Goal: Task Accomplishment & Management: Complete application form

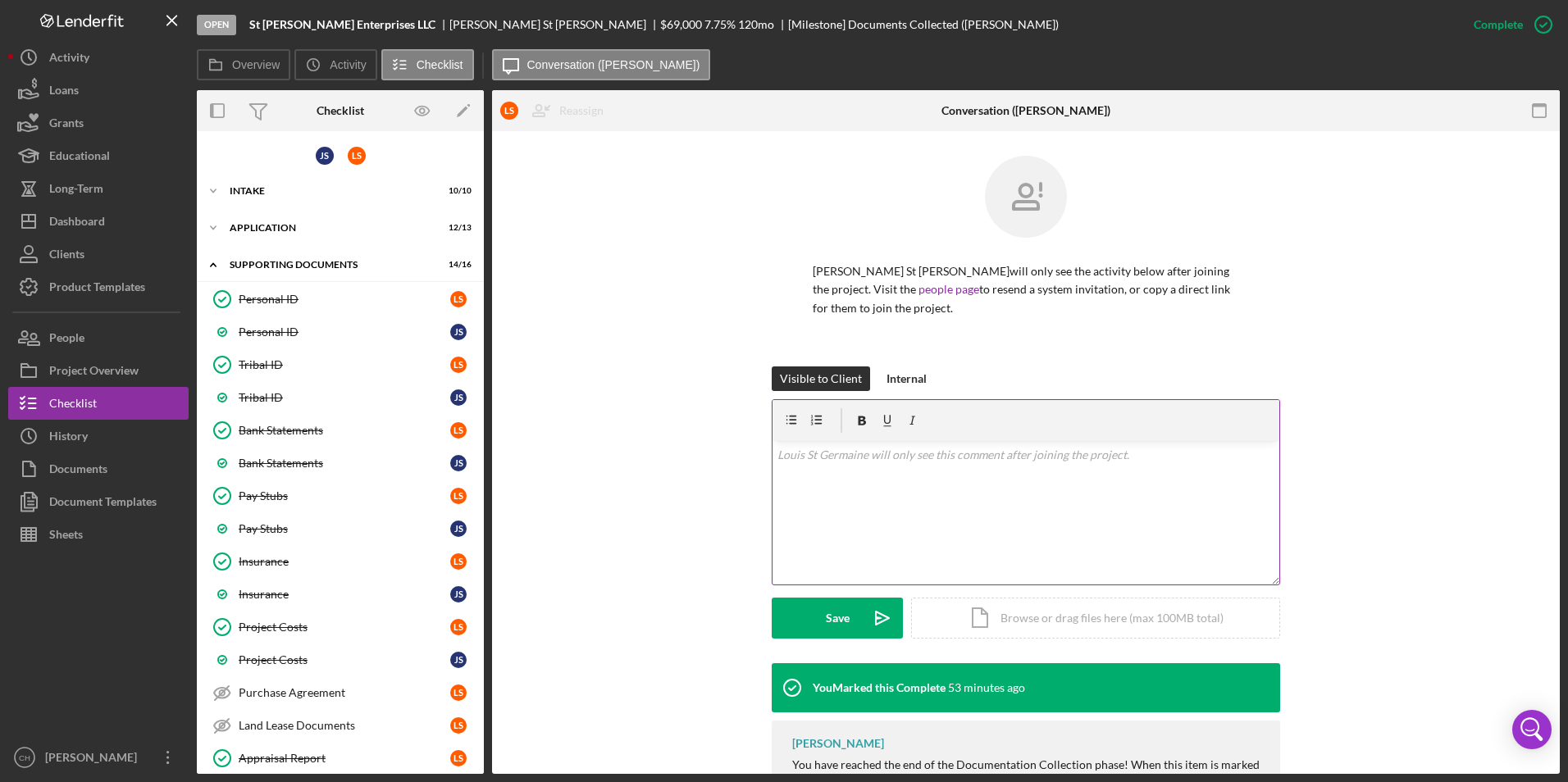
scroll to position [122, 0]
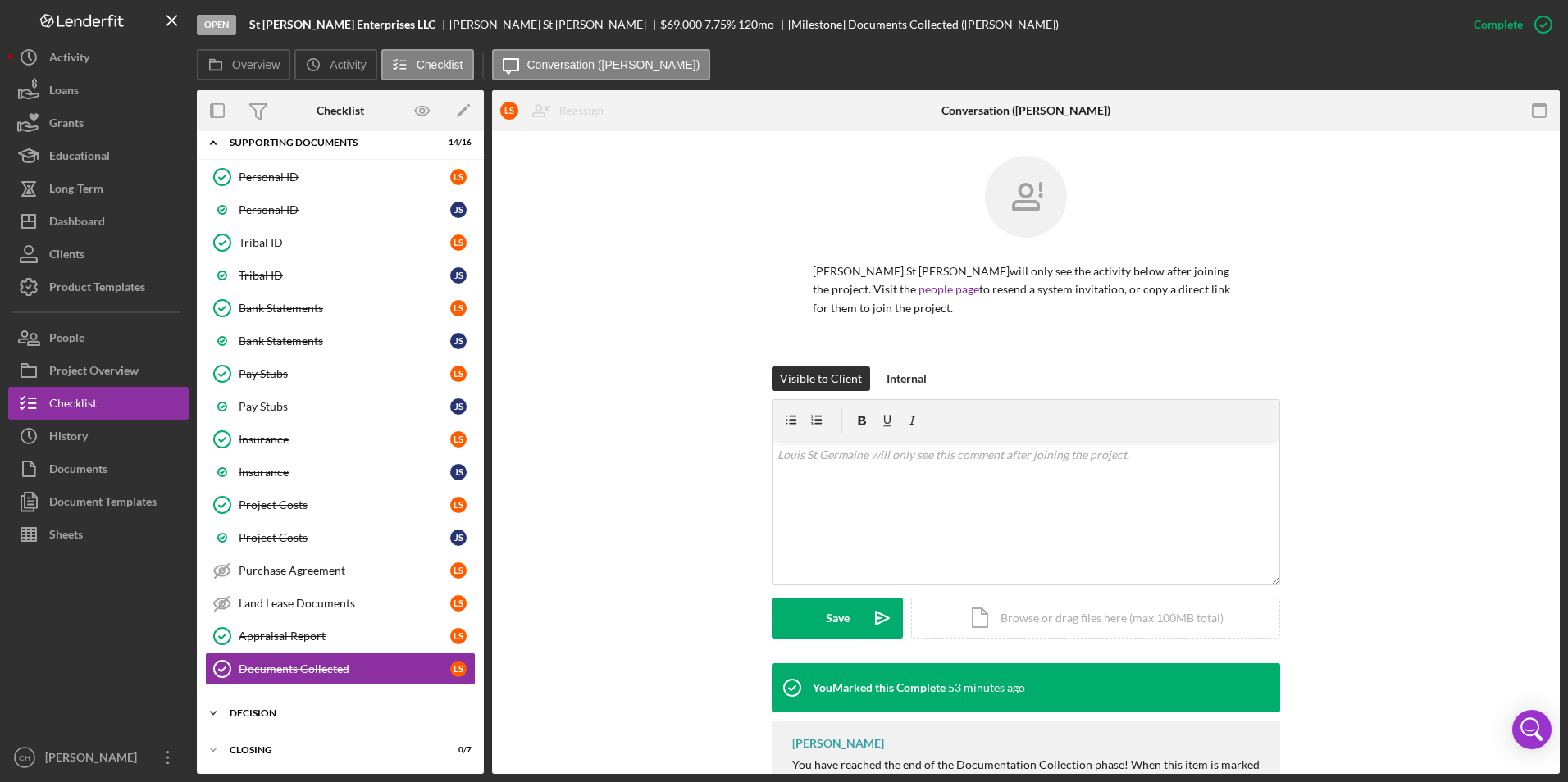
click at [246, 717] on div "Decision" at bounding box center [346, 714] width 234 height 10
click at [258, 748] on div "DownHome Pipeline" at bounding box center [356, 747] width 237 height 13
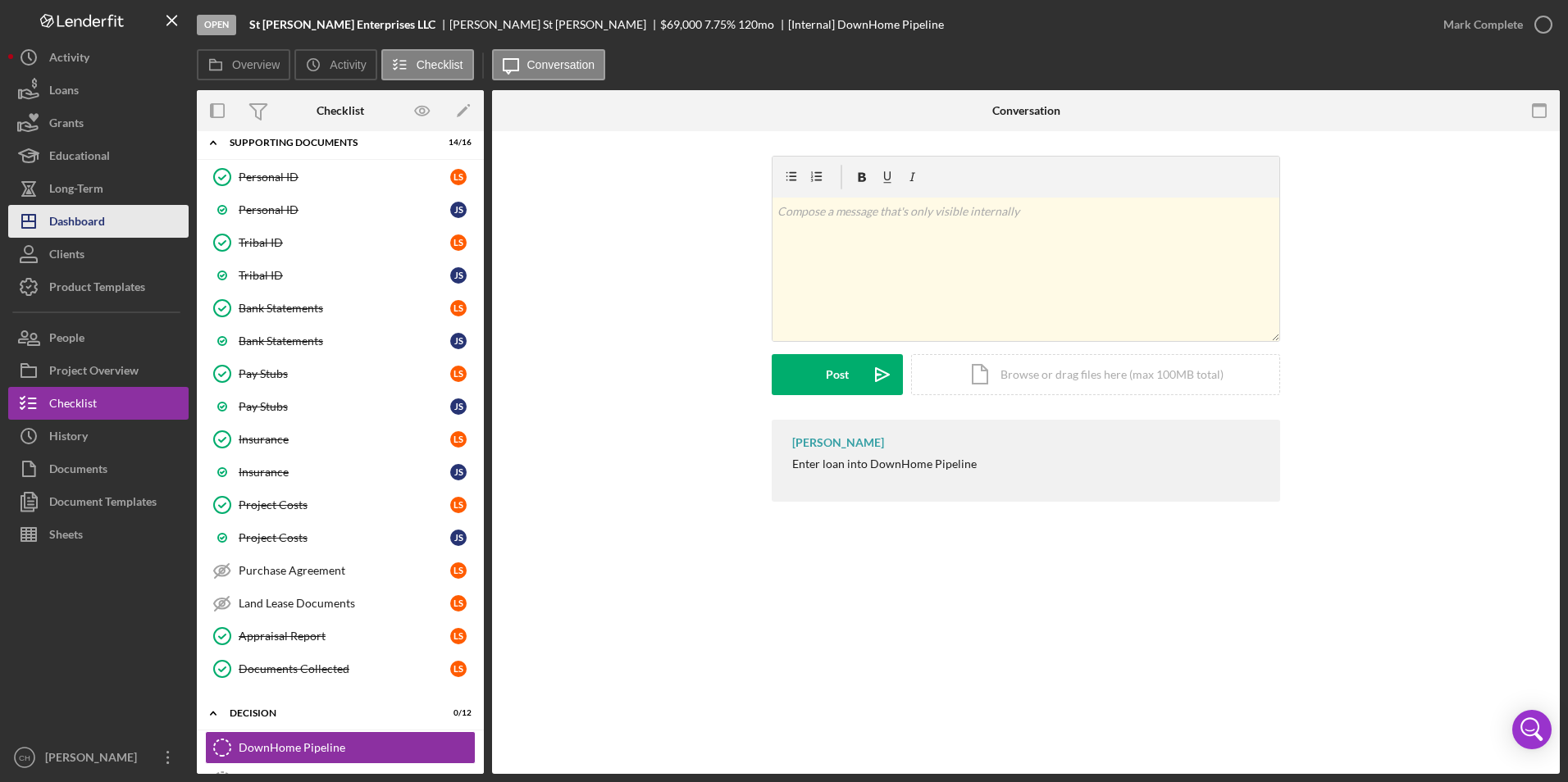
click at [84, 228] on div "Dashboard" at bounding box center [77, 223] width 55 height 37
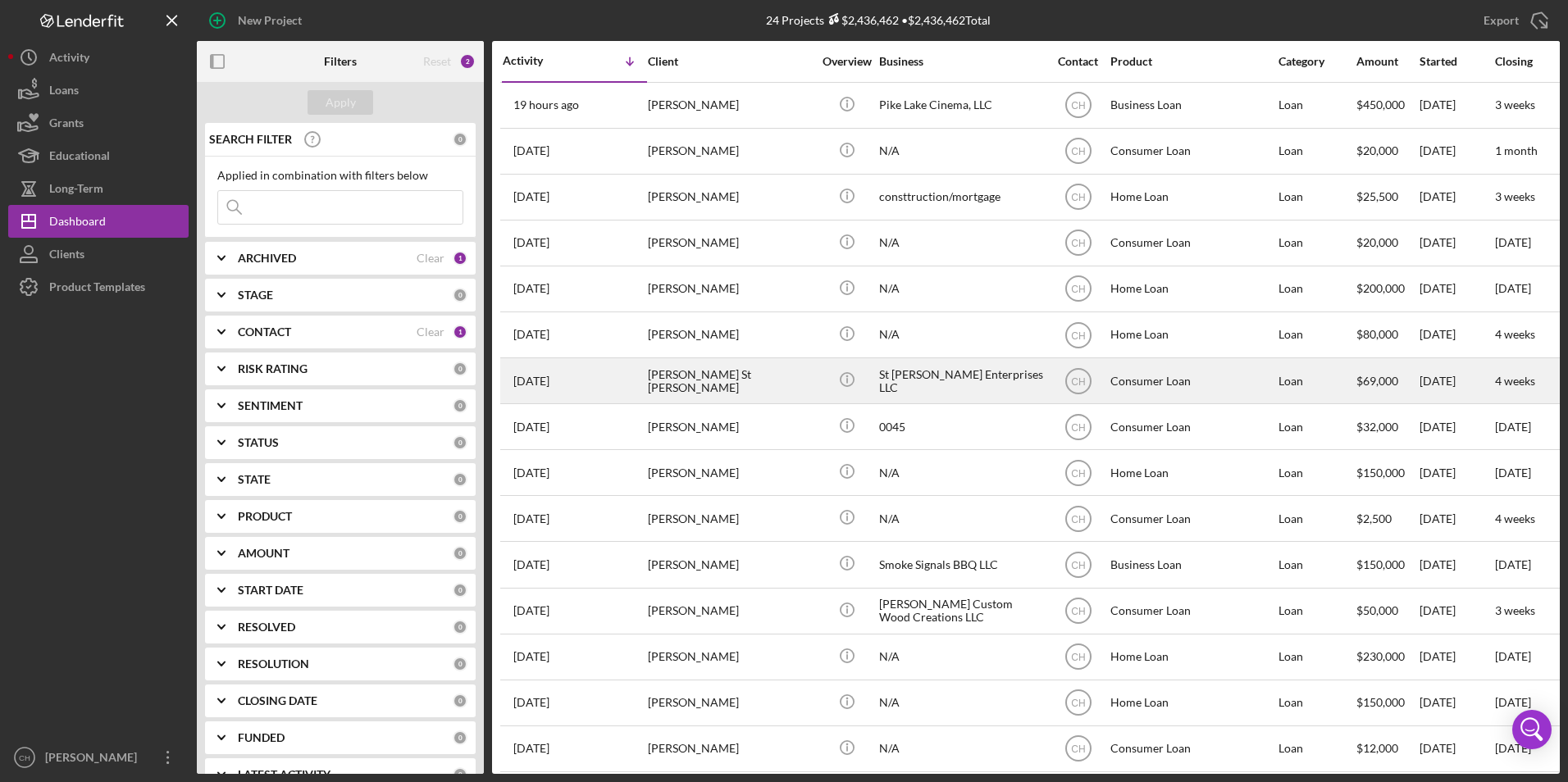
click at [789, 394] on div "[PERSON_NAME] St [PERSON_NAME]" at bounding box center [731, 381] width 164 height 44
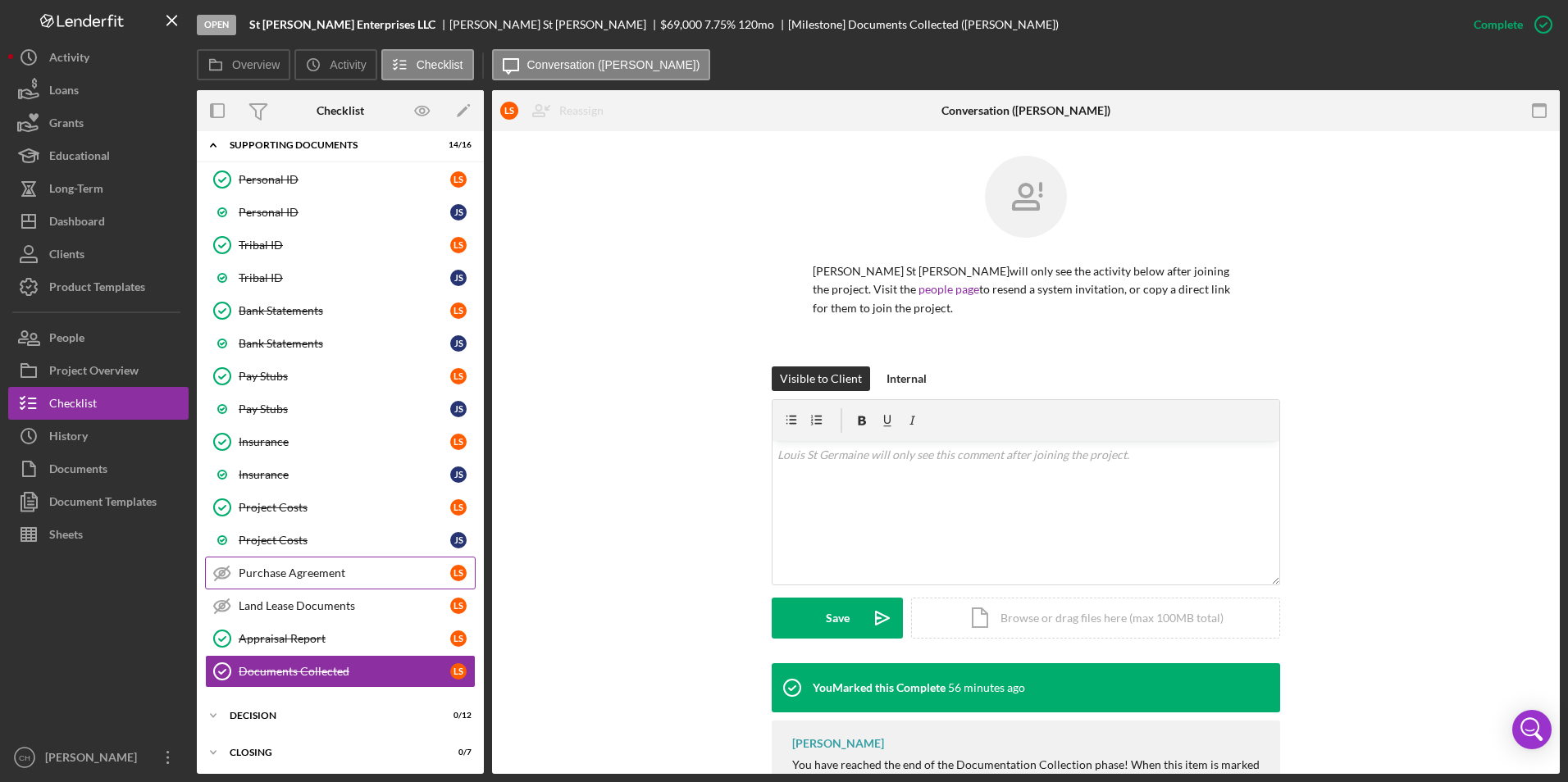
scroll to position [122, 0]
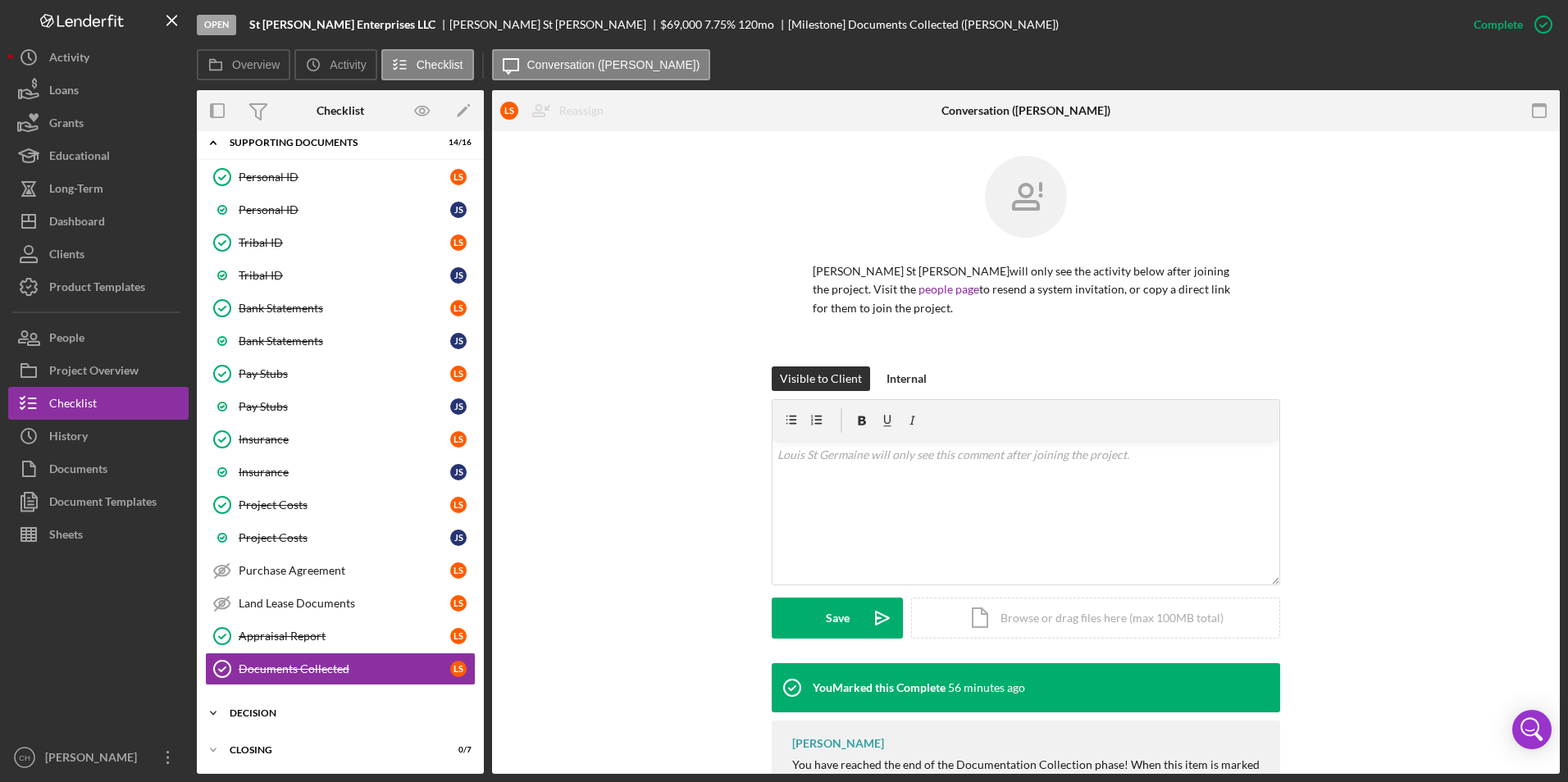
drag, startPoint x: 277, startPoint y: 712, endPoint x: 288, endPoint y: 712, distance: 11.0
click at [277, 712] on div "Decision" at bounding box center [346, 714] width 234 height 10
click at [318, 739] on link "DownHome Pipeline DownHome Pipeline" at bounding box center [340, 747] width 270 height 33
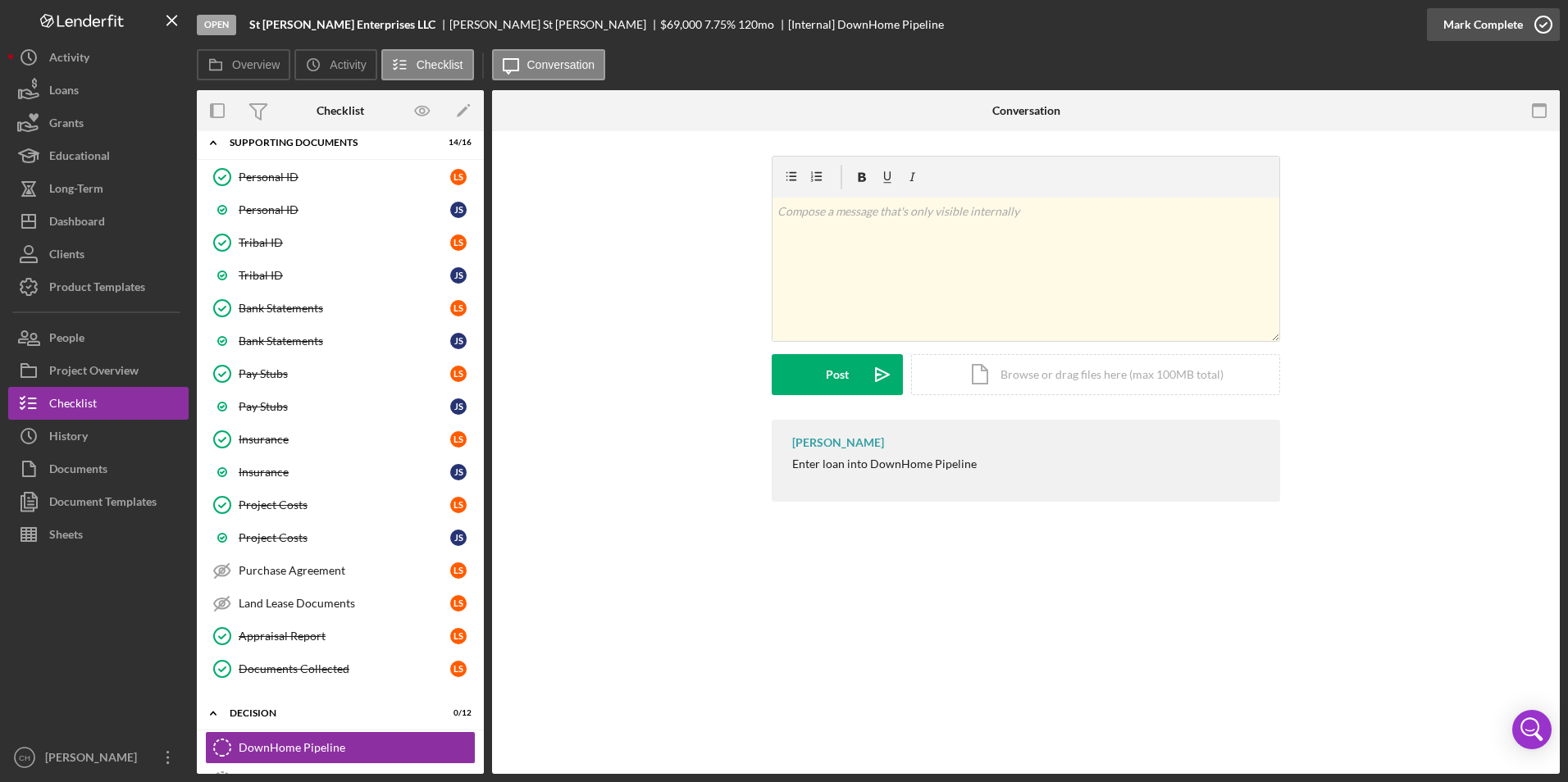
click at [1488, 26] on div "Mark Complete" at bounding box center [1483, 24] width 79 height 33
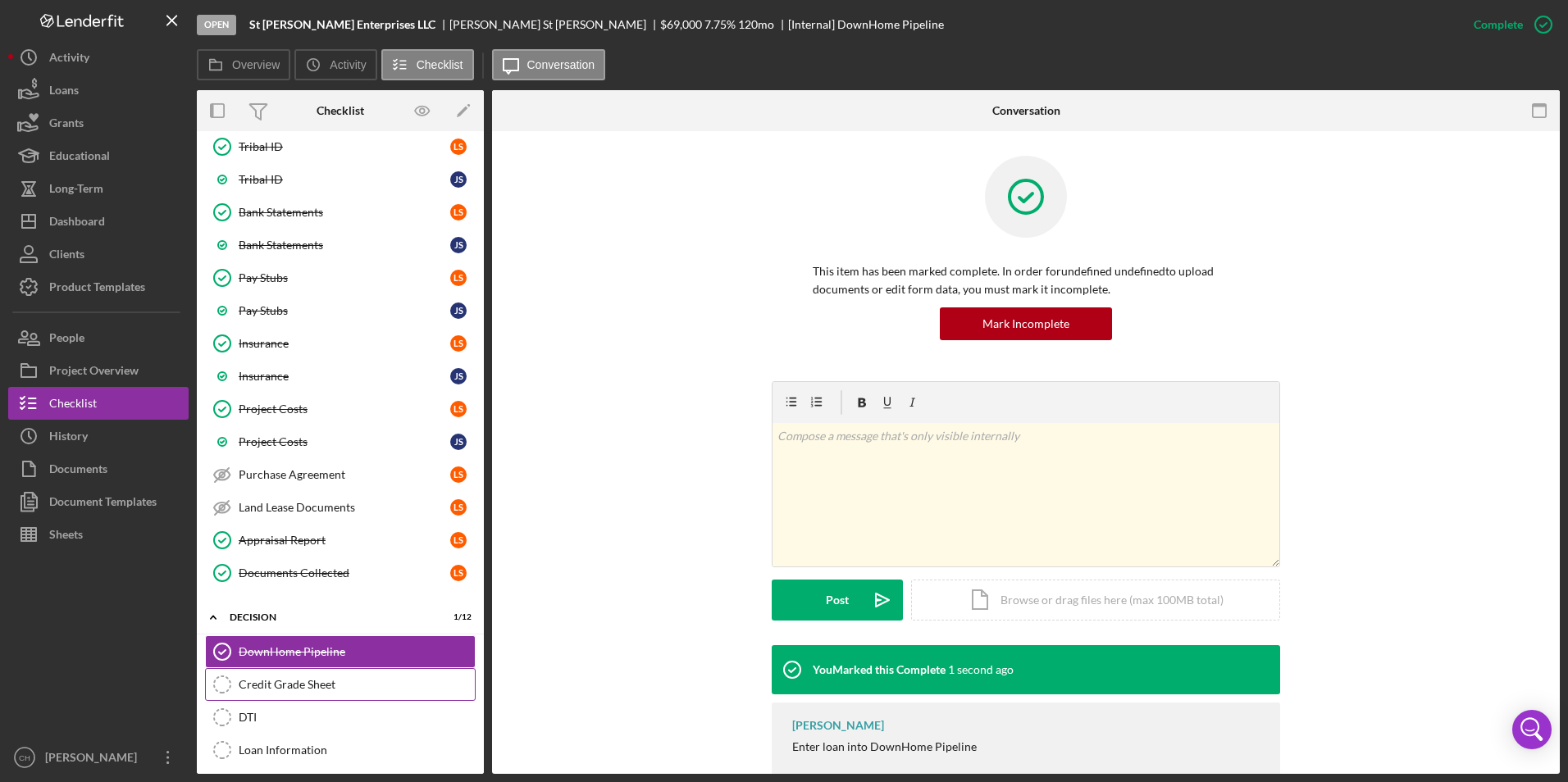
scroll to position [328, 0]
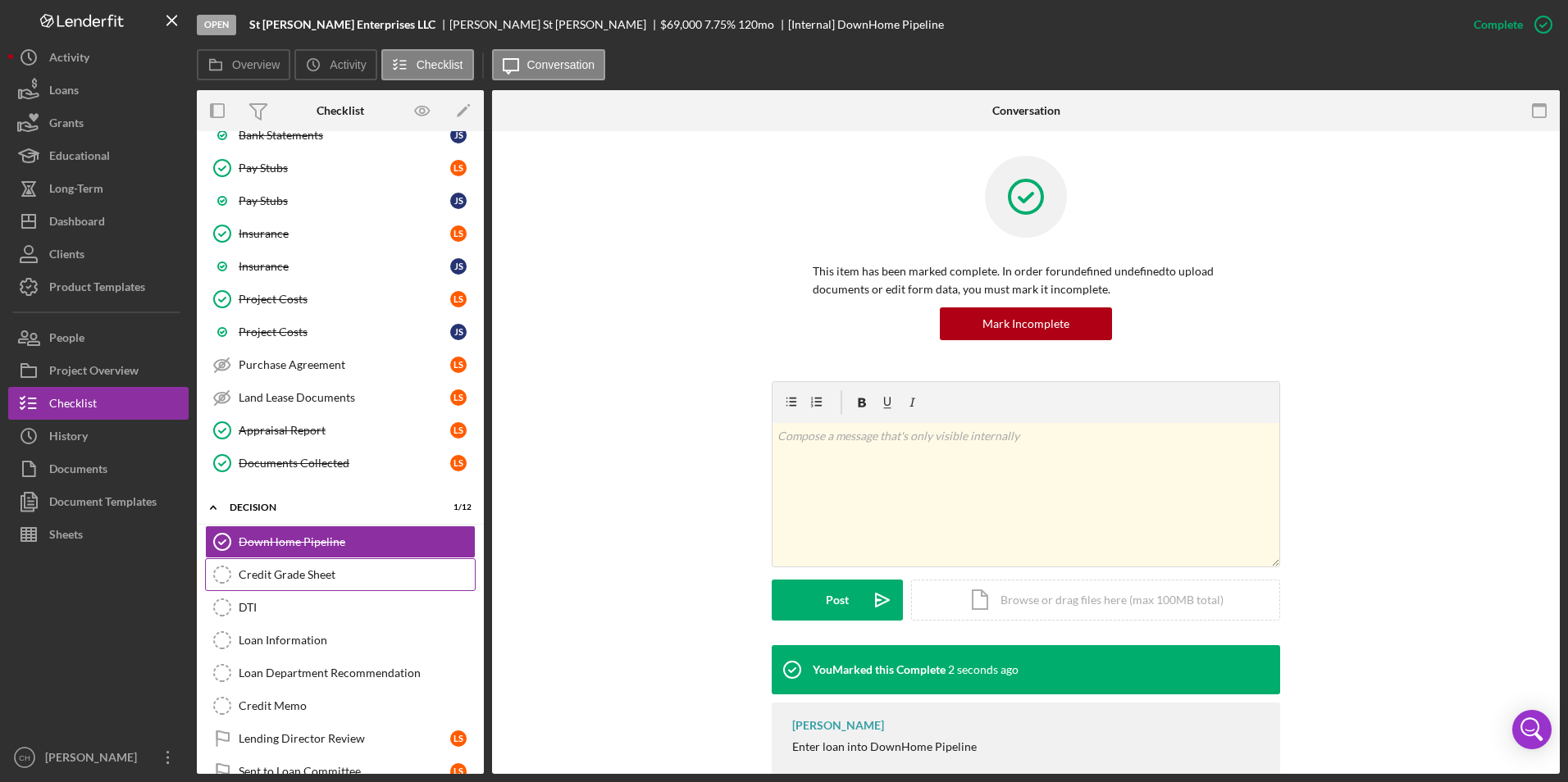
click at [297, 577] on div "Credit Grade Sheet" at bounding box center [356, 574] width 237 height 13
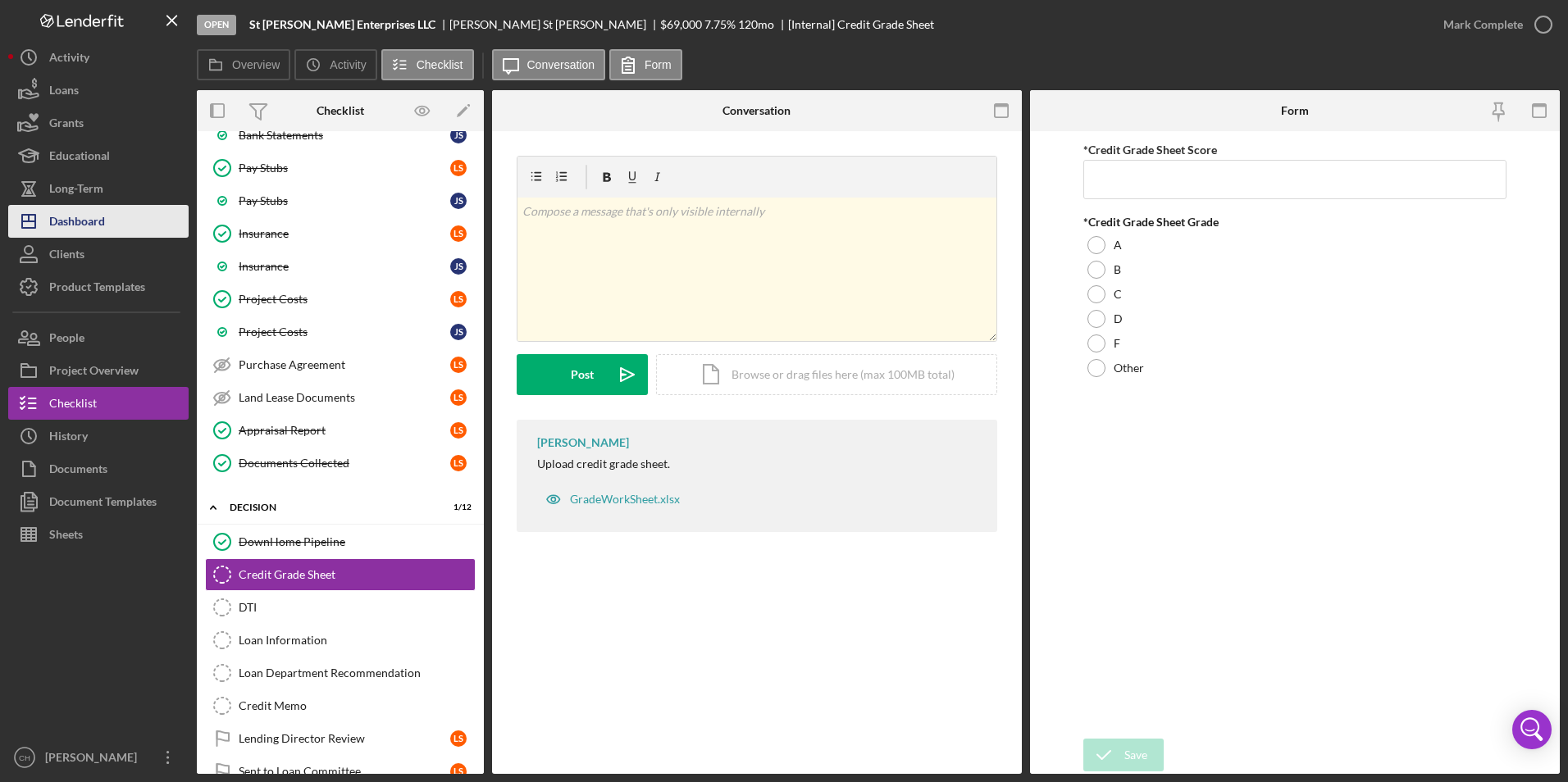
click at [80, 223] on div "Dashboard" at bounding box center [77, 223] width 55 height 37
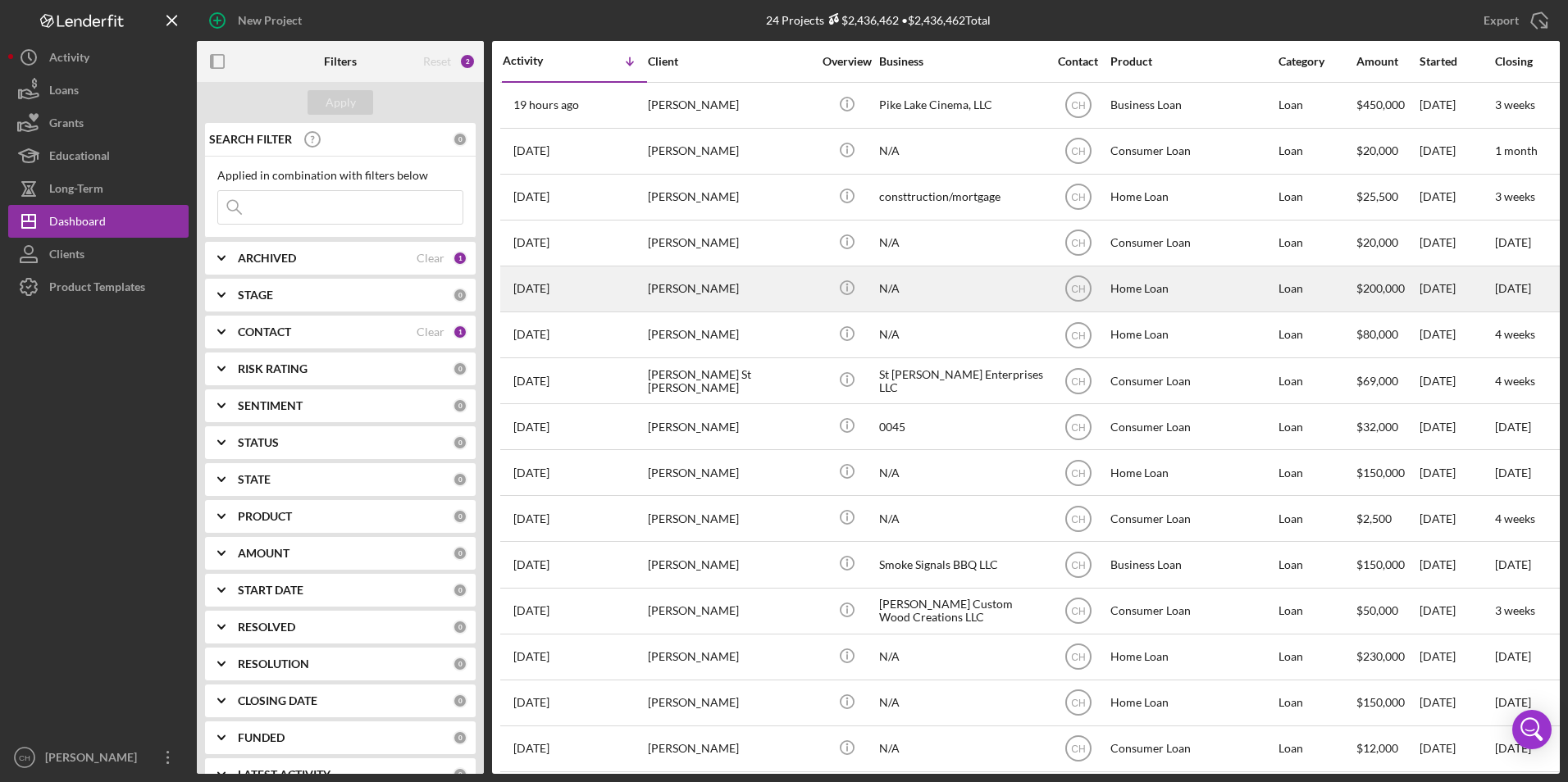
click at [743, 287] on div "[PERSON_NAME]" at bounding box center [731, 289] width 164 height 44
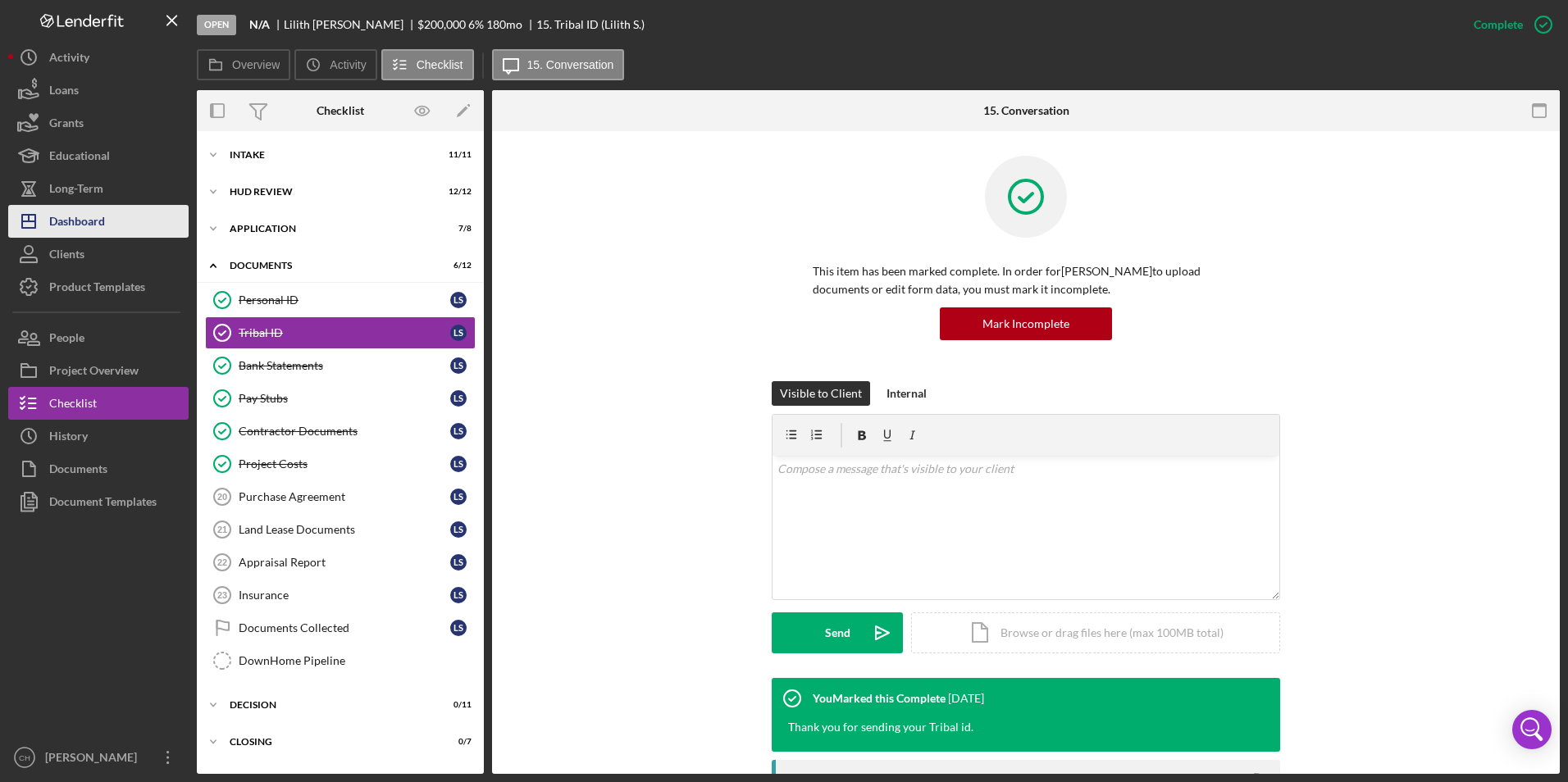
click at [85, 226] on div "Dashboard" at bounding box center [77, 223] width 55 height 37
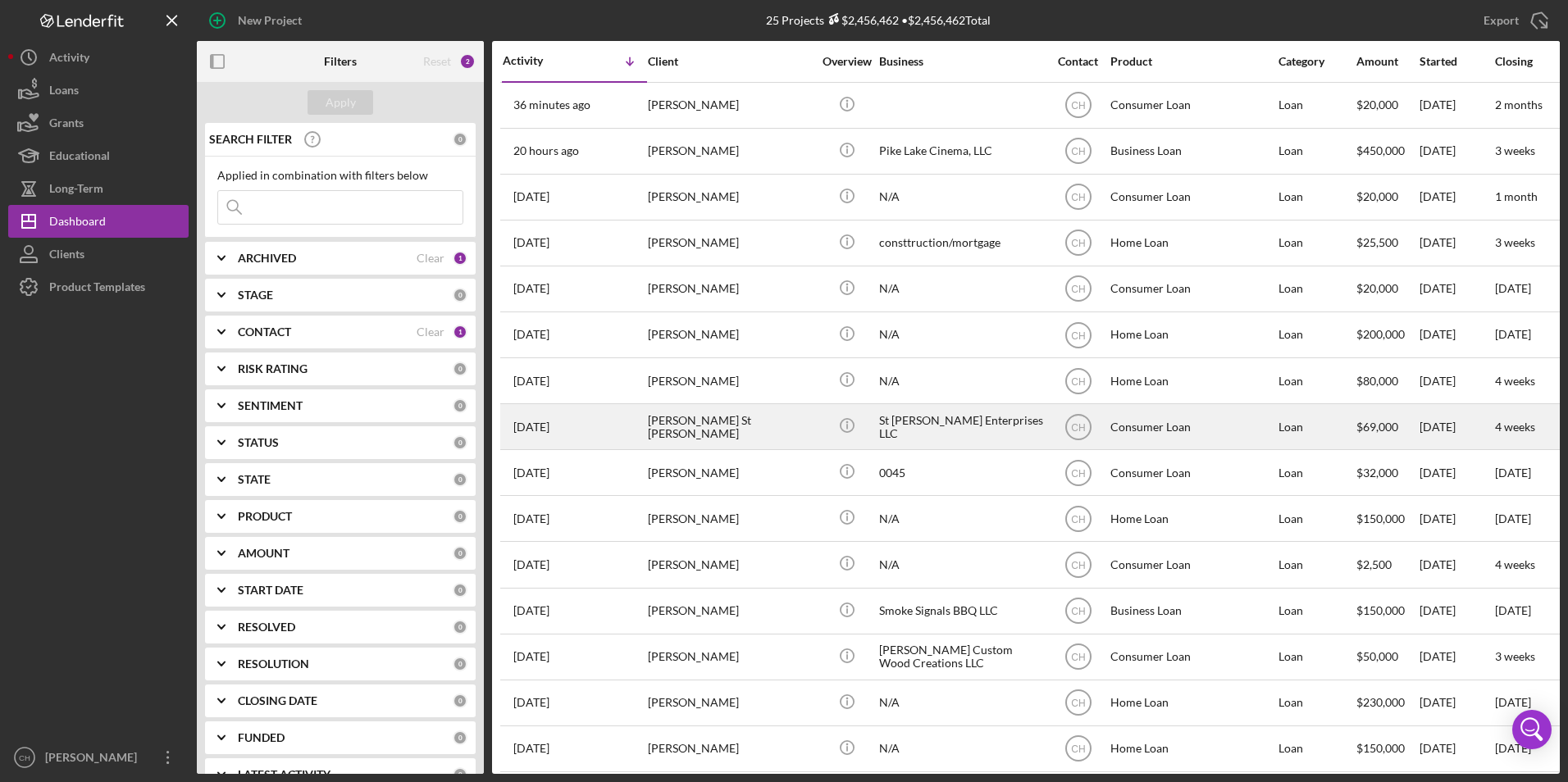
click at [724, 433] on div "[PERSON_NAME] St [PERSON_NAME]" at bounding box center [731, 427] width 164 height 44
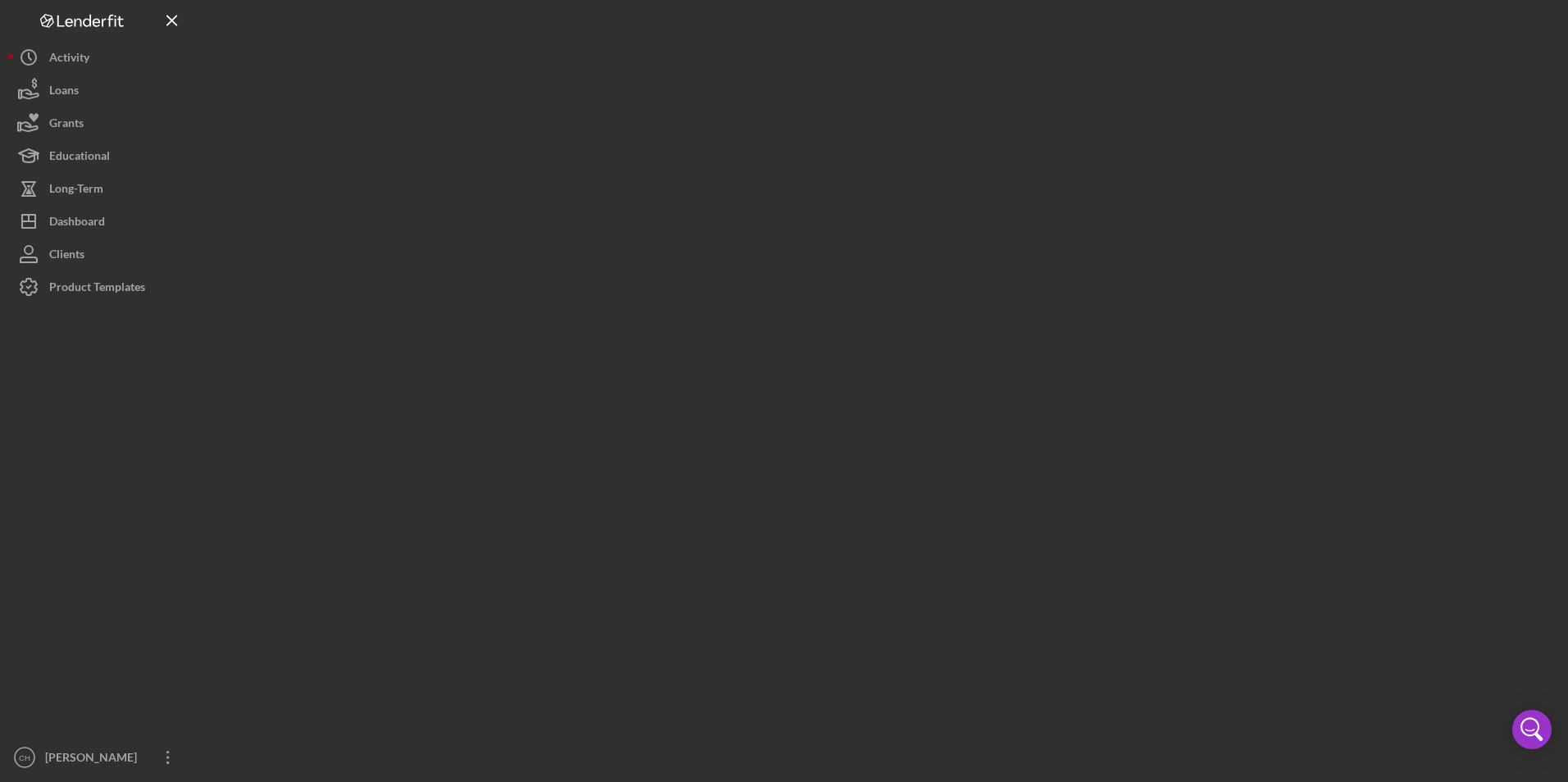
click at [724, 433] on div at bounding box center [878, 387] width 1363 height 774
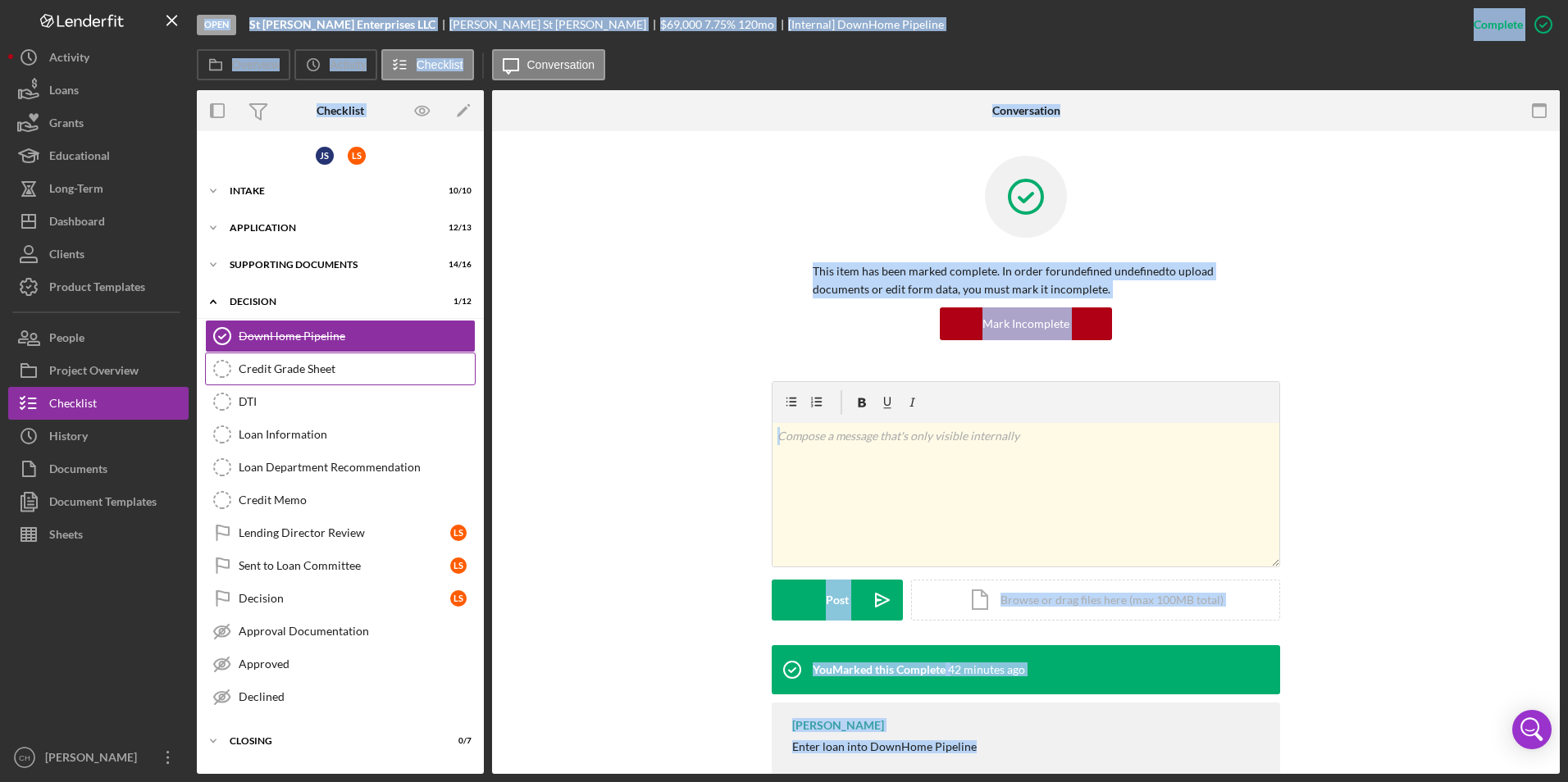
click at [296, 375] on div "Credit Grade Sheet" at bounding box center [356, 368] width 237 height 13
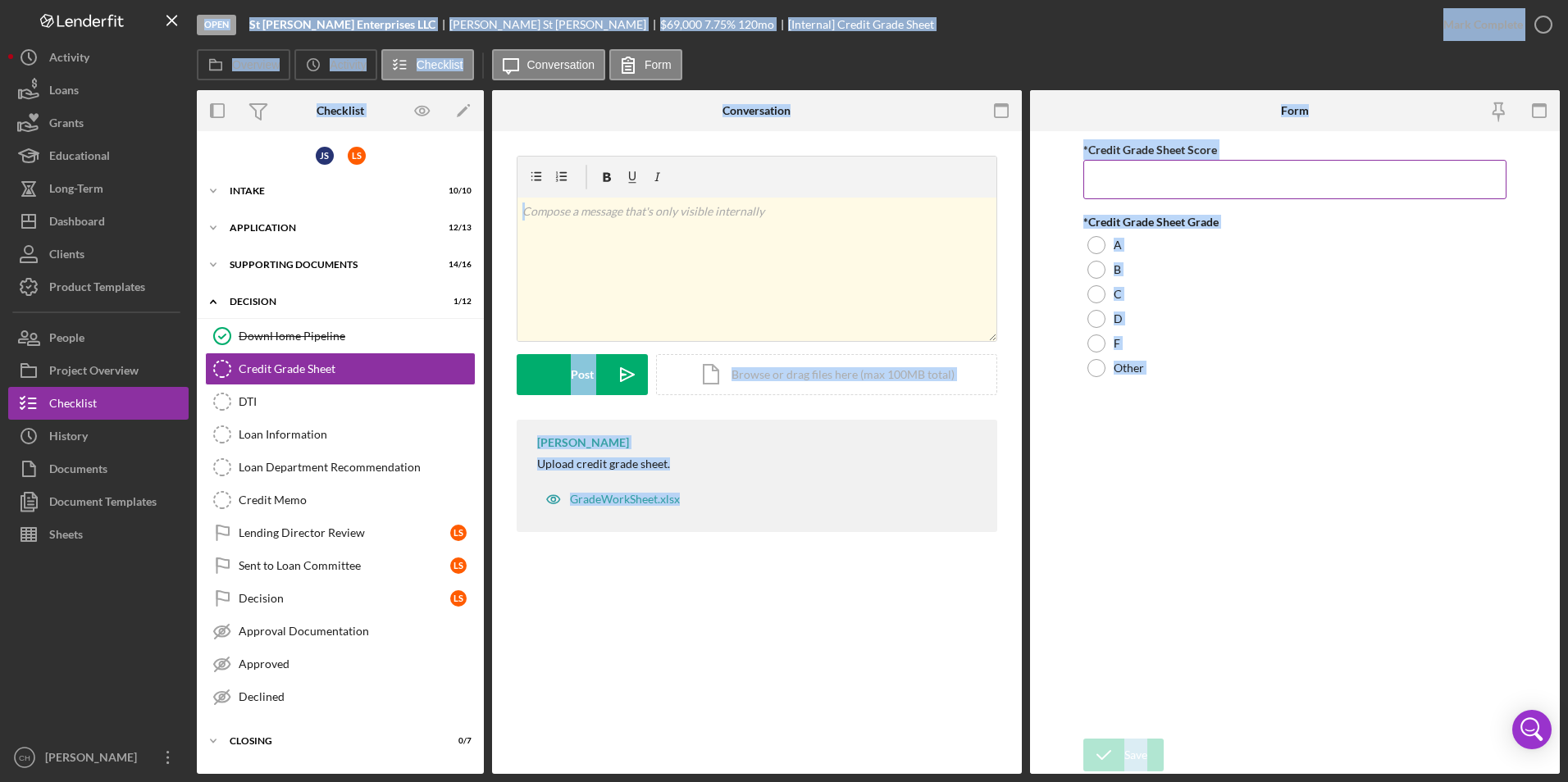
click at [1138, 183] on input "*Credit Grade Sheet Score" at bounding box center [1296, 180] width 424 height 40
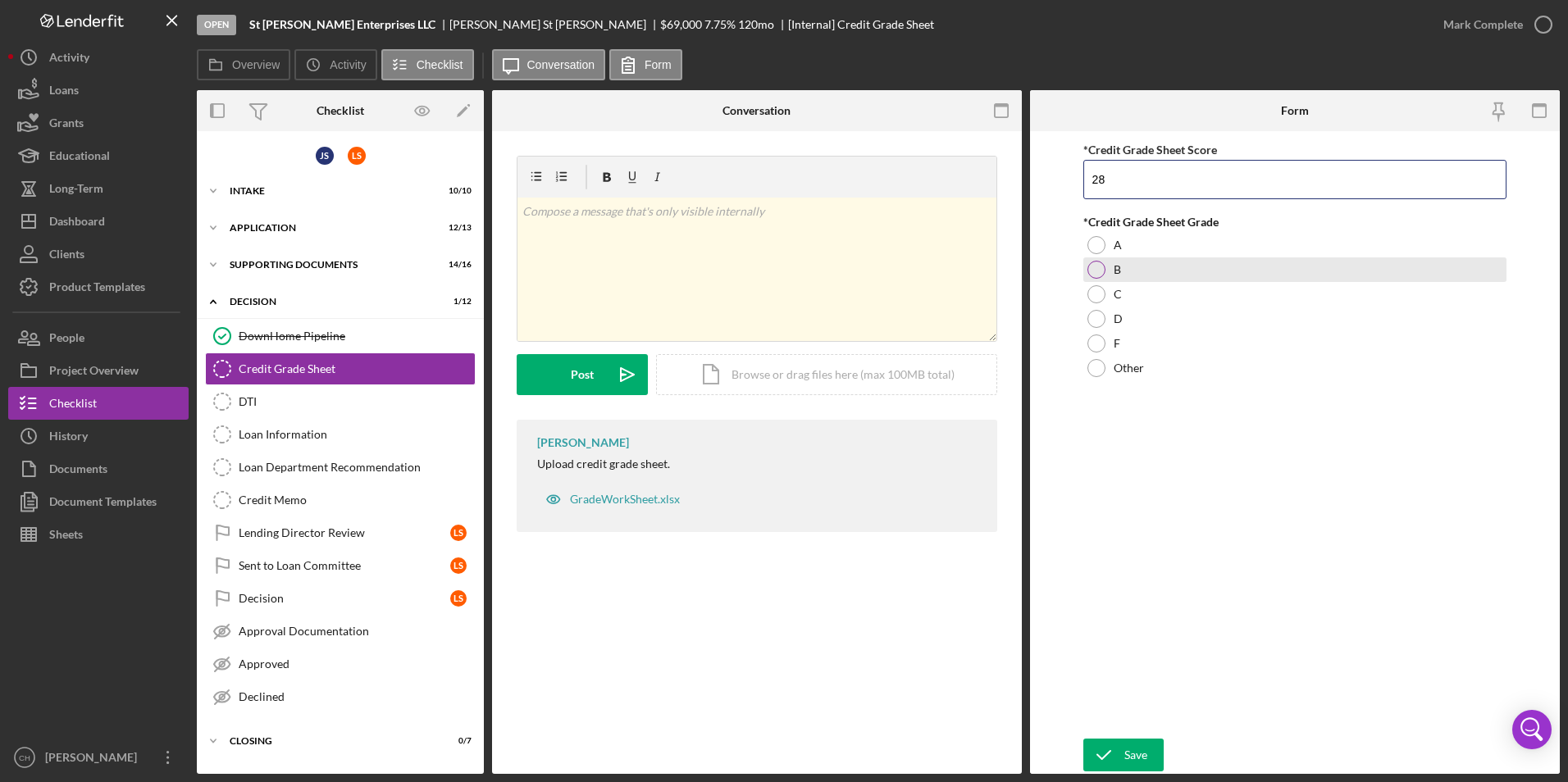
type input "28"
click at [1093, 270] on div at bounding box center [1097, 269] width 18 height 18
click at [1113, 761] on icon "submit" at bounding box center [1104, 754] width 41 height 41
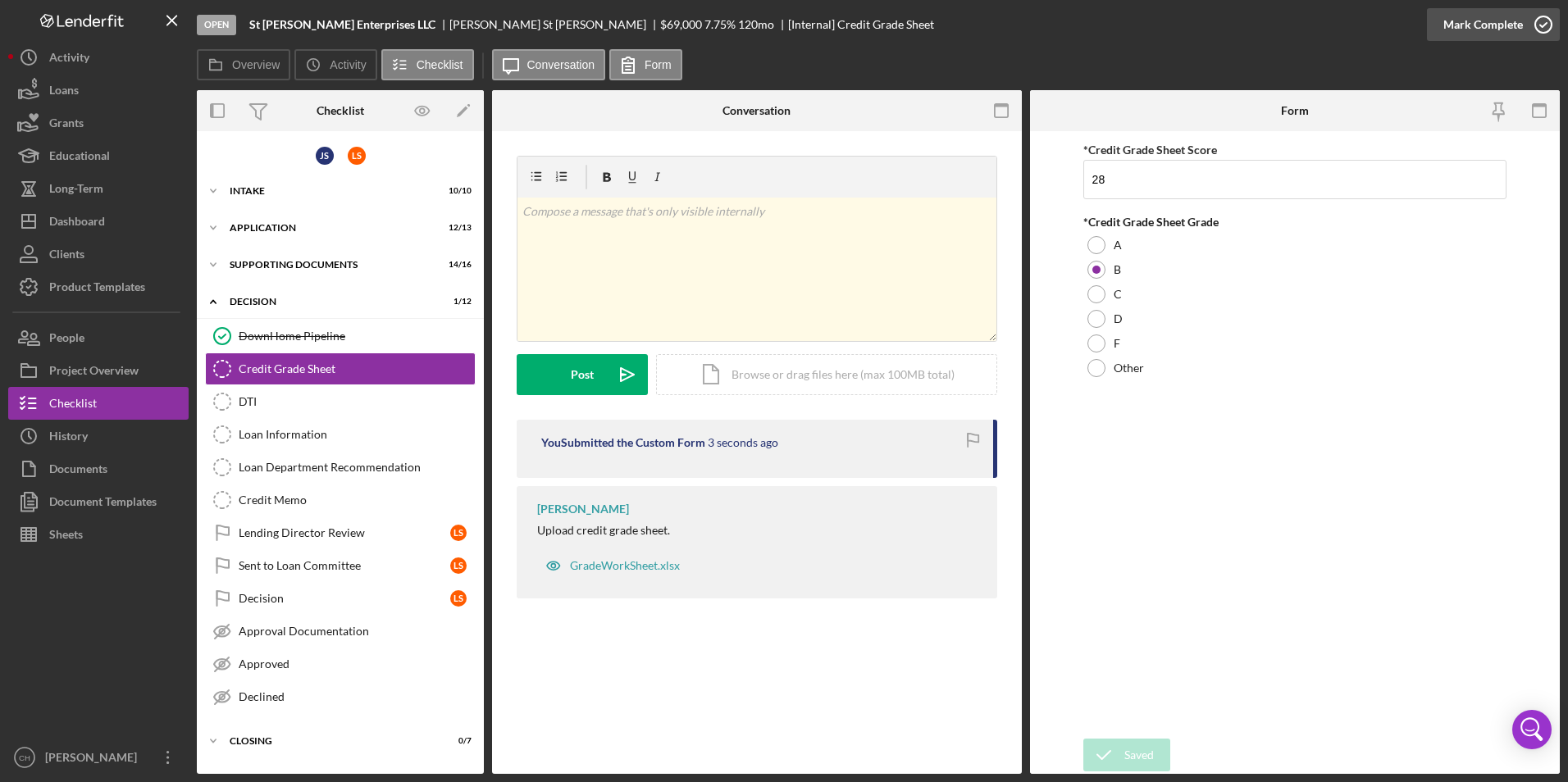
click at [1489, 22] on div "Mark Complete" at bounding box center [1483, 24] width 79 height 33
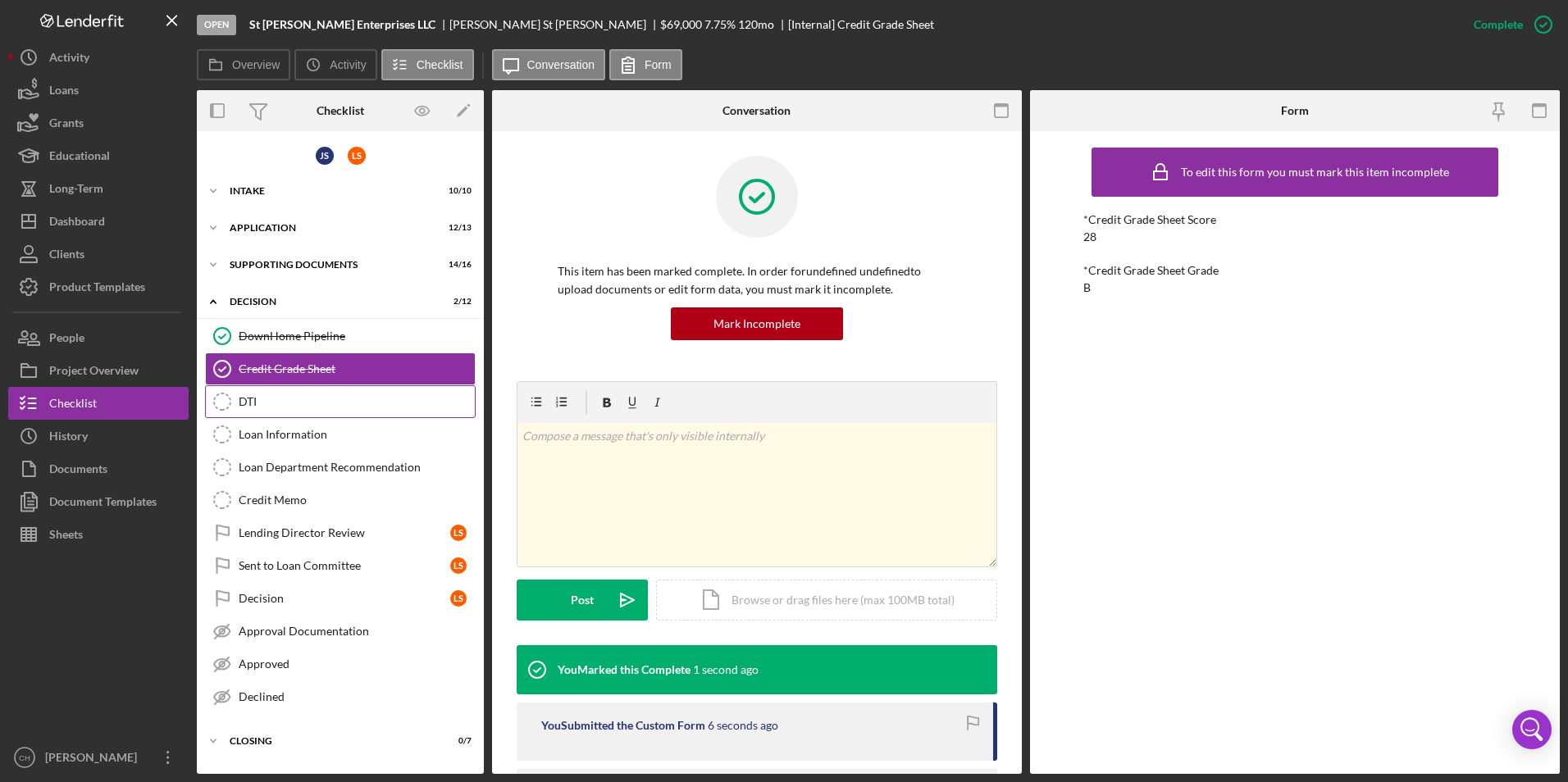
click at [280, 396] on div "DTI" at bounding box center [356, 401] width 237 height 13
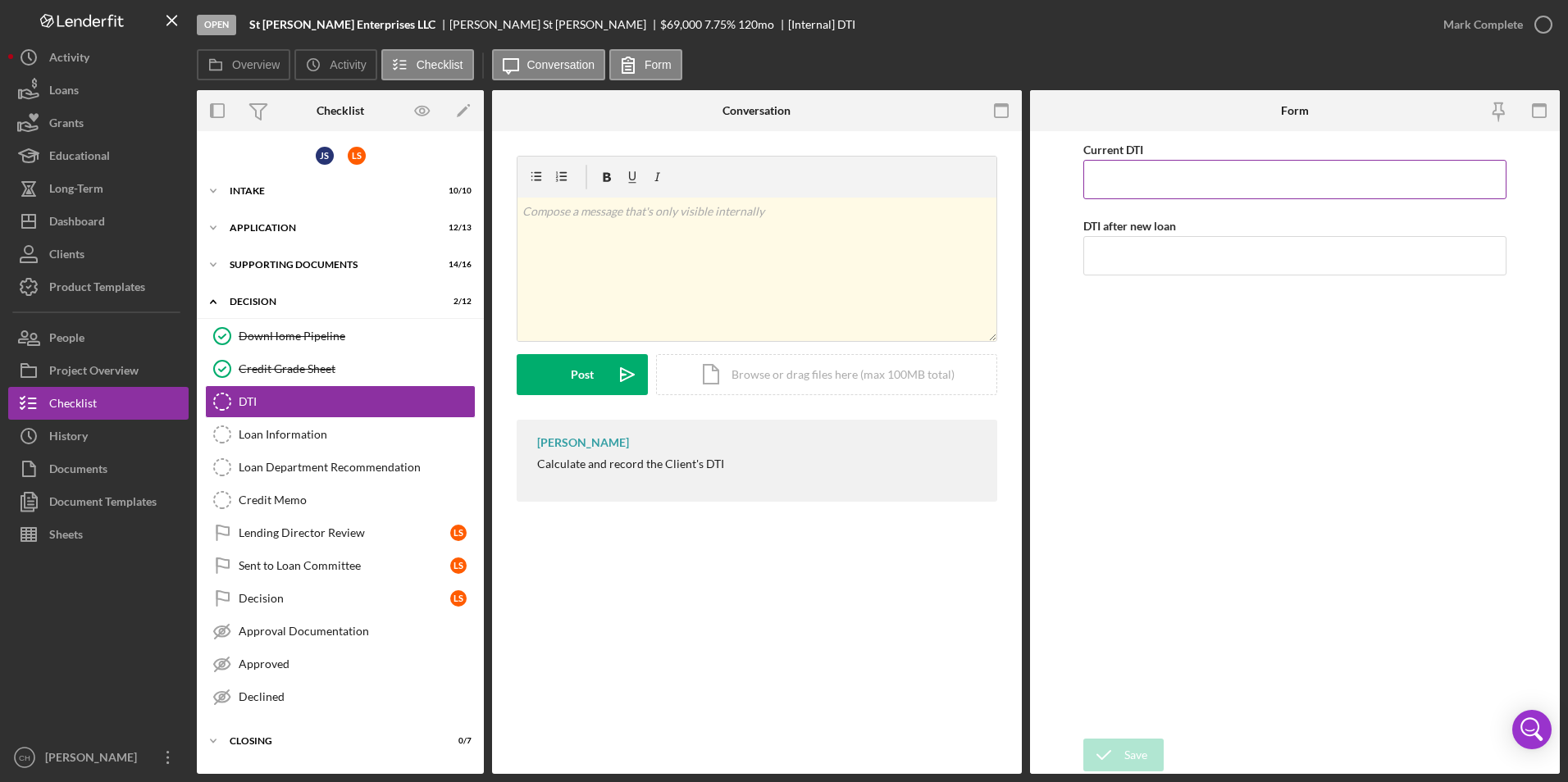
click at [1130, 188] on input "Current DTI" at bounding box center [1296, 180] width 424 height 40
type input "71.00000%"
click at [1119, 260] on input "DTI after new loan" at bounding box center [1296, 256] width 424 height 40
type input "49.00000%"
click at [1123, 761] on icon "submit" at bounding box center [1104, 754] width 41 height 41
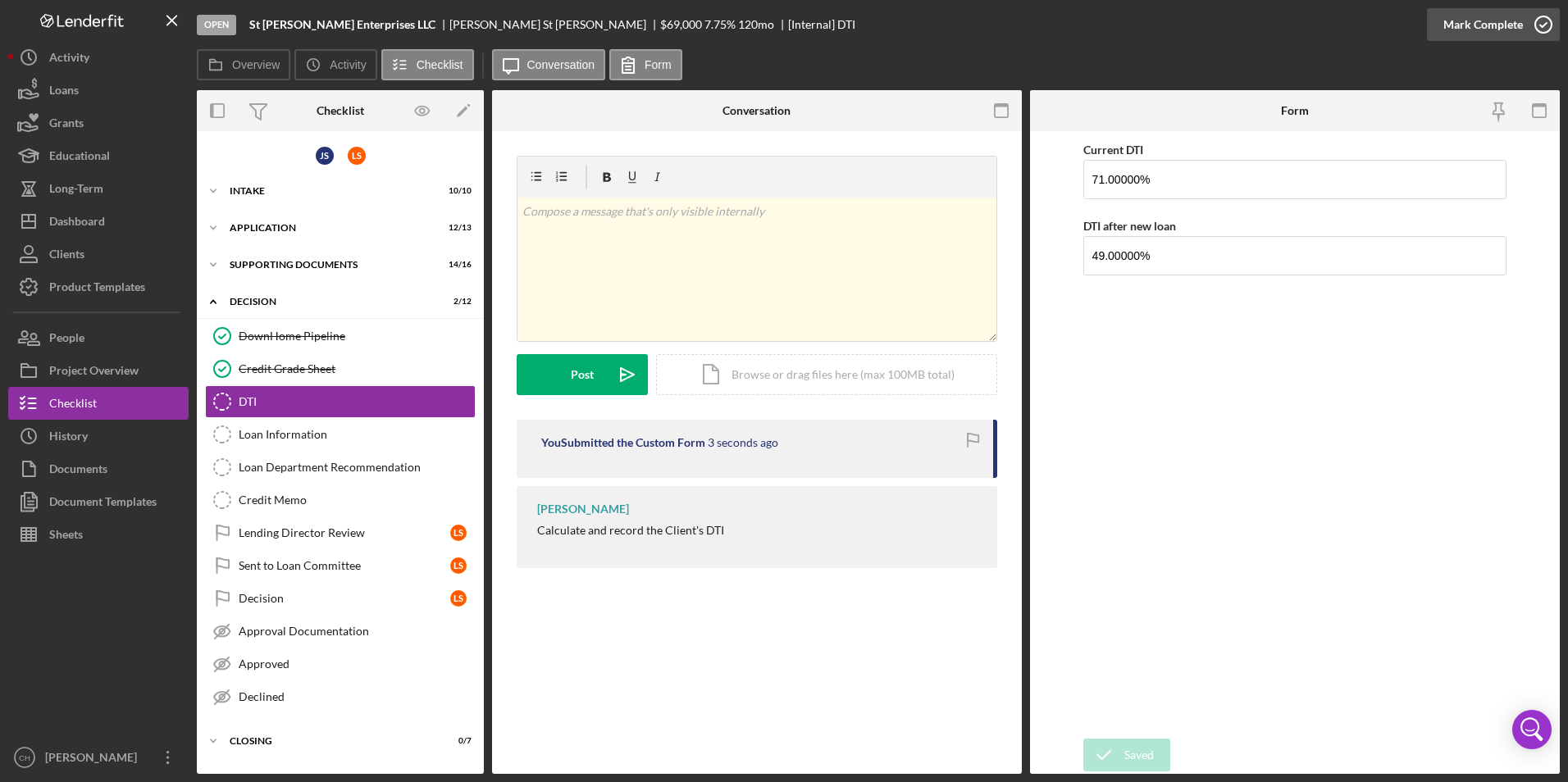
click at [1489, 32] on div "Mark Complete" at bounding box center [1483, 24] width 79 height 33
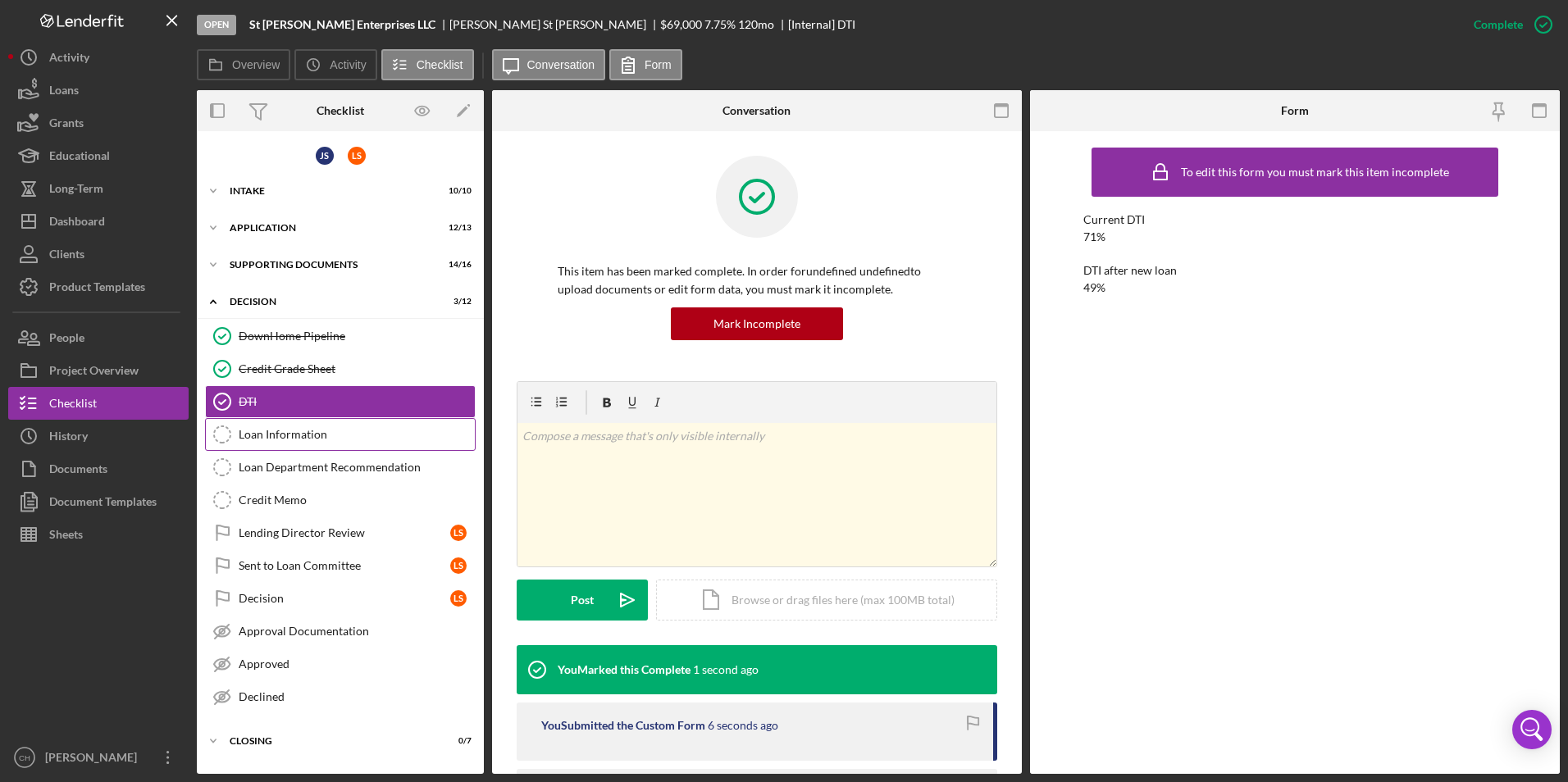
click at [333, 440] on div "Loan Information" at bounding box center [356, 435] width 237 height 13
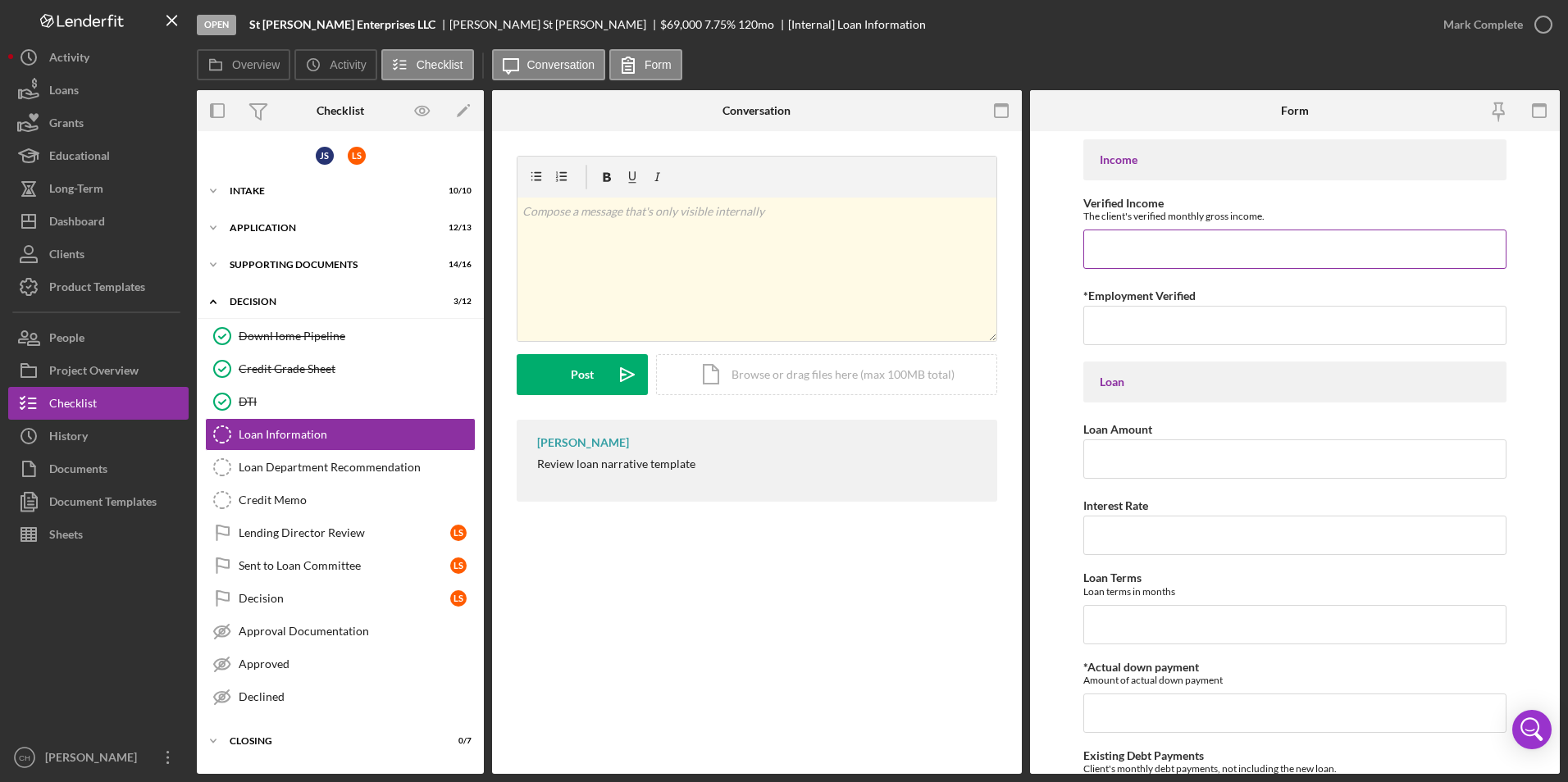
click at [1135, 254] on input "Verified Income" at bounding box center [1296, 249] width 424 height 40
type input "$10,477.54"
click at [1111, 328] on input "*Employment Verified" at bounding box center [1296, 326] width 424 height 40
type input "[DATE] by Junior and [PERSON_NAME] 2011, [PERSON_NAME] 2023"
click at [1122, 466] on input "Loan Amount" at bounding box center [1296, 459] width 424 height 40
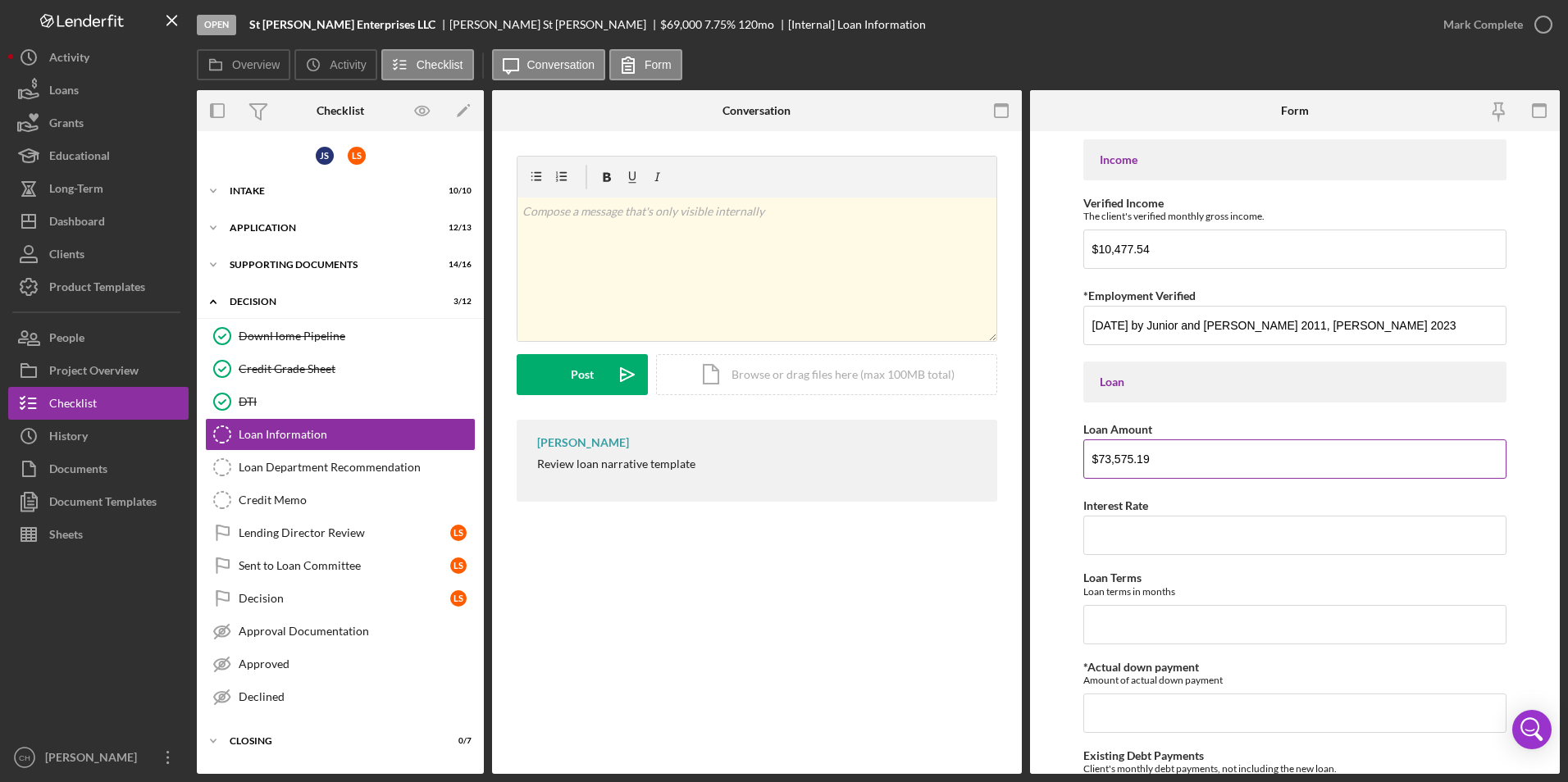
type input "$73,575.19"
type input "8.00000%"
type input "2"
type input "240"
click at [1089, 707] on input "*Actual down payment" at bounding box center [1296, 714] width 424 height 40
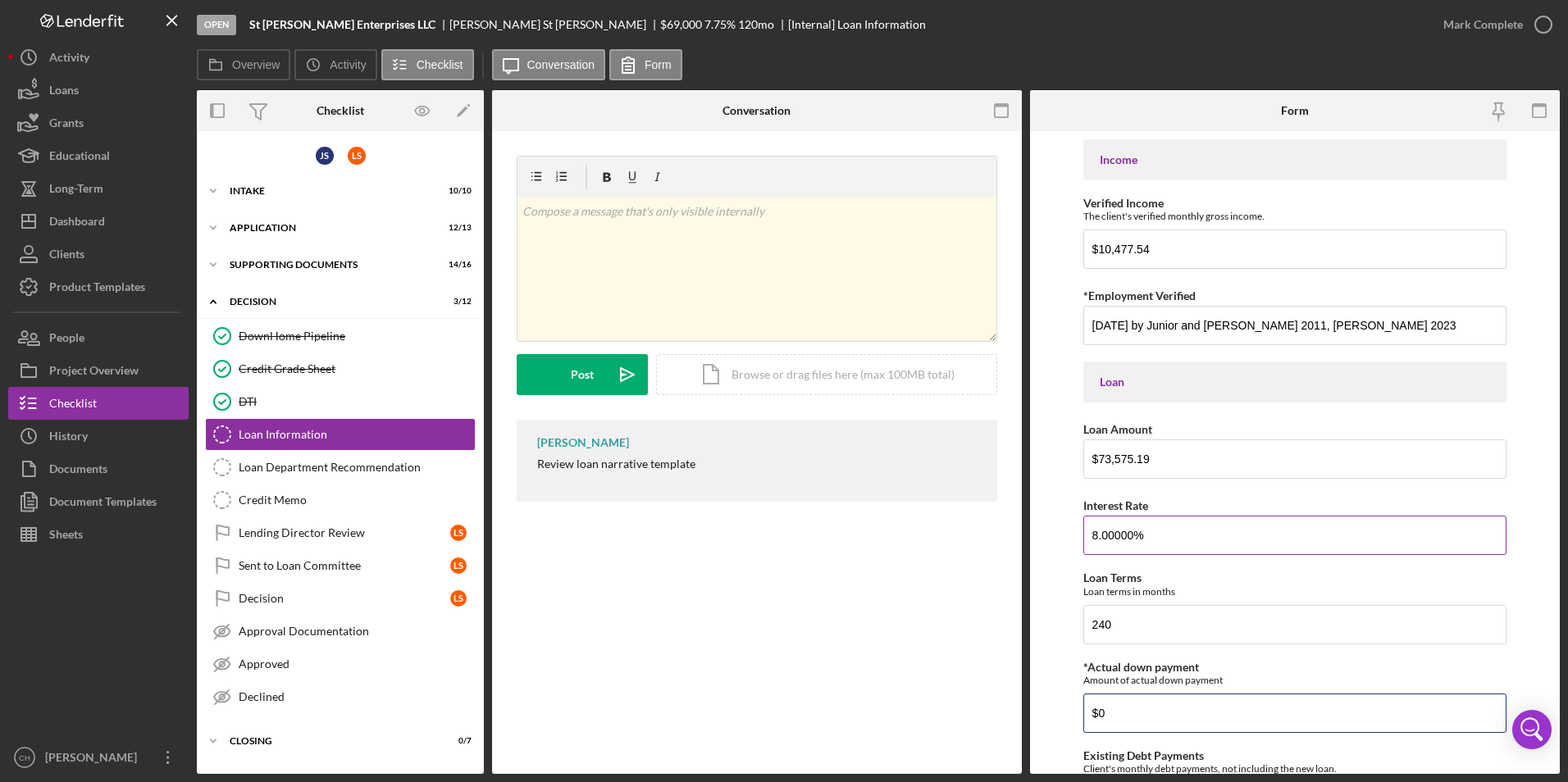
scroll to position [328, 0]
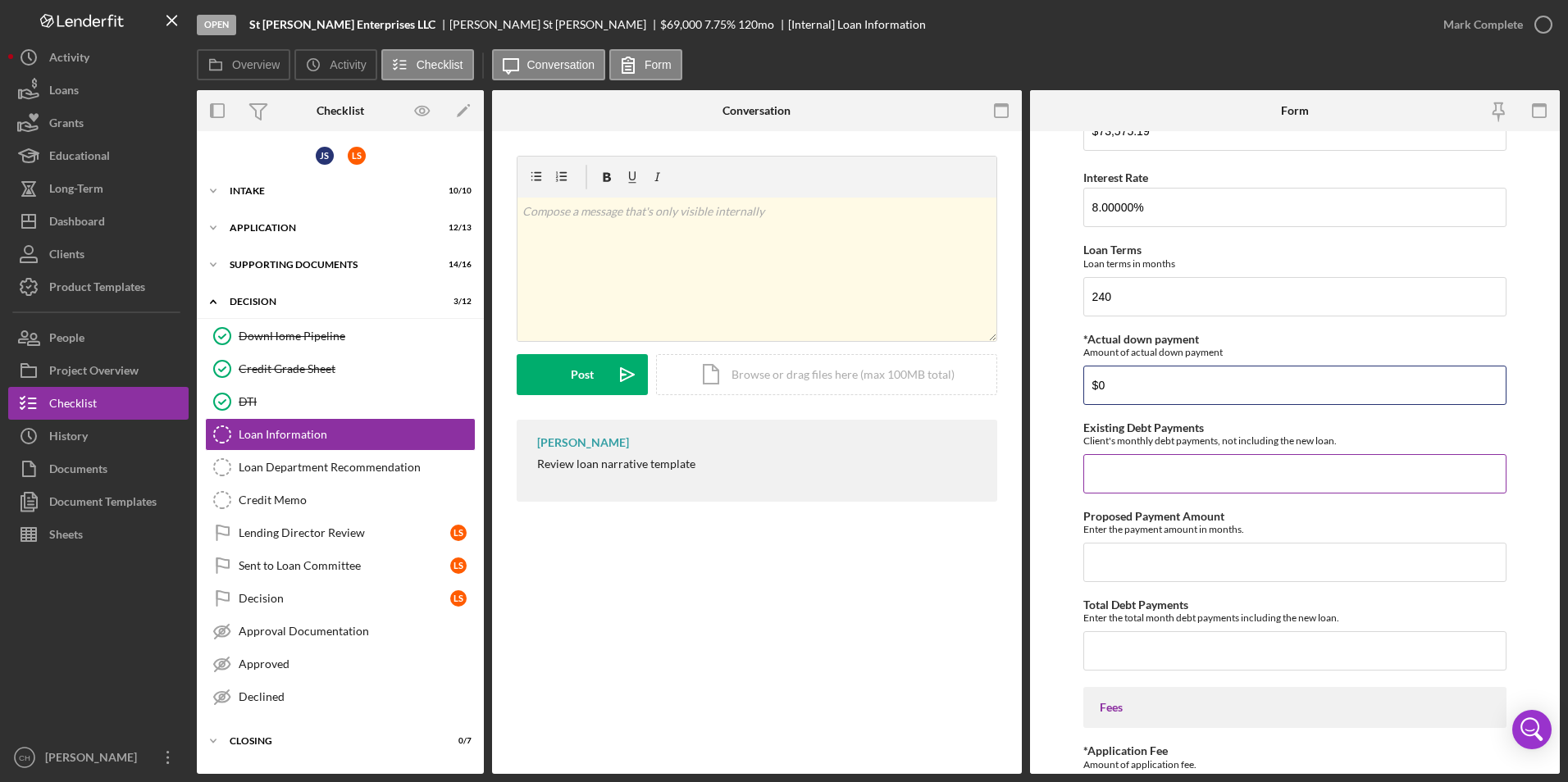
type input "$0"
click at [1108, 471] on input "Existing Debt Payments" at bounding box center [1296, 474] width 424 height 40
type input "$7,385"
click at [1107, 569] on input "Proposed Payment Amount" at bounding box center [1296, 563] width 424 height 40
type input "$5"
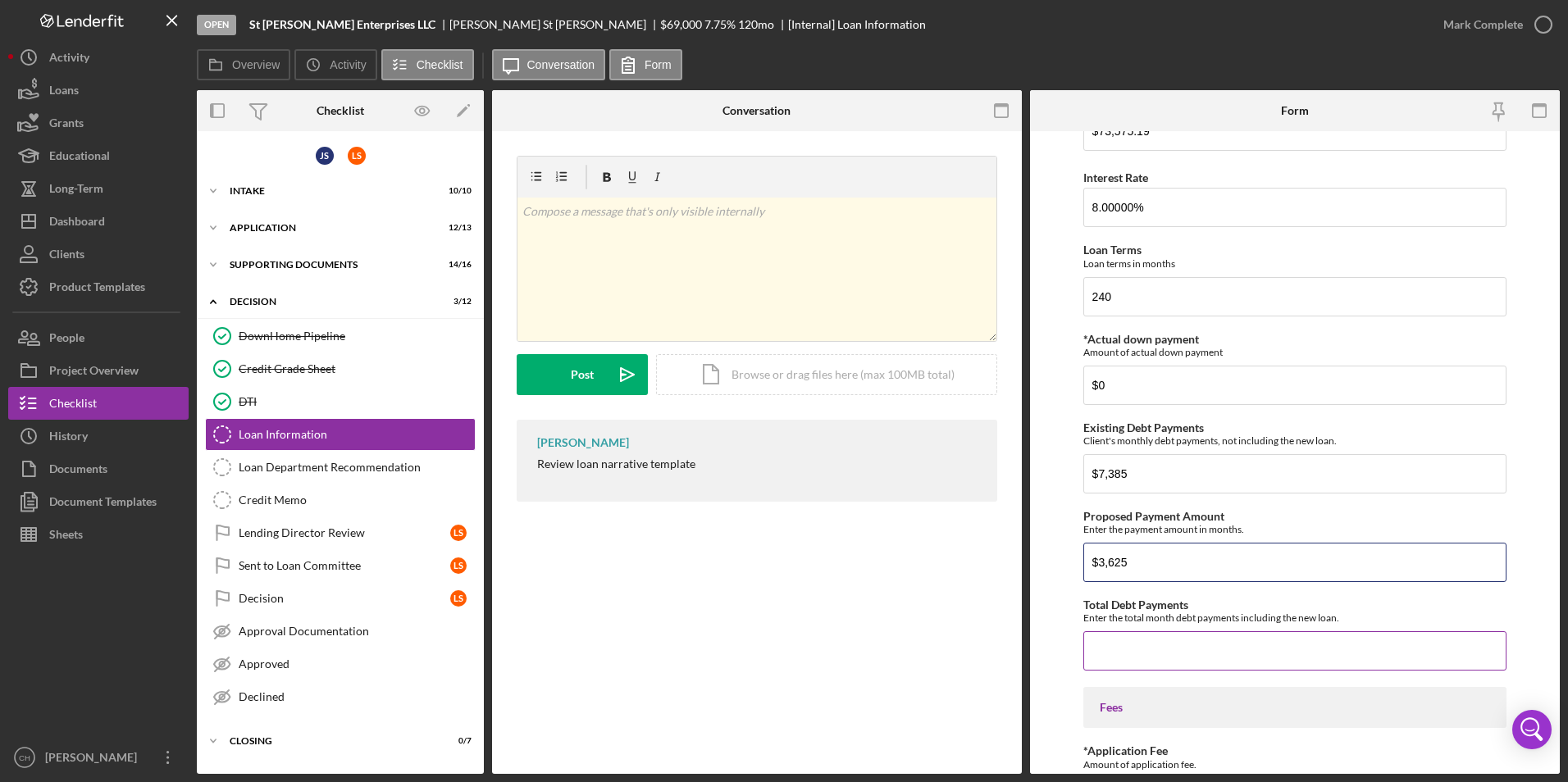
type input "$3,625"
click at [1100, 653] on input "Total Debt Payments" at bounding box center [1296, 651] width 424 height 40
type input "$5,121.48"
drag, startPoint x: 1165, startPoint y: 565, endPoint x: 1091, endPoint y: 574, distance: 74.5
click at [1091, 574] on input "$3,625" at bounding box center [1296, 563] width 424 height 40
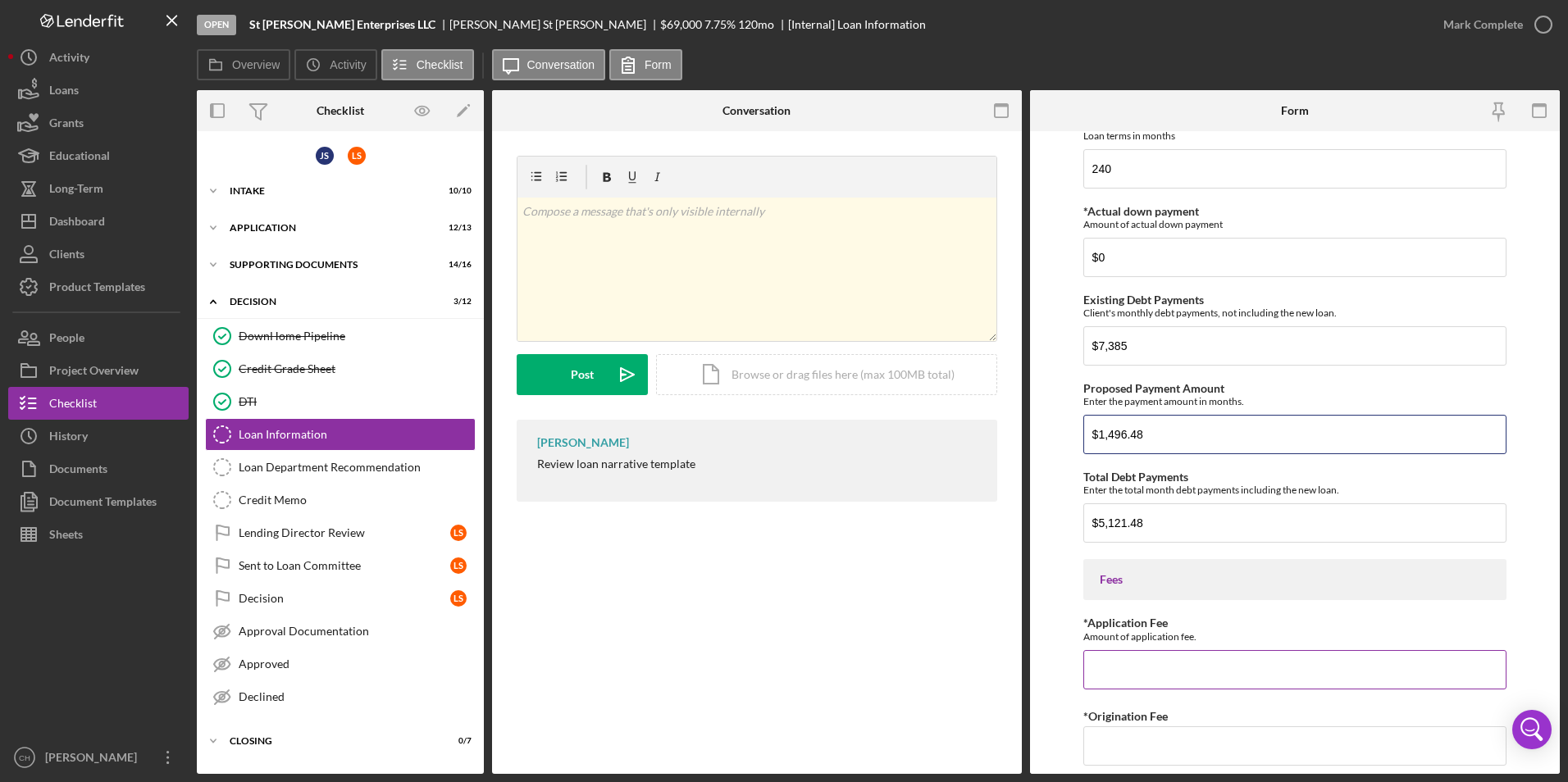
scroll to position [574, 0]
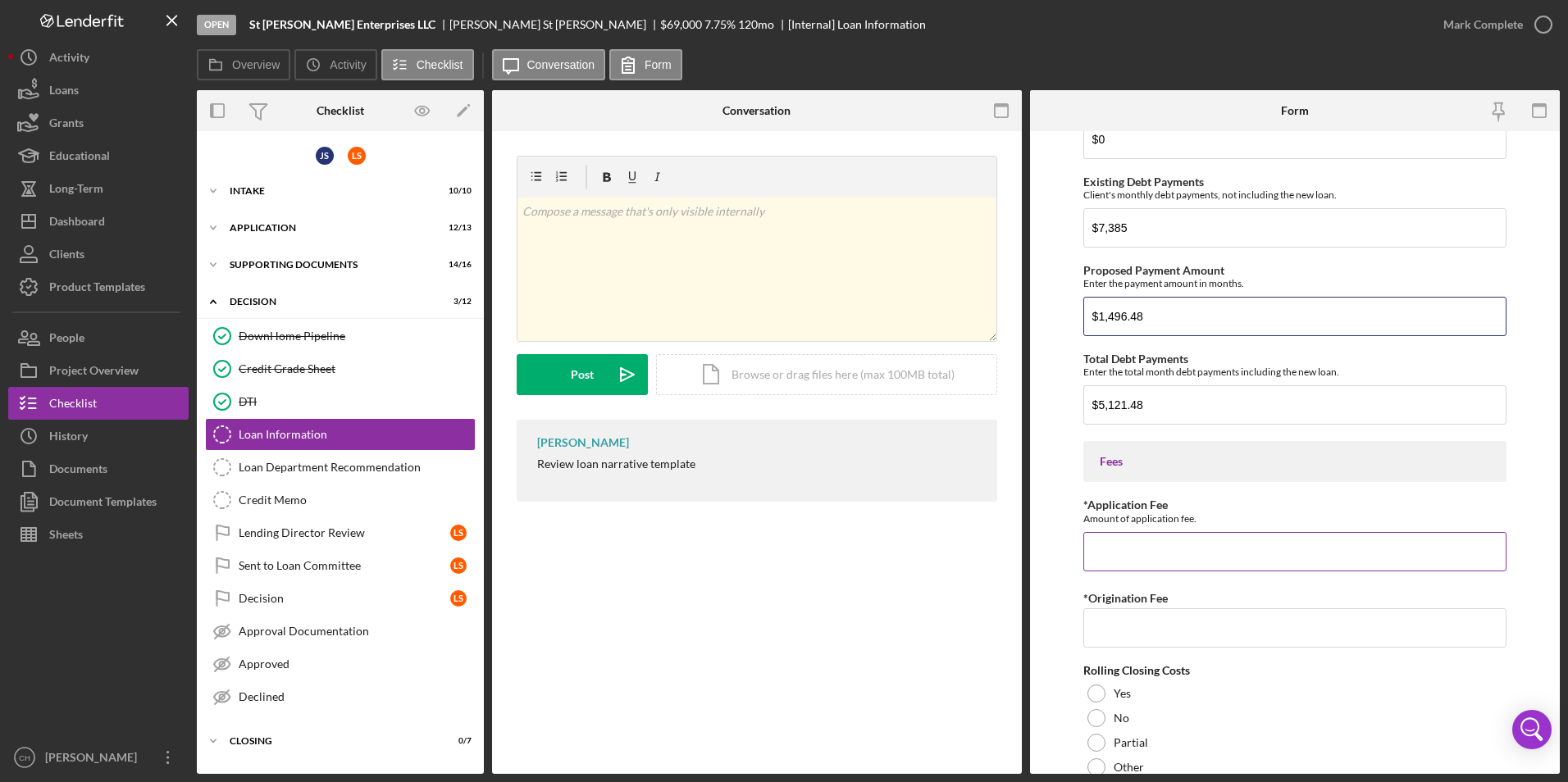
type input "$1,496.48"
click at [1150, 562] on input "*Application Fee" at bounding box center [1296, 552] width 424 height 40
type input "$50"
click at [1115, 620] on input "*Origination Fee" at bounding box center [1296, 629] width 424 height 40
type input "$5,210.98"
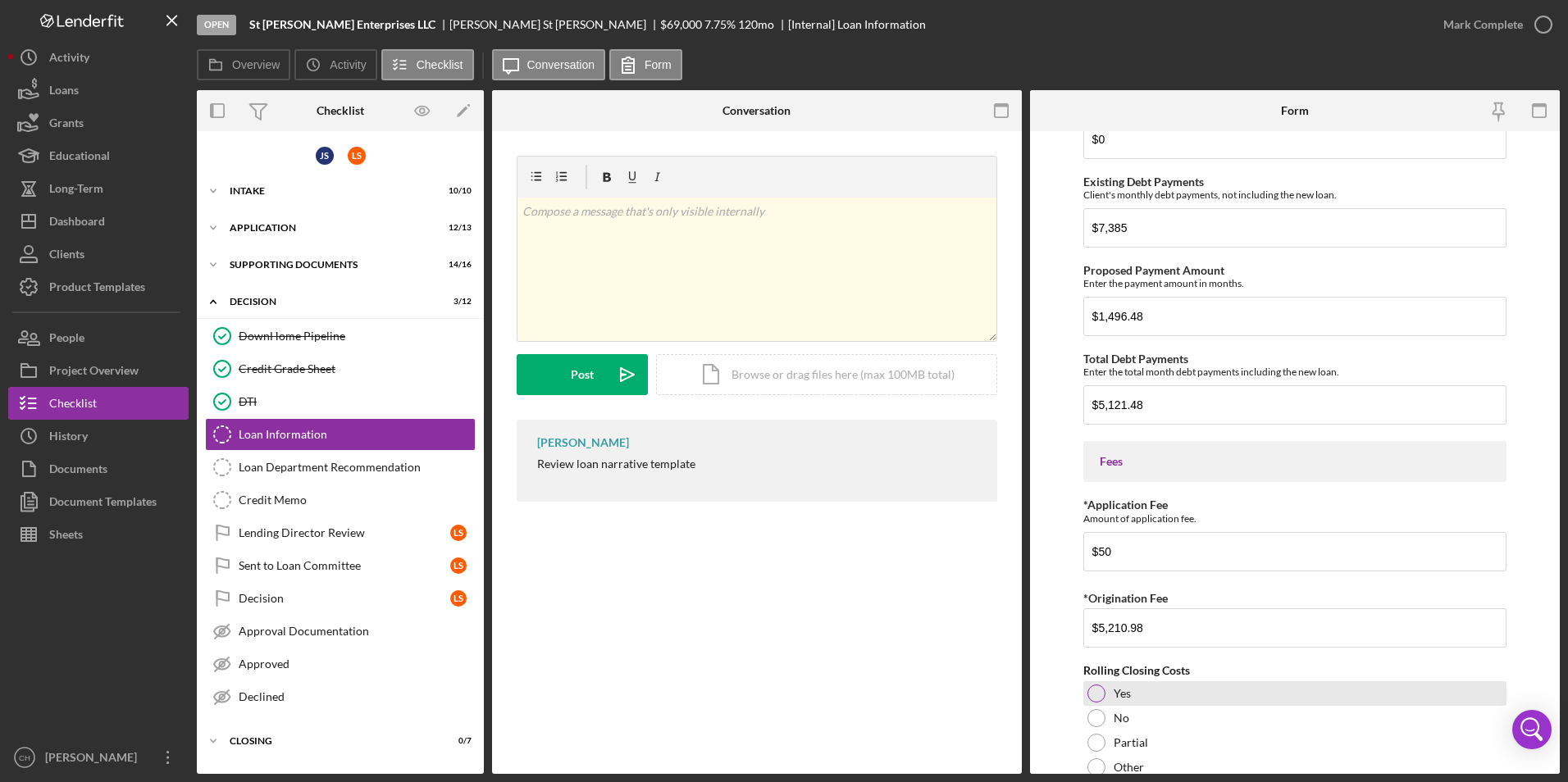
click at [1099, 701] on div at bounding box center [1097, 694] width 18 height 18
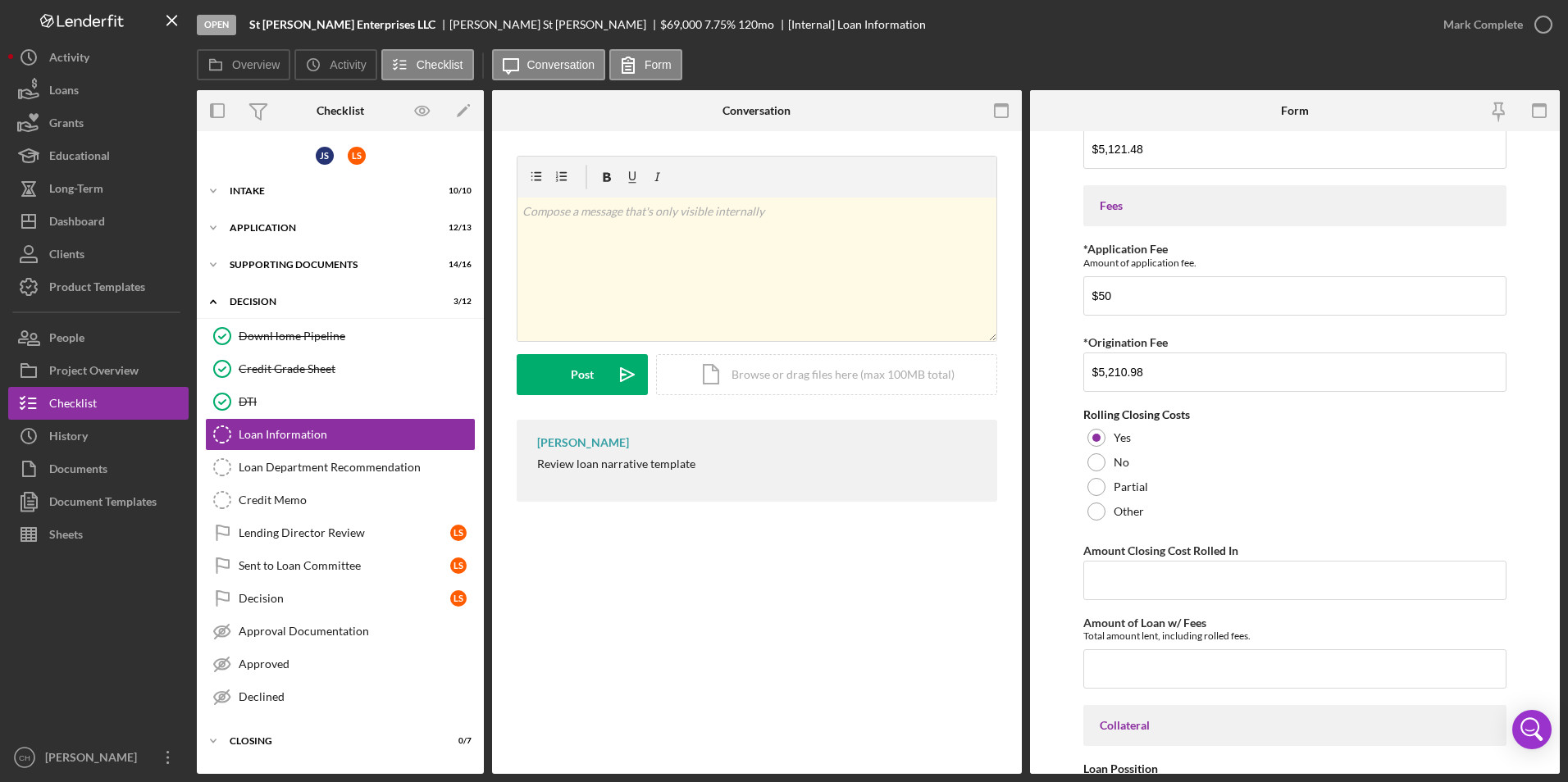
scroll to position [1066, 0]
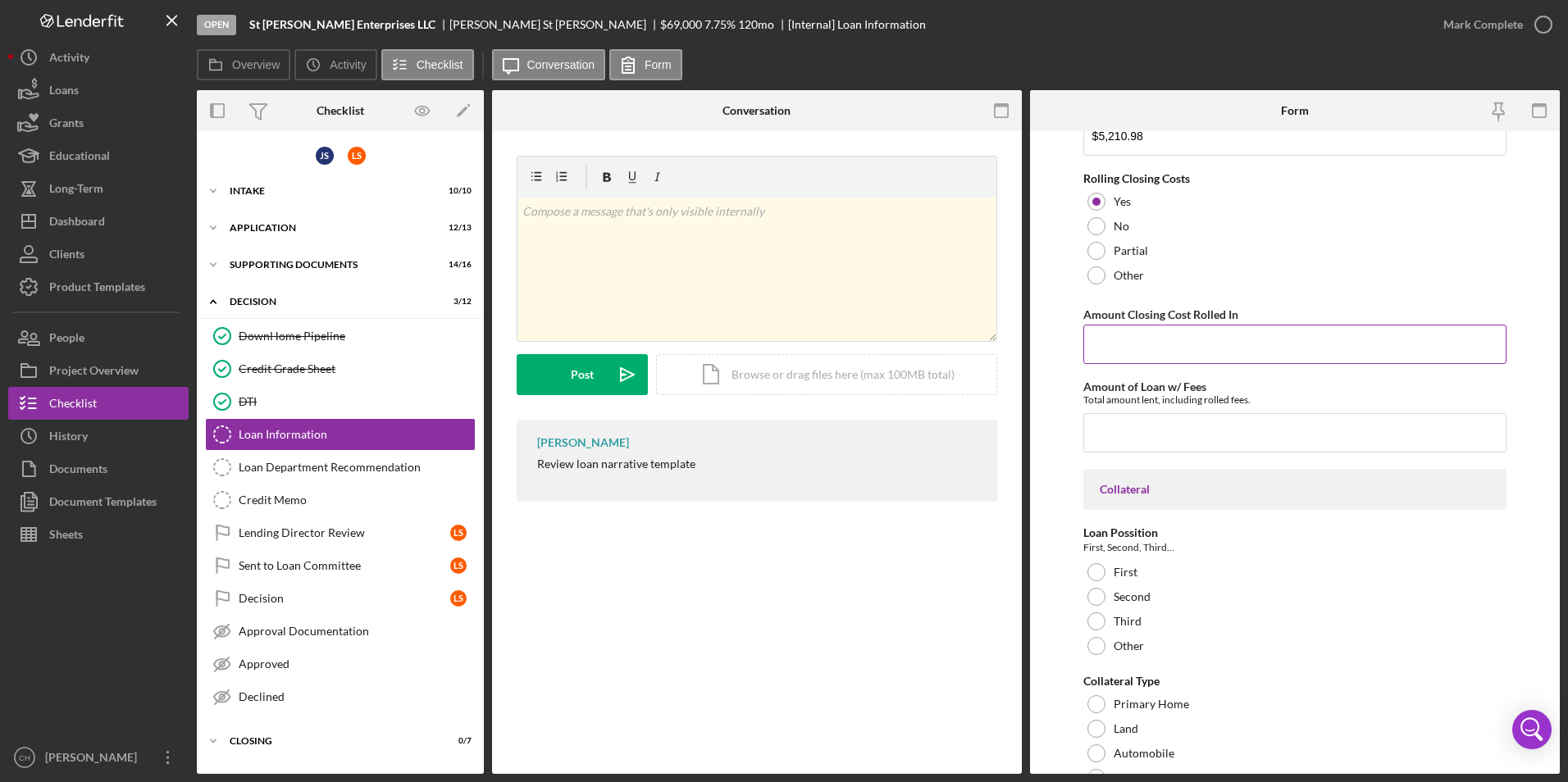
click at [1111, 330] on input "Amount Closing Cost Rolled In" at bounding box center [1296, 344] width 424 height 40
drag, startPoint x: 1157, startPoint y: 345, endPoint x: 1093, endPoint y: 338, distance: 64.4
click at [1093, 338] on input "$5,210.98" at bounding box center [1296, 344] width 424 height 40
type input "$2,207.26"
click at [1102, 438] on input "Amount of Loan w/ Fees" at bounding box center [1296, 434] width 424 height 40
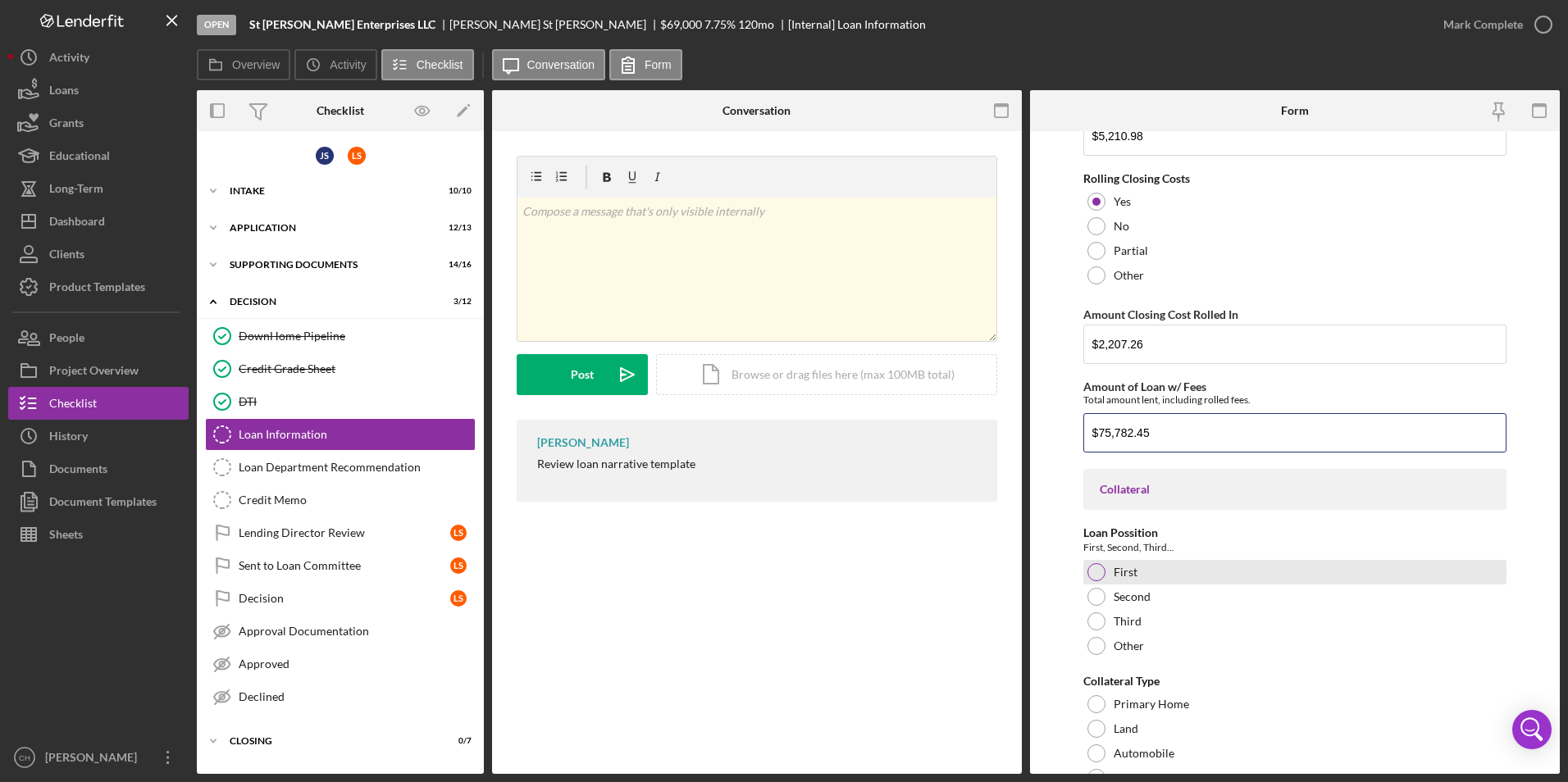
type input "$75,782.45"
click at [1093, 564] on div at bounding box center [1097, 572] width 18 height 18
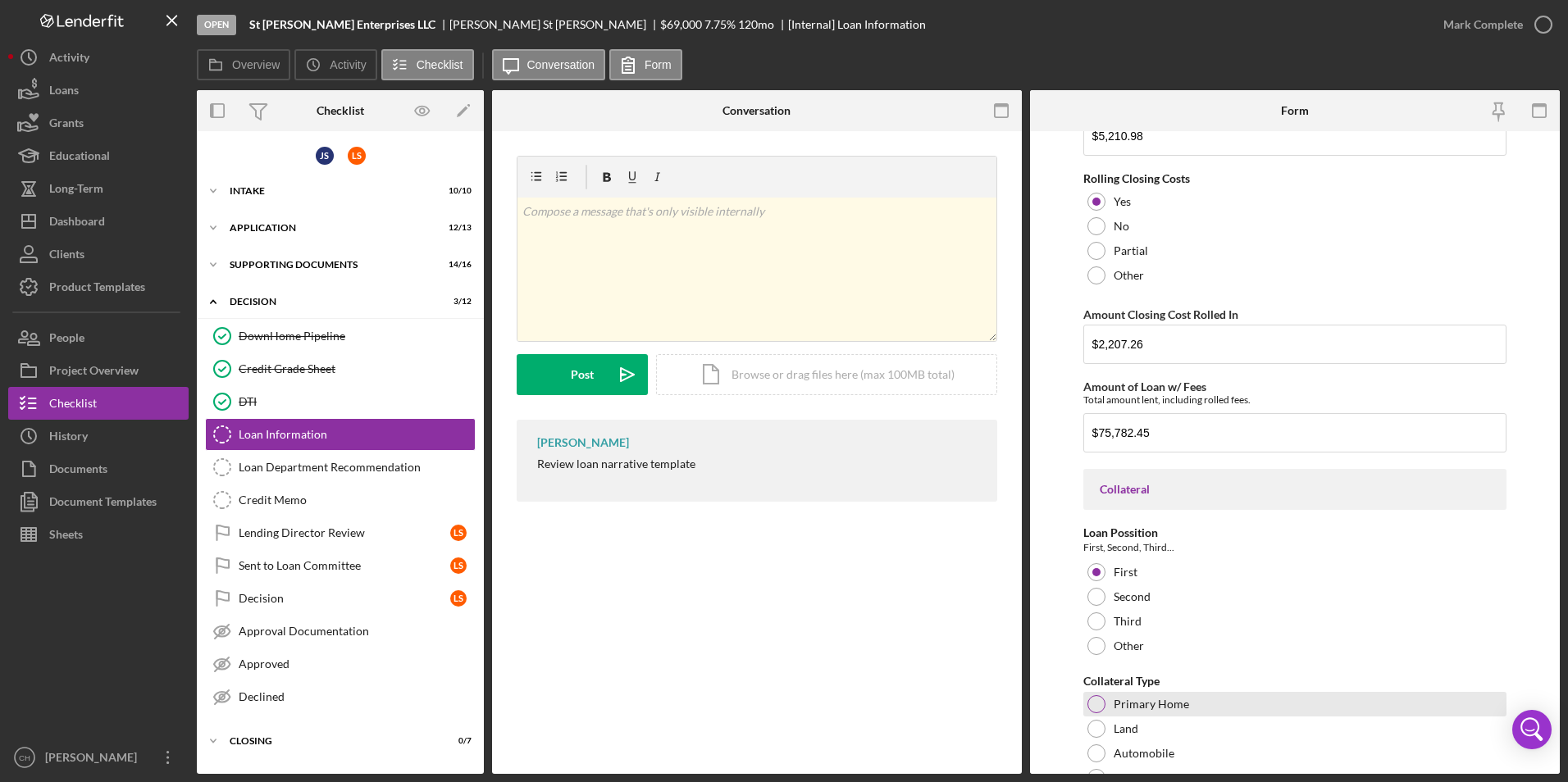
click at [1096, 710] on div at bounding box center [1097, 705] width 18 height 18
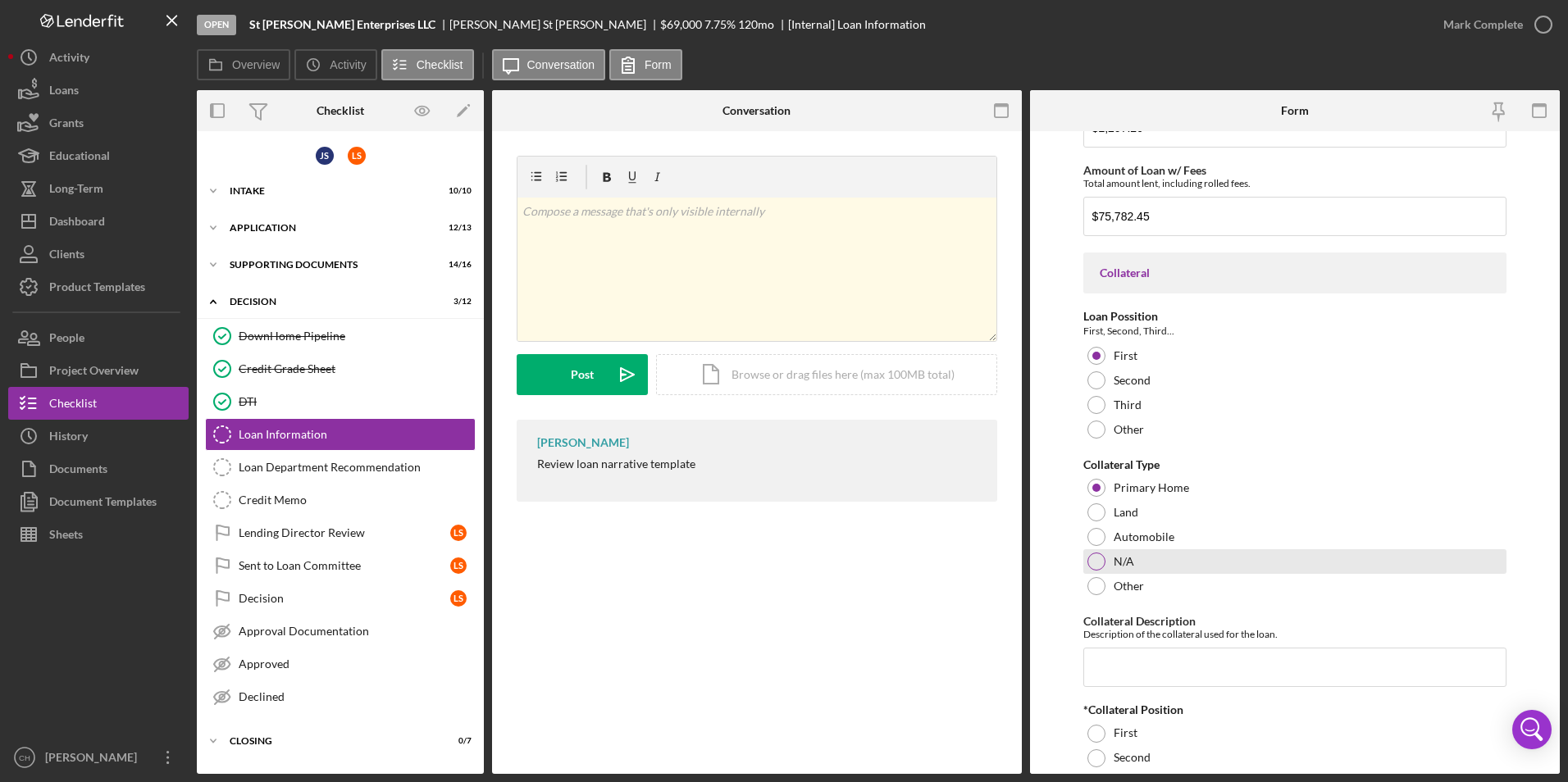
scroll to position [1395, 0]
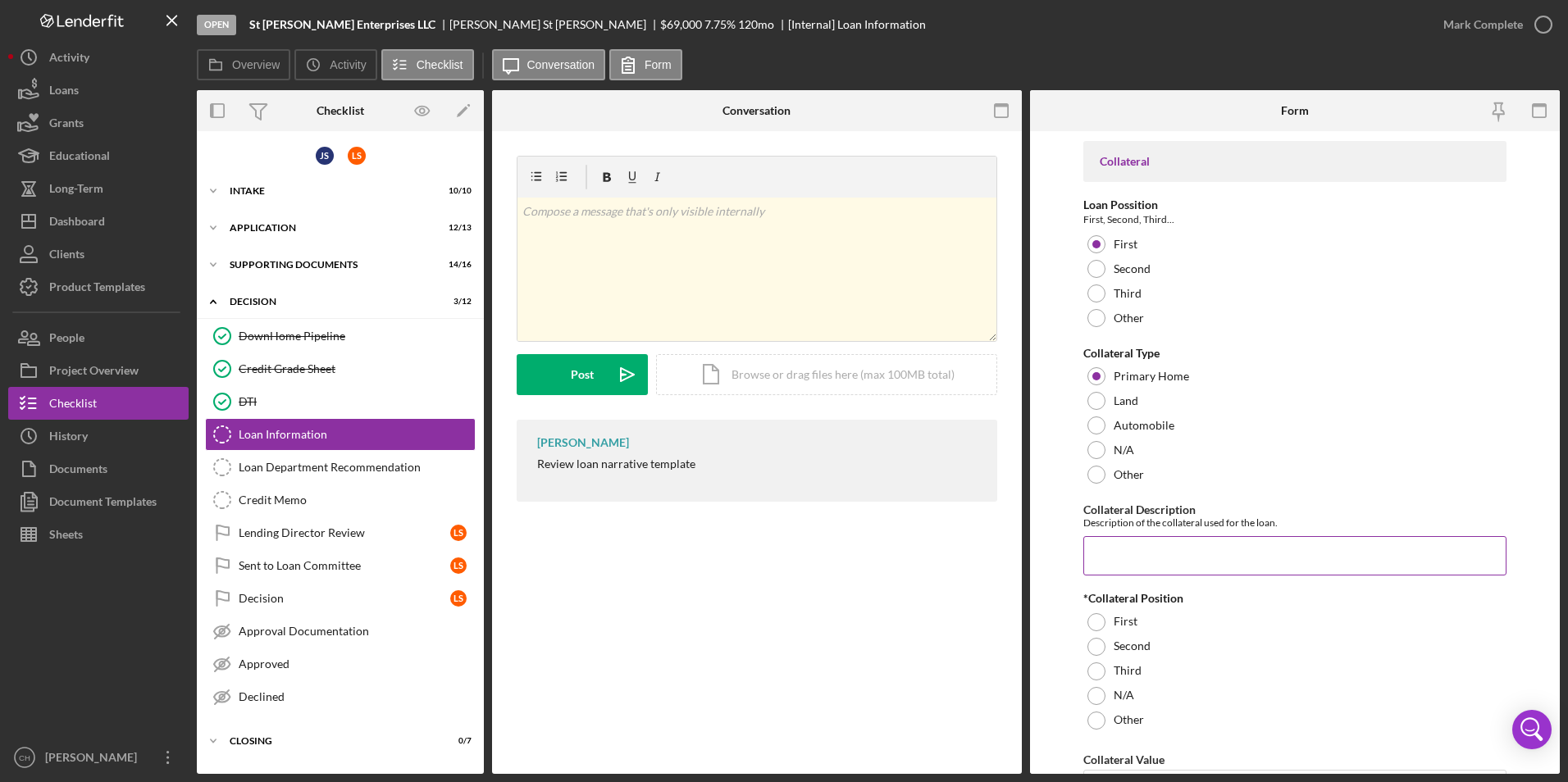
click at [1098, 543] on input "Collateral Description" at bounding box center [1296, 556] width 424 height 40
type input "Personal Home"
click at [1099, 623] on div at bounding box center [1097, 623] width 18 height 18
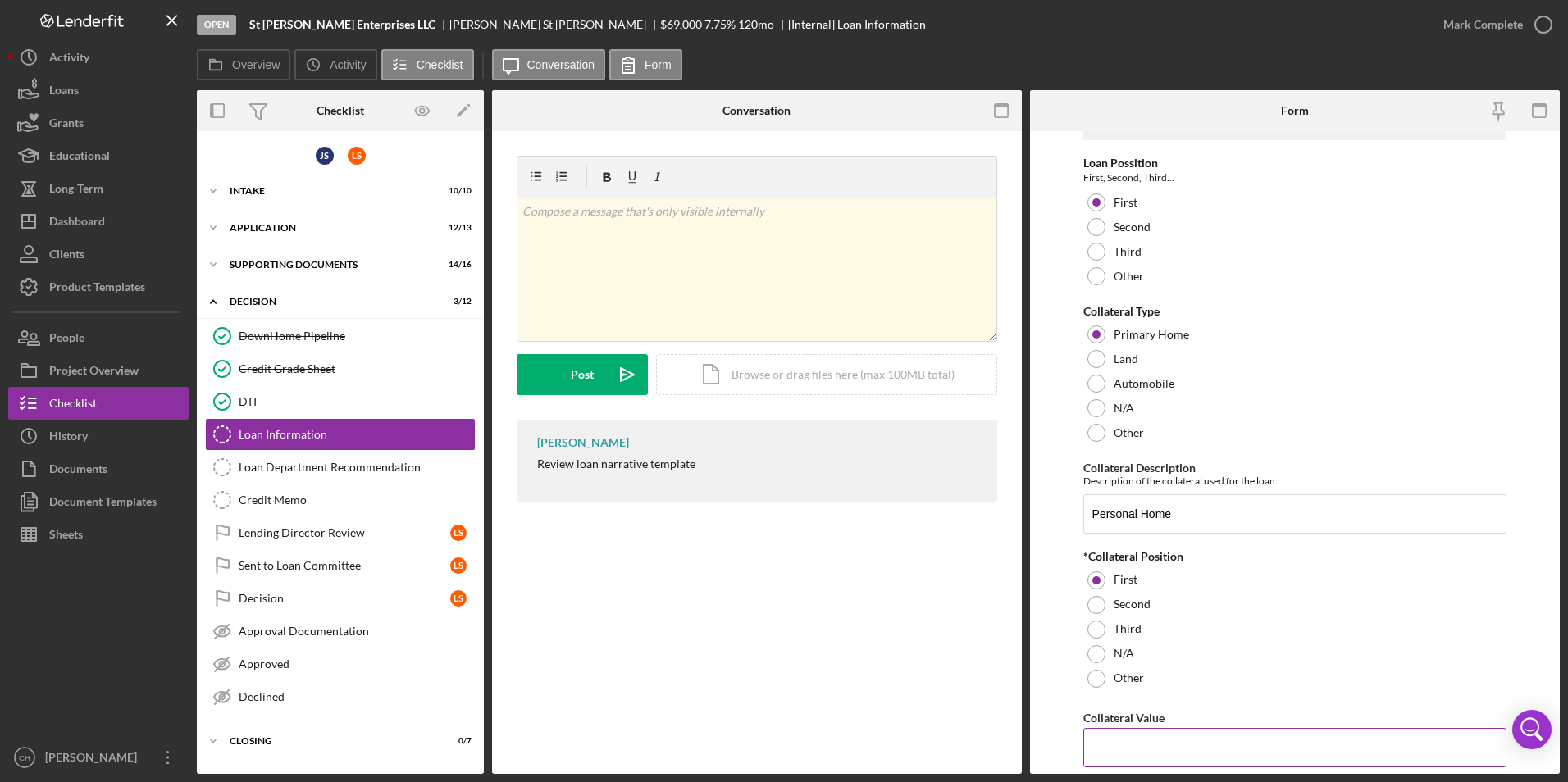
scroll to position [1558, 0]
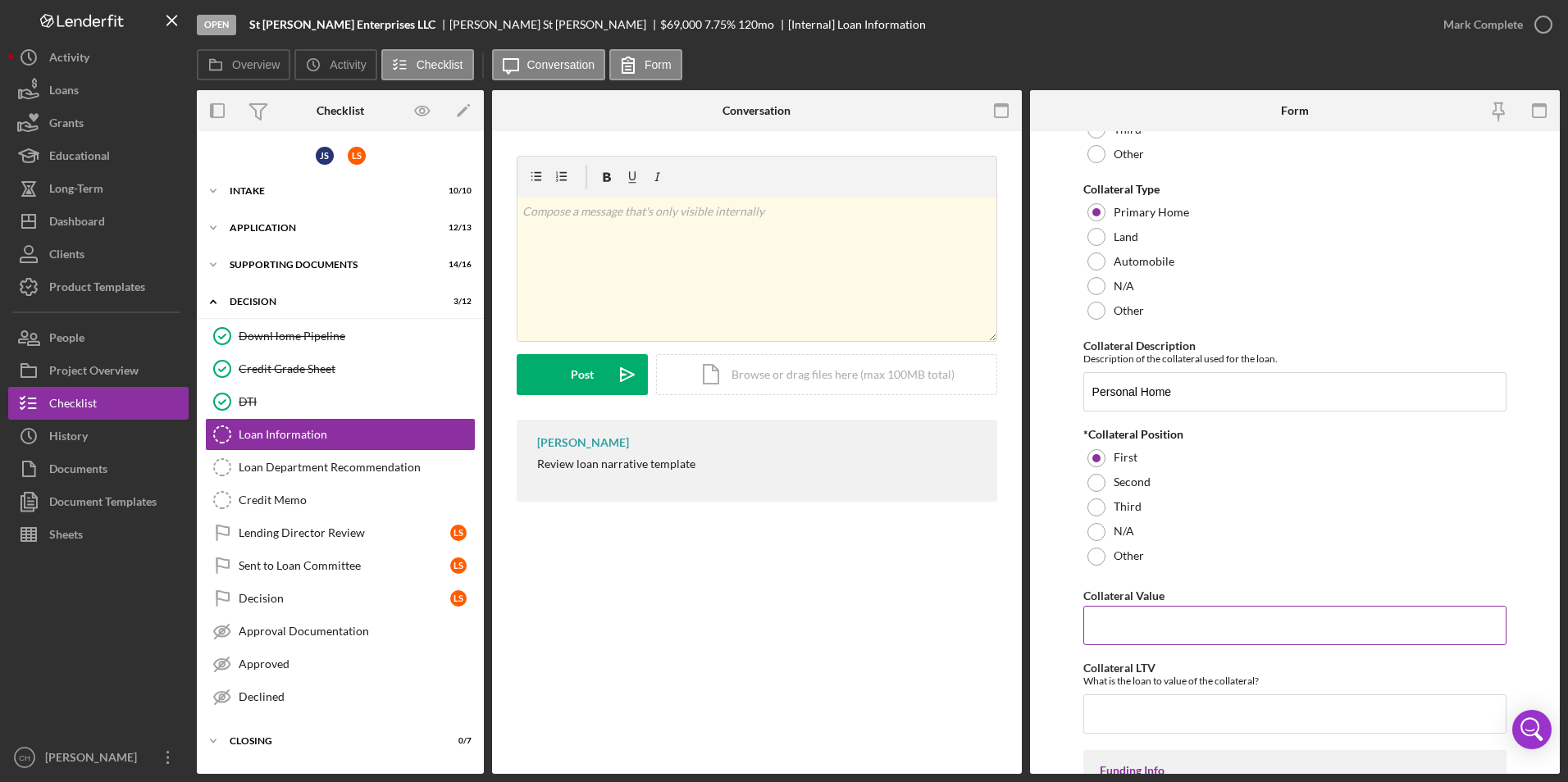
click at [1151, 630] on input "Collateral Value" at bounding box center [1296, 626] width 424 height 40
type input "$290,000"
click at [1099, 713] on input "Collateral LTV" at bounding box center [1296, 715] width 424 height 40
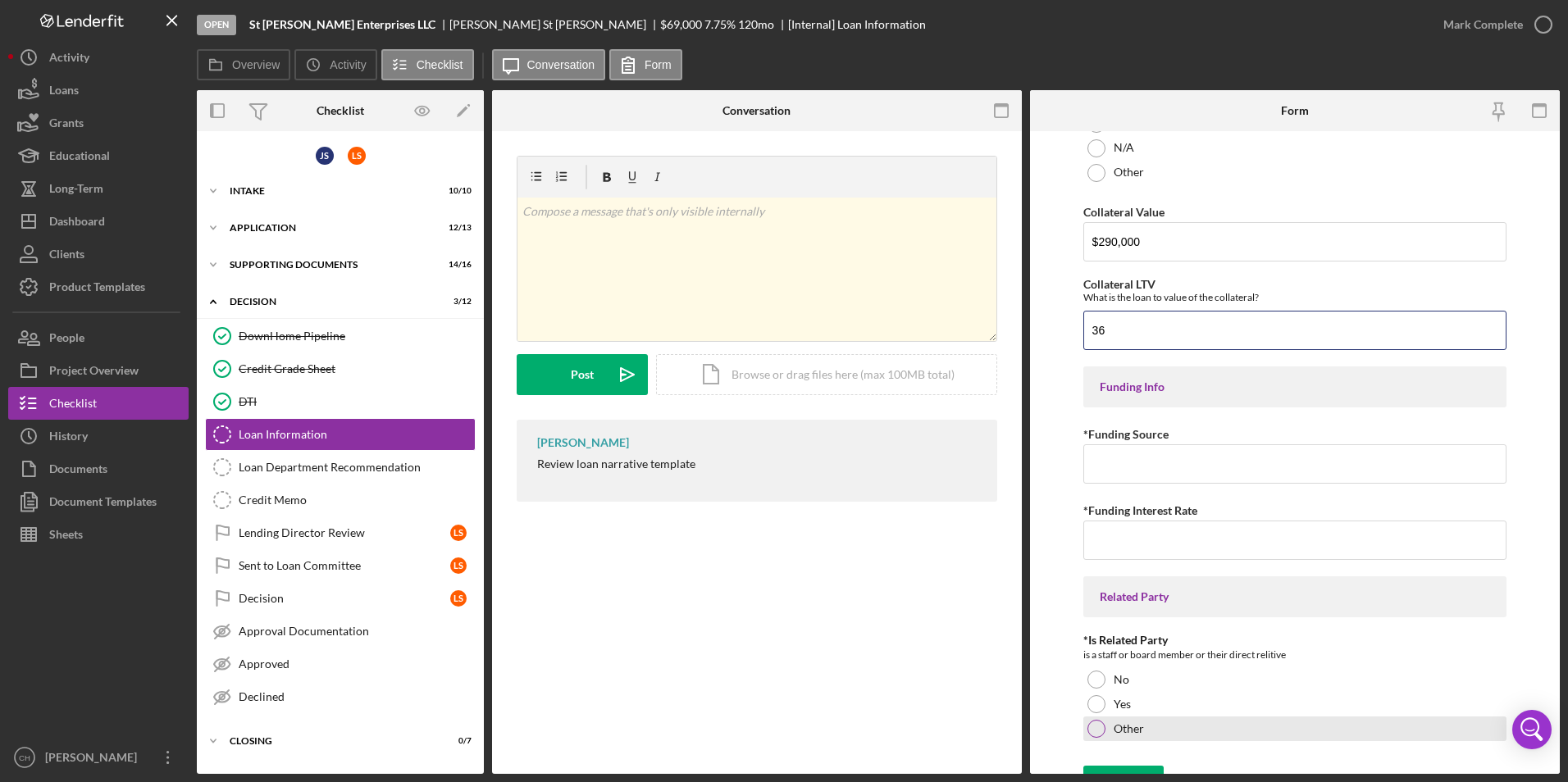
scroll to position [1969, 0]
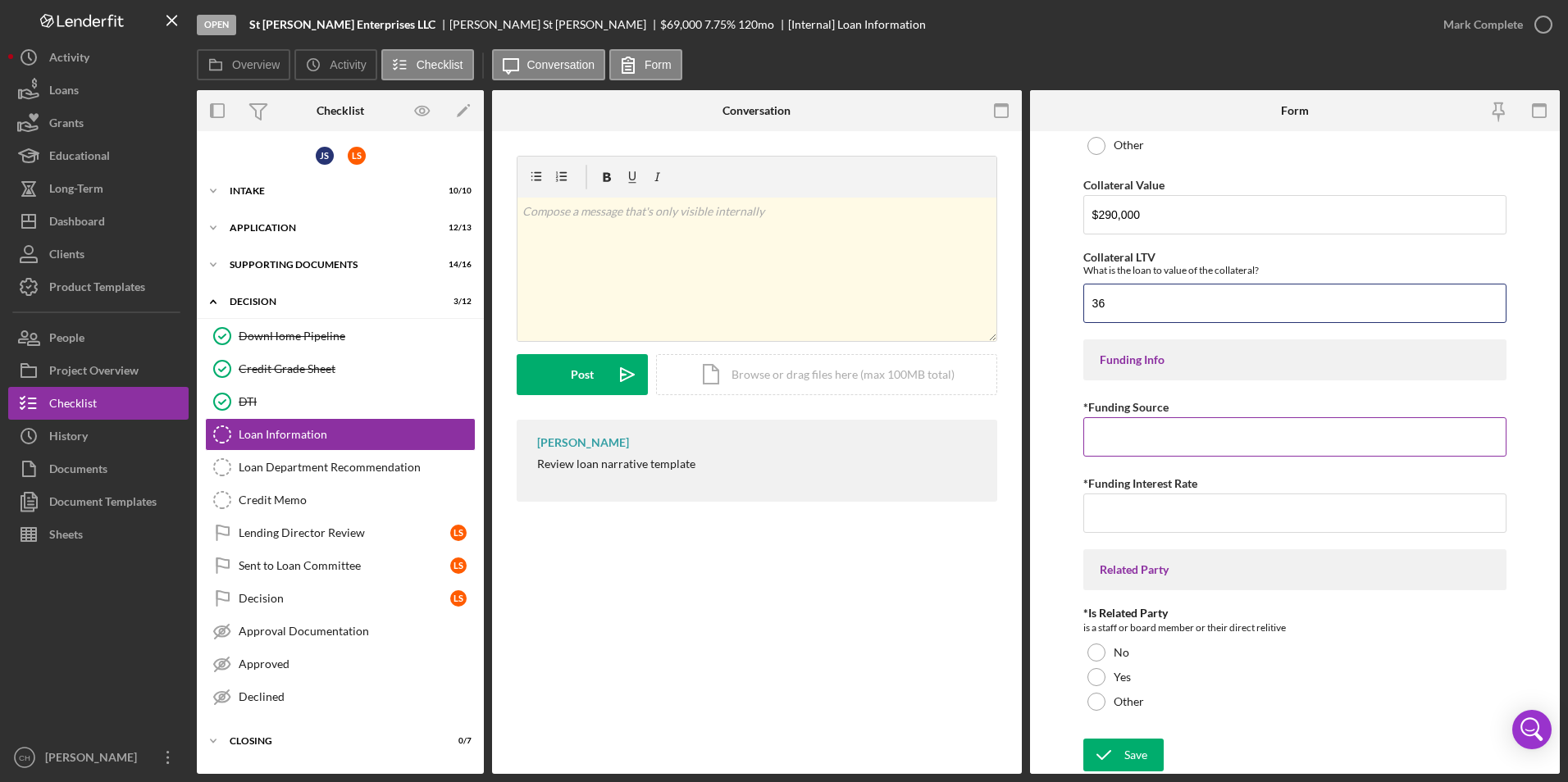
type input "36"
click at [1131, 444] on input "*Funding Source" at bounding box center [1296, 438] width 424 height 40
type input "NACA 24"
type input "0.00000%"
click at [1097, 658] on div at bounding box center [1097, 652] width 18 height 18
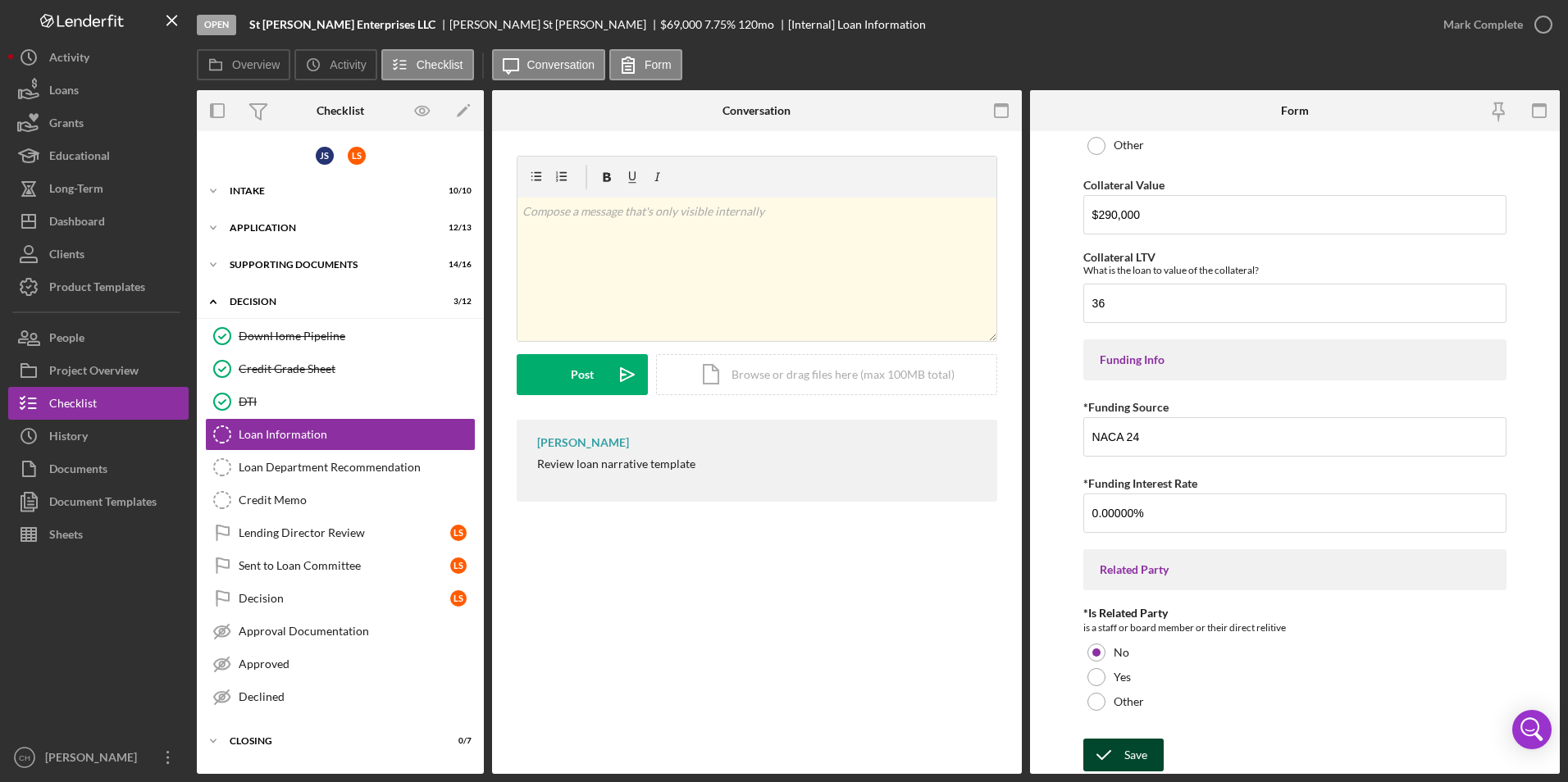
click at [1121, 756] on icon "submit" at bounding box center [1104, 754] width 41 height 41
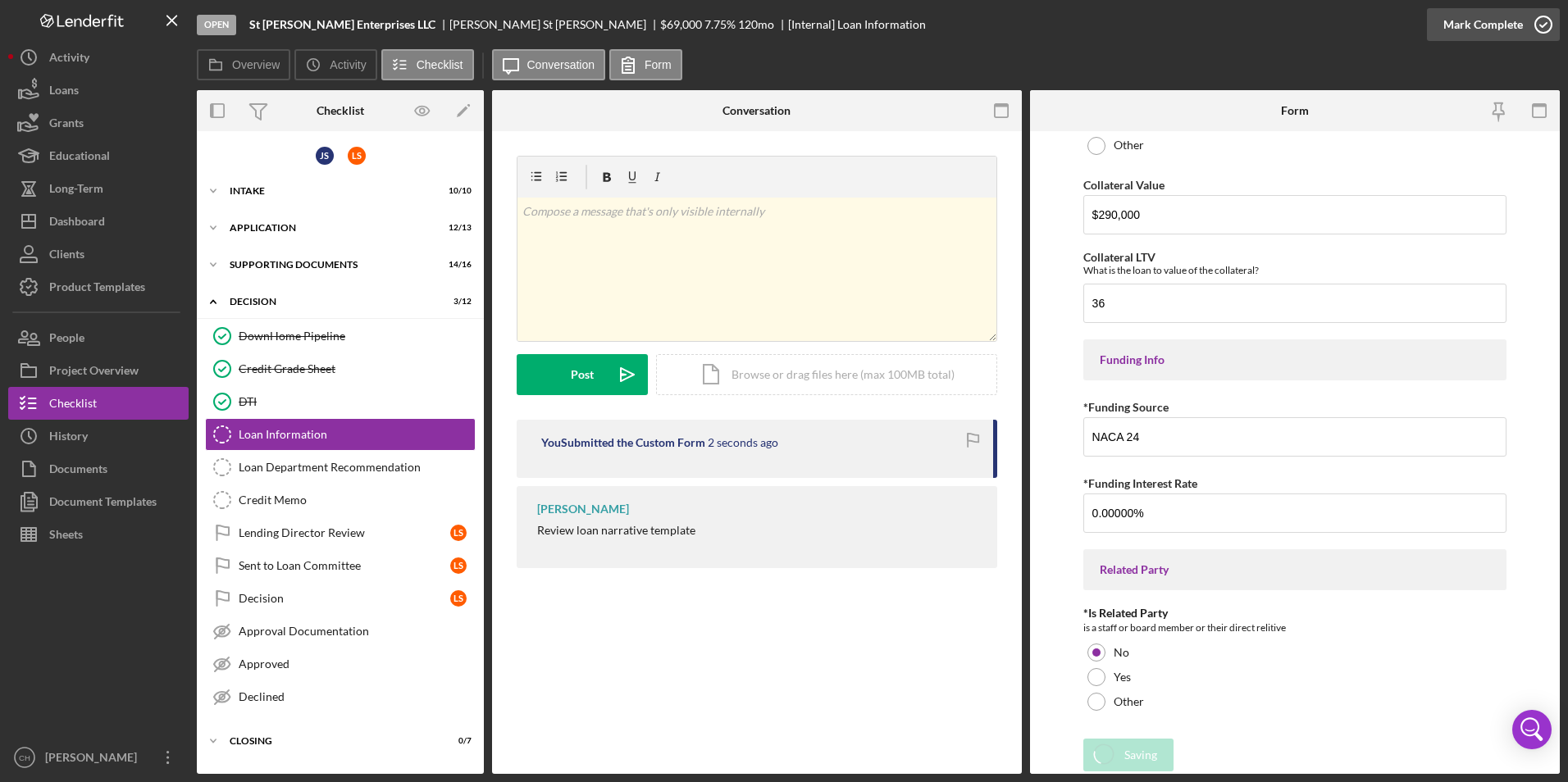
click at [1477, 27] on div "Mark Complete" at bounding box center [1483, 24] width 79 height 33
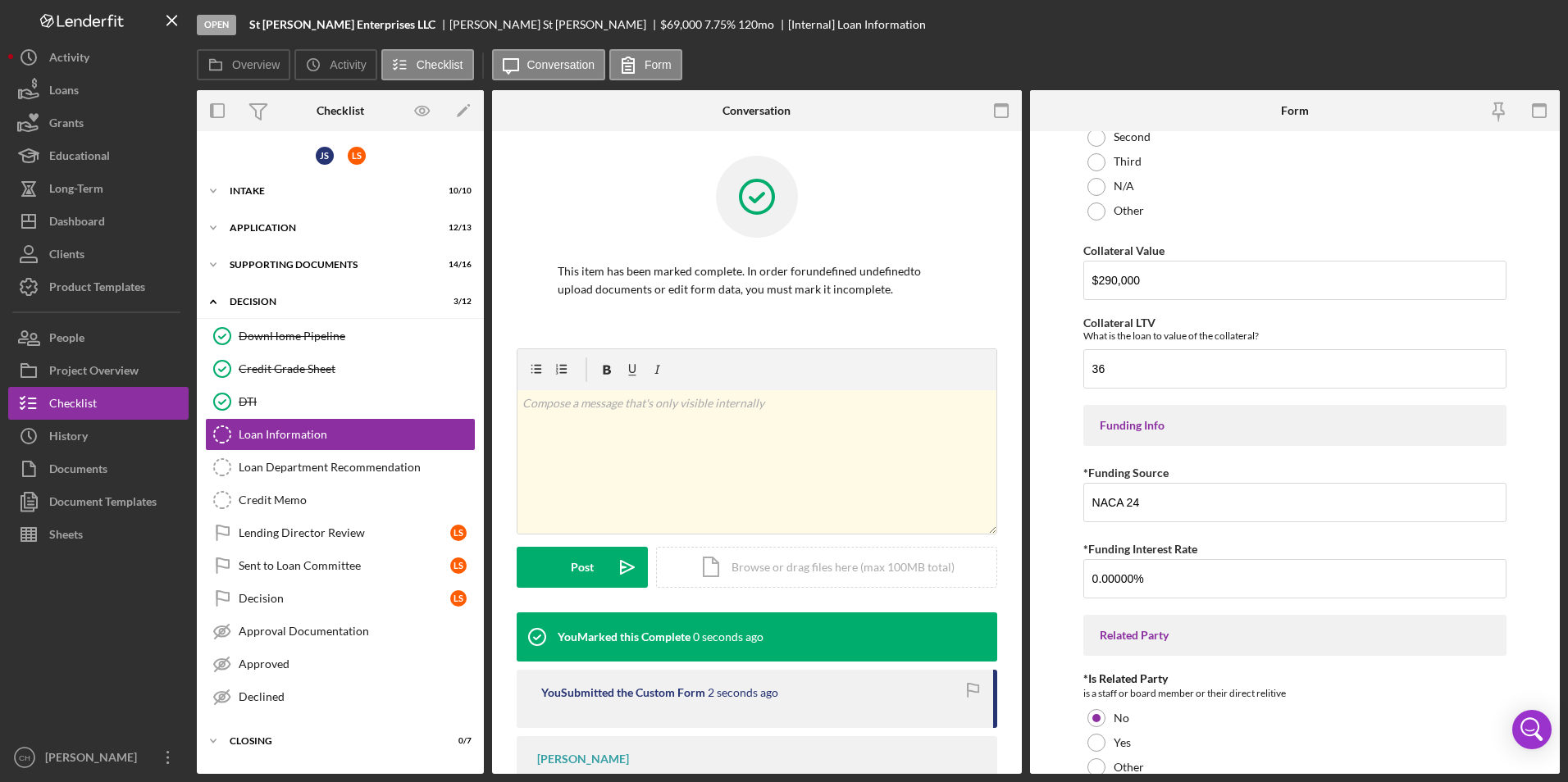
scroll to position [2035, 0]
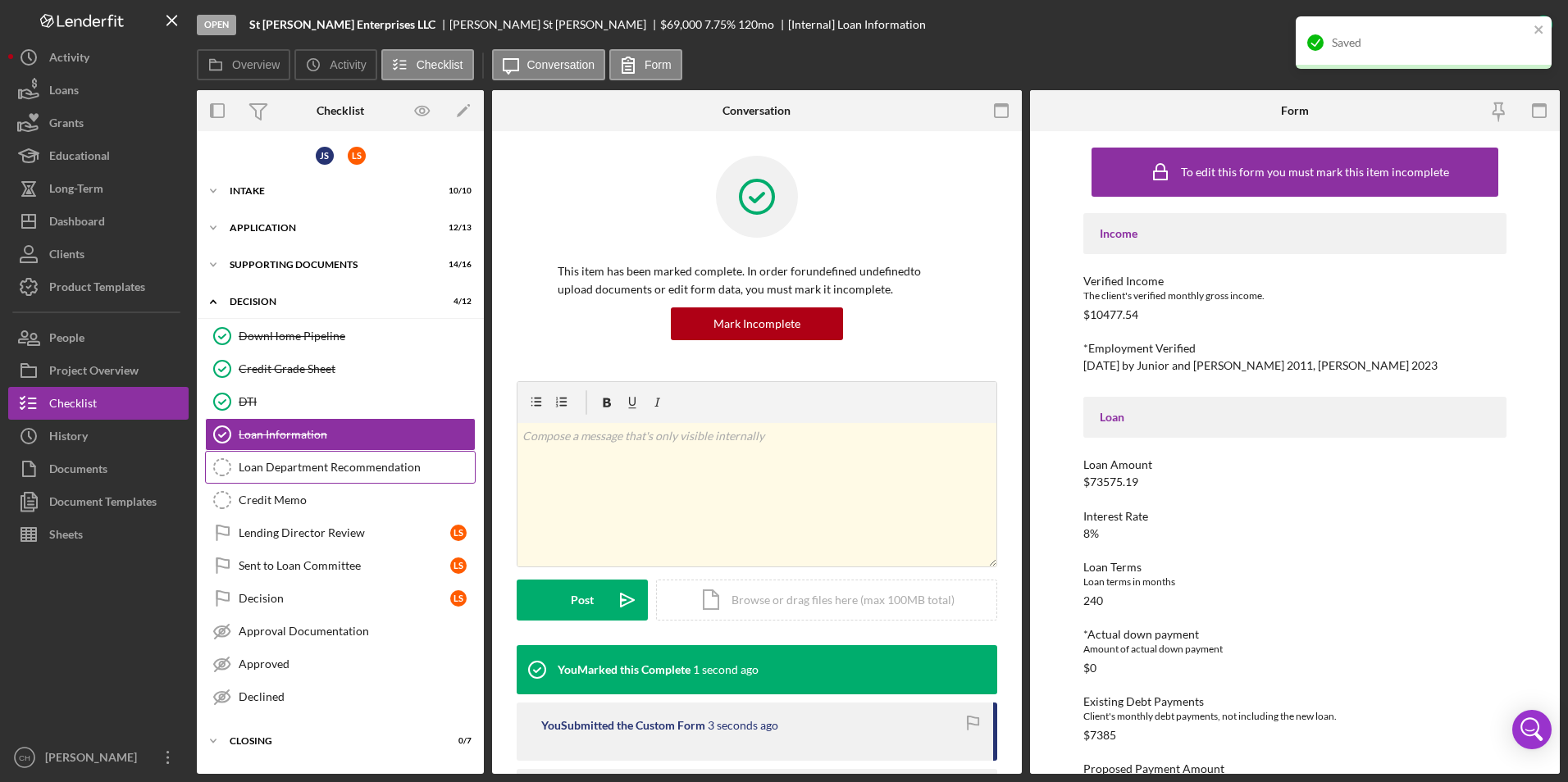
click at [342, 459] on link "Loan Department Recommendation Loan Department Recommendation" at bounding box center [340, 467] width 270 height 33
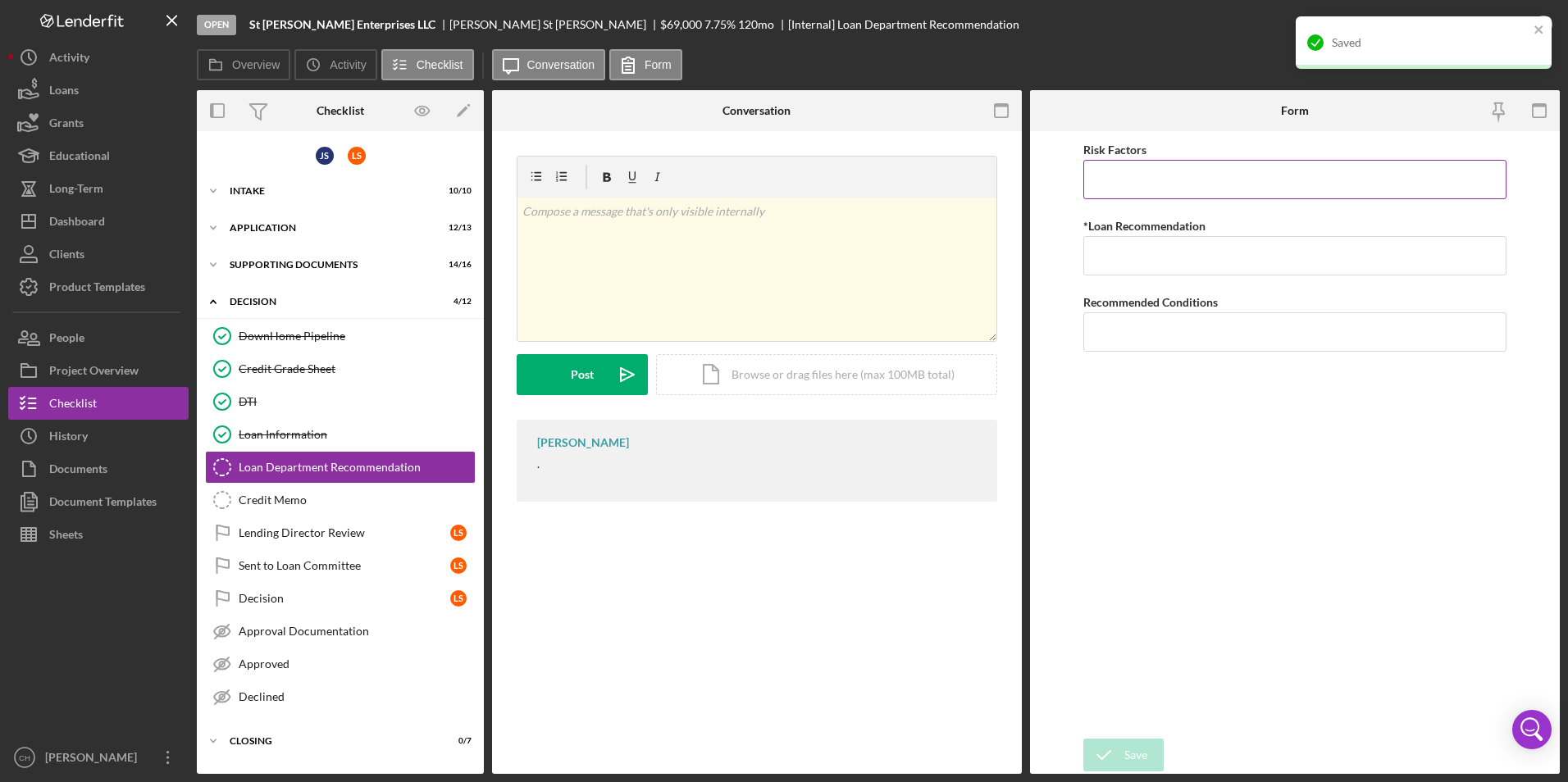
click at [1184, 177] on input "Risk Factors" at bounding box center [1296, 180] width 424 height 40
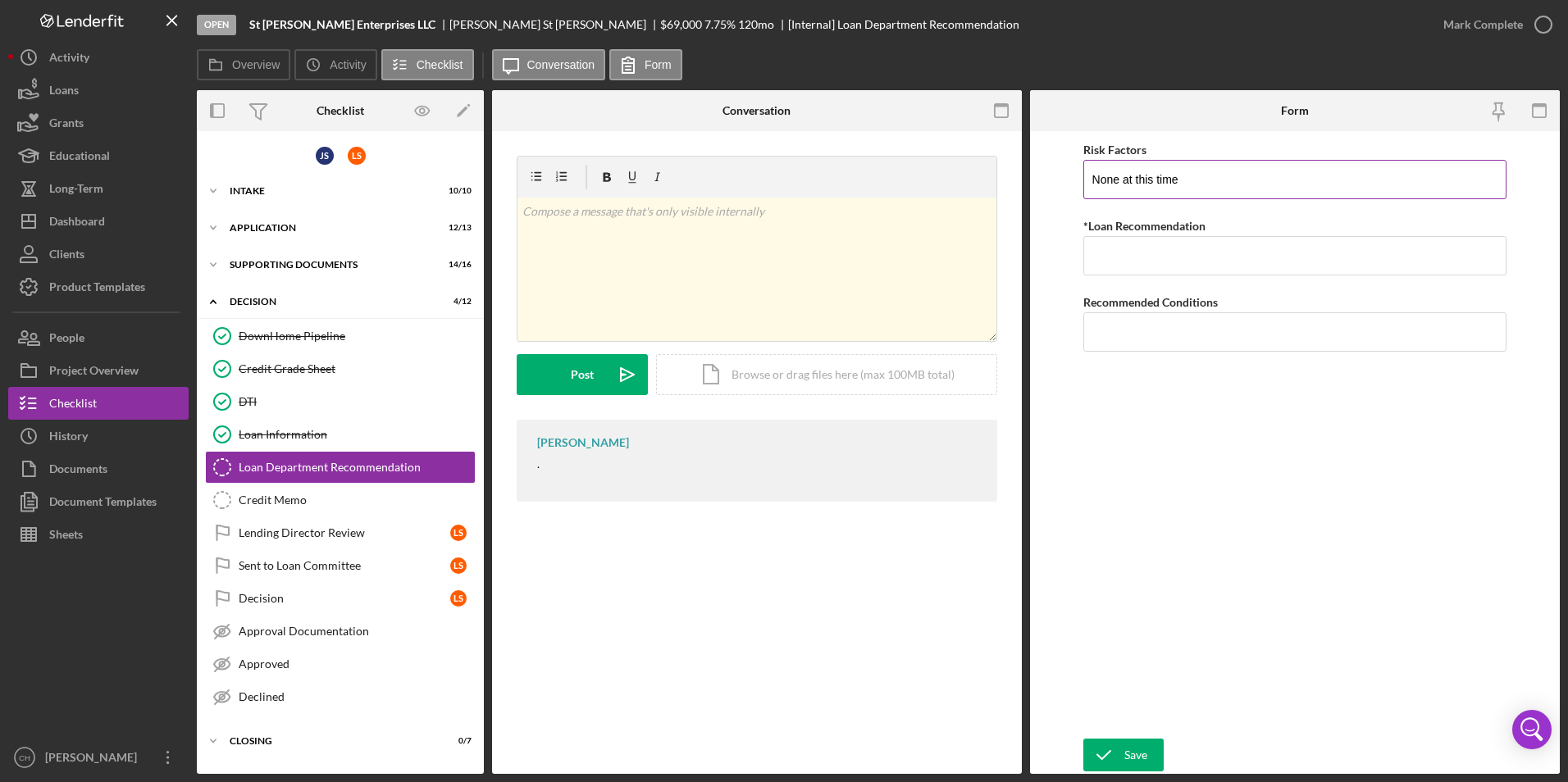
type input "None at this time"
type input "Approve"
type input "None at this time"
click at [1126, 761] on div "Save" at bounding box center [1135, 755] width 23 height 33
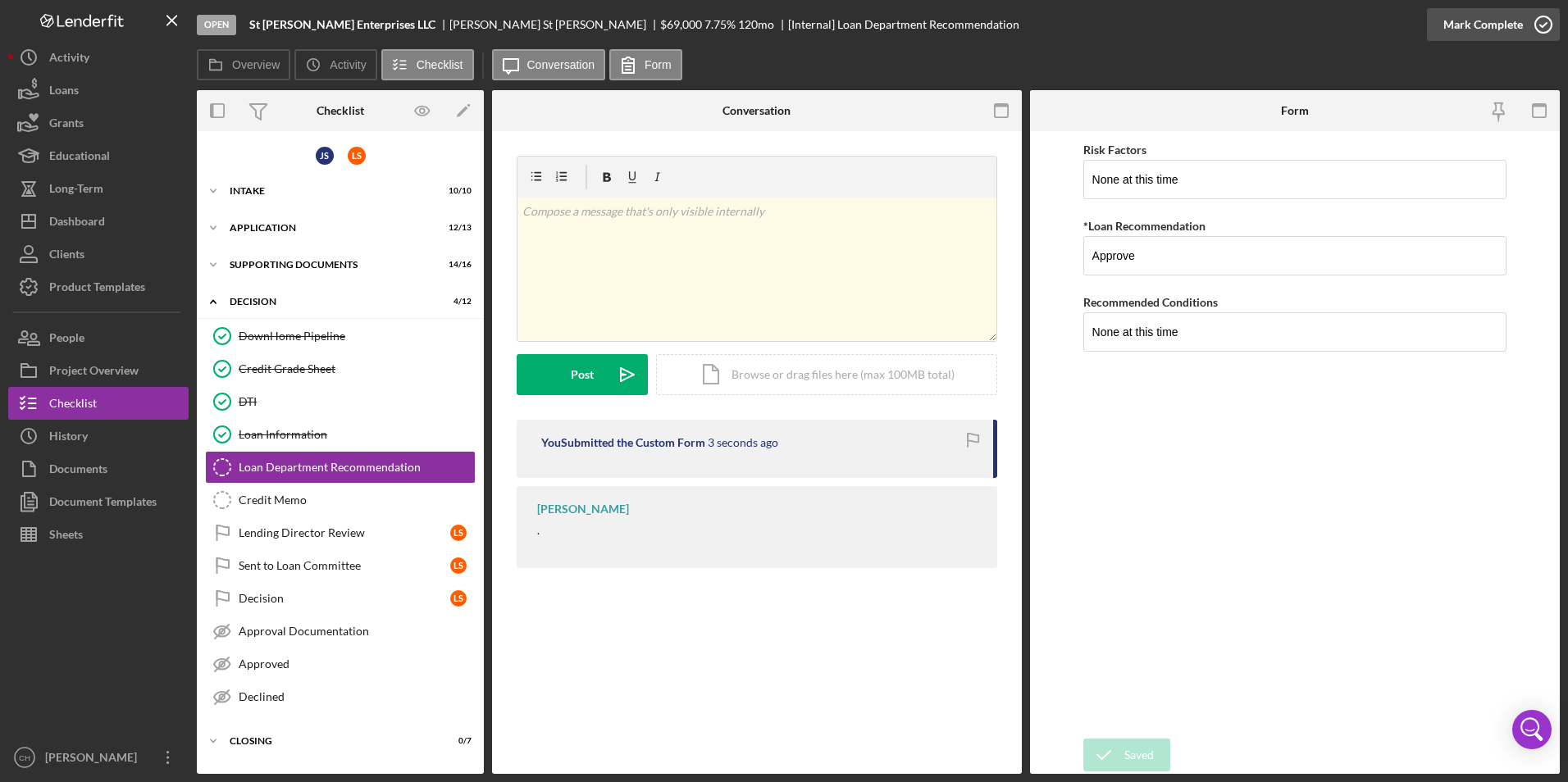
click at [1476, 27] on div "Mark Complete" at bounding box center [1483, 24] width 79 height 33
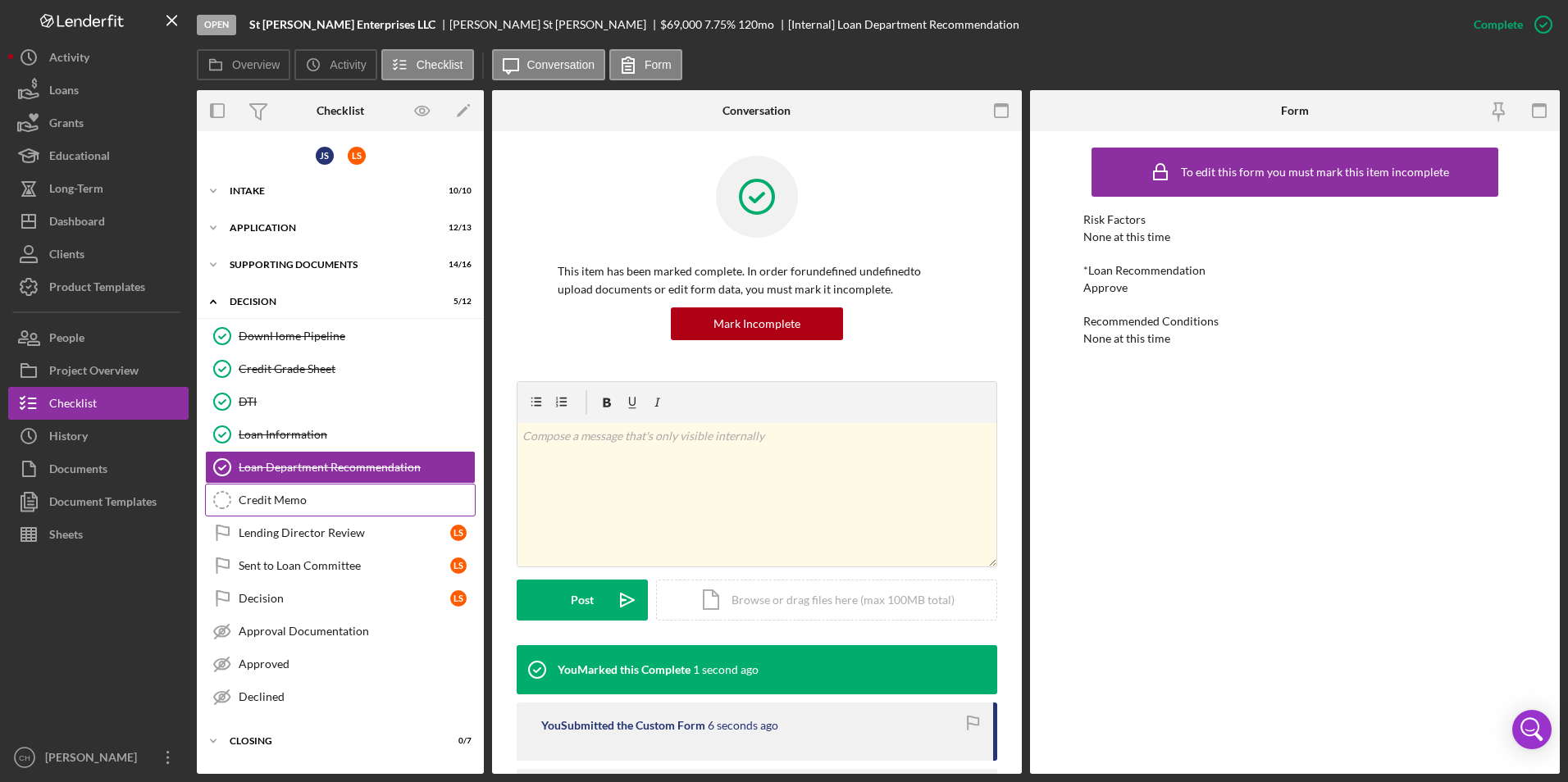
click at [275, 494] on div "Credit Memo" at bounding box center [356, 500] width 237 height 13
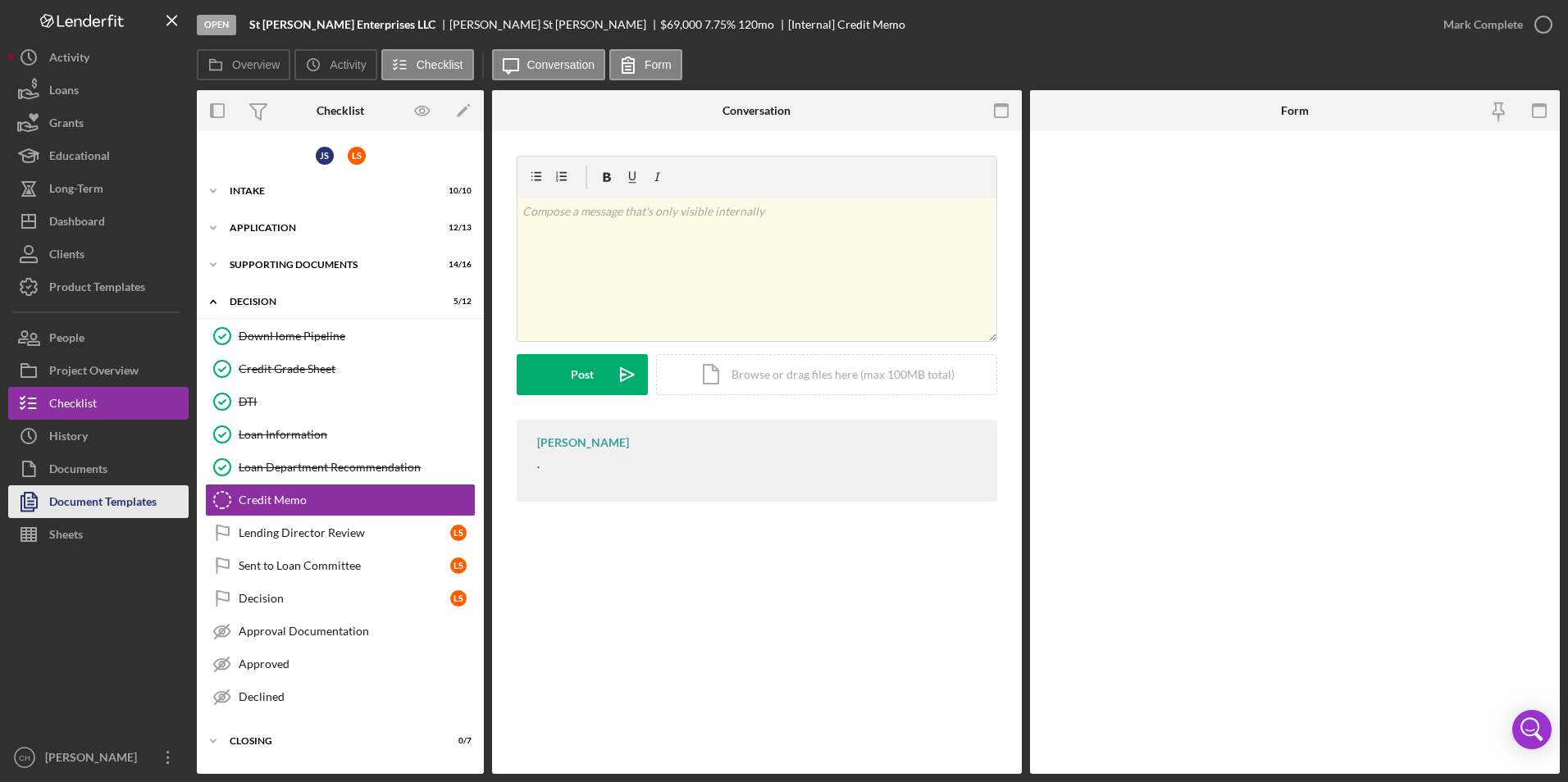
click at [116, 505] on div "Document Templates" at bounding box center [103, 504] width 108 height 37
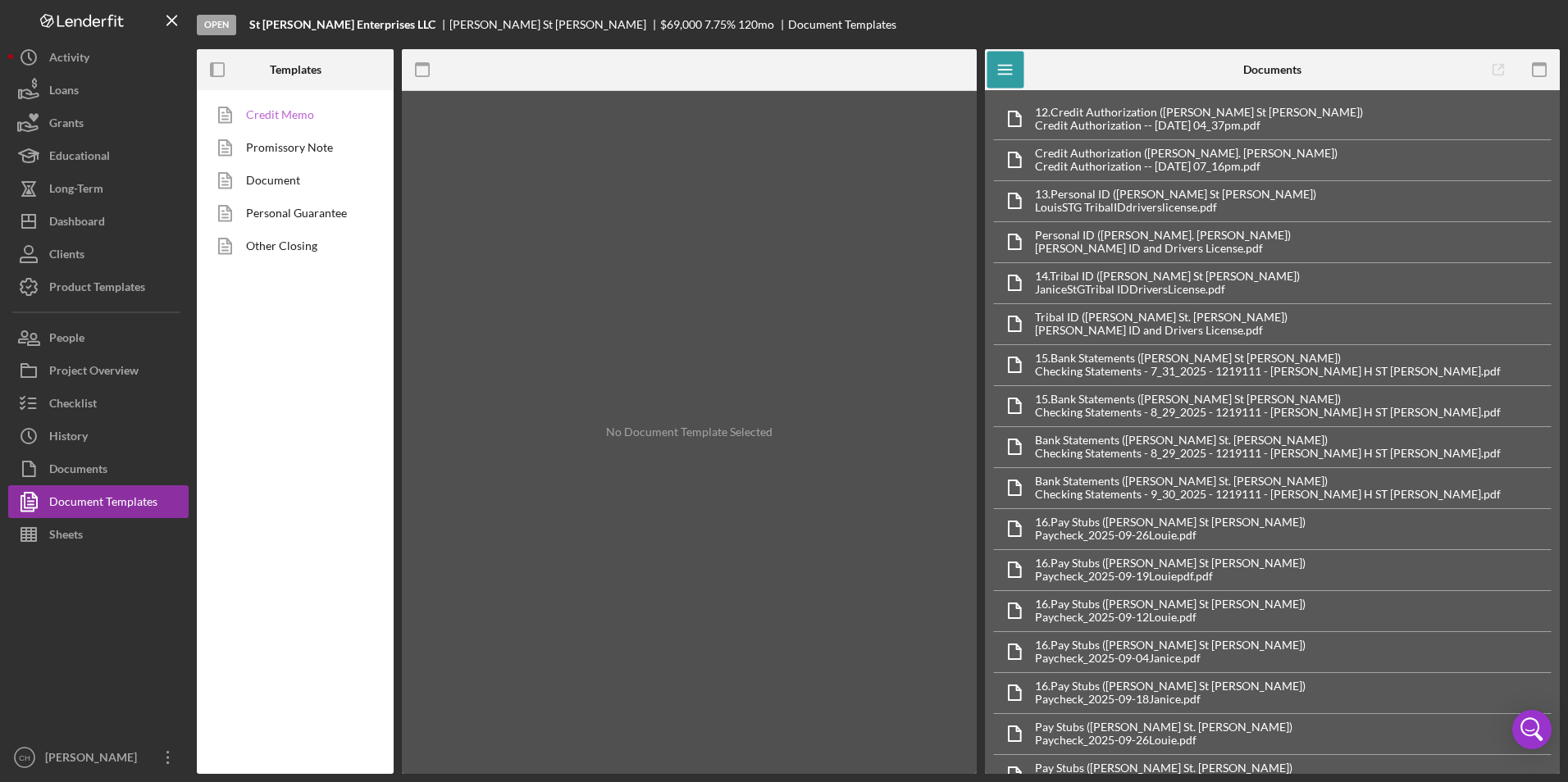
click at [278, 109] on link "Credit Memo" at bounding box center [291, 114] width 172 height 33
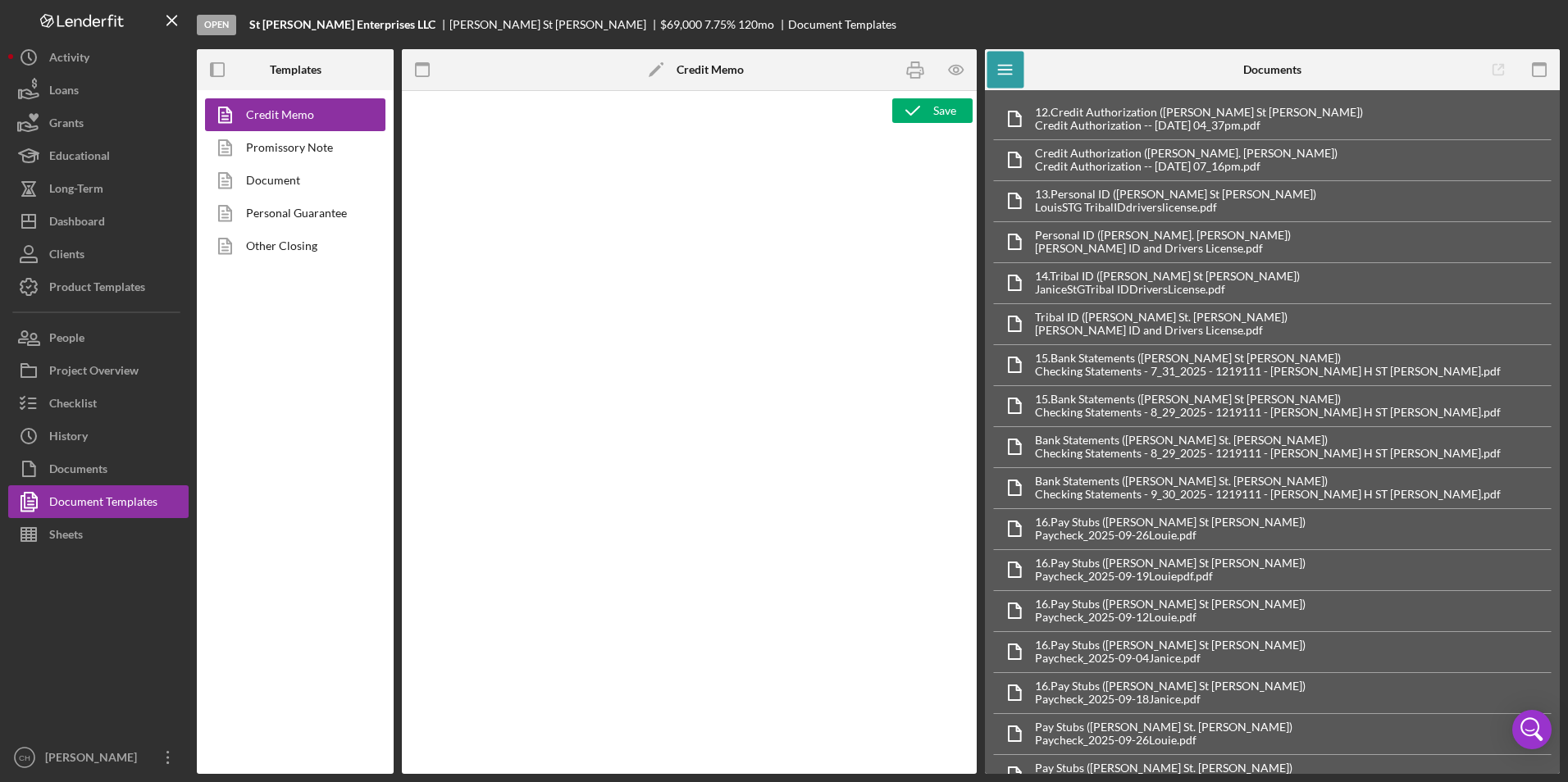
type textarea "<p style="text-align: center;"><span style="font-size: 18pt;"><strong>[US_STATE…"
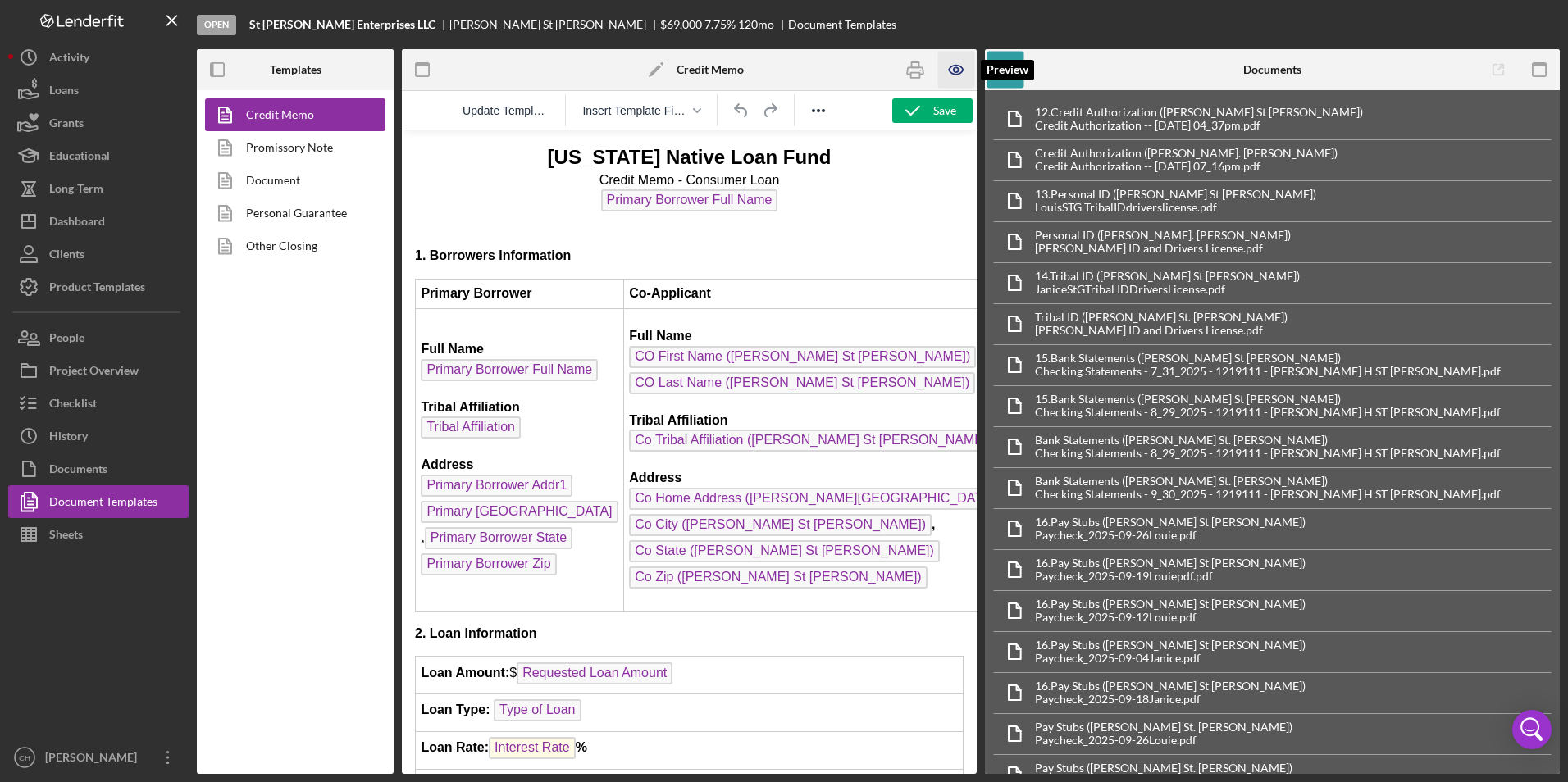
click at [945, 71] on icon "button" at bounding box center [956, 69] width 37 height 37
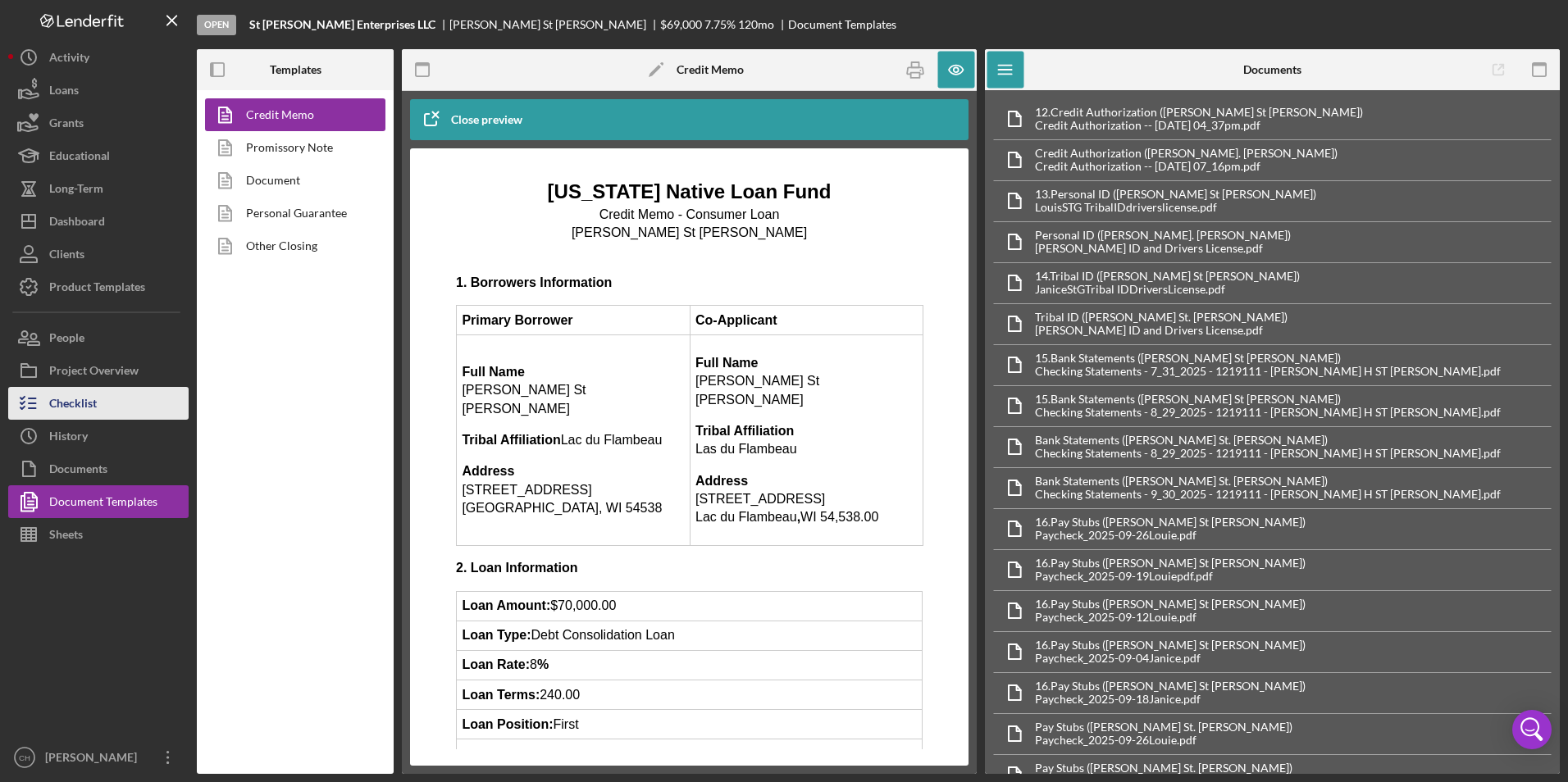
click at [84, 410] on div "Checklist" at bounding box center [73, 405] width 48 height 37
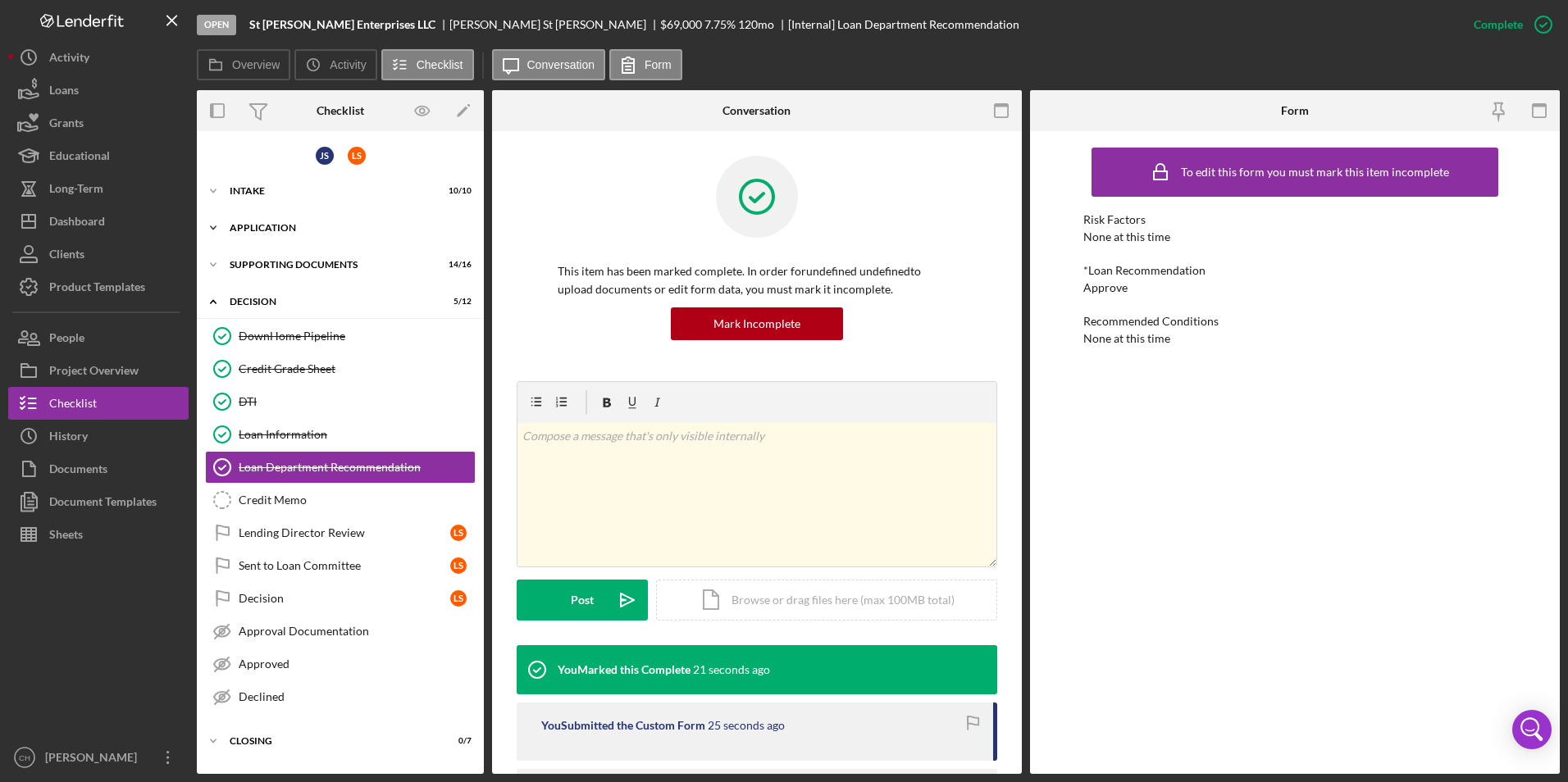
click at [267, 232] on div "Application" at bounding box center [346, 228] width 234 height 10
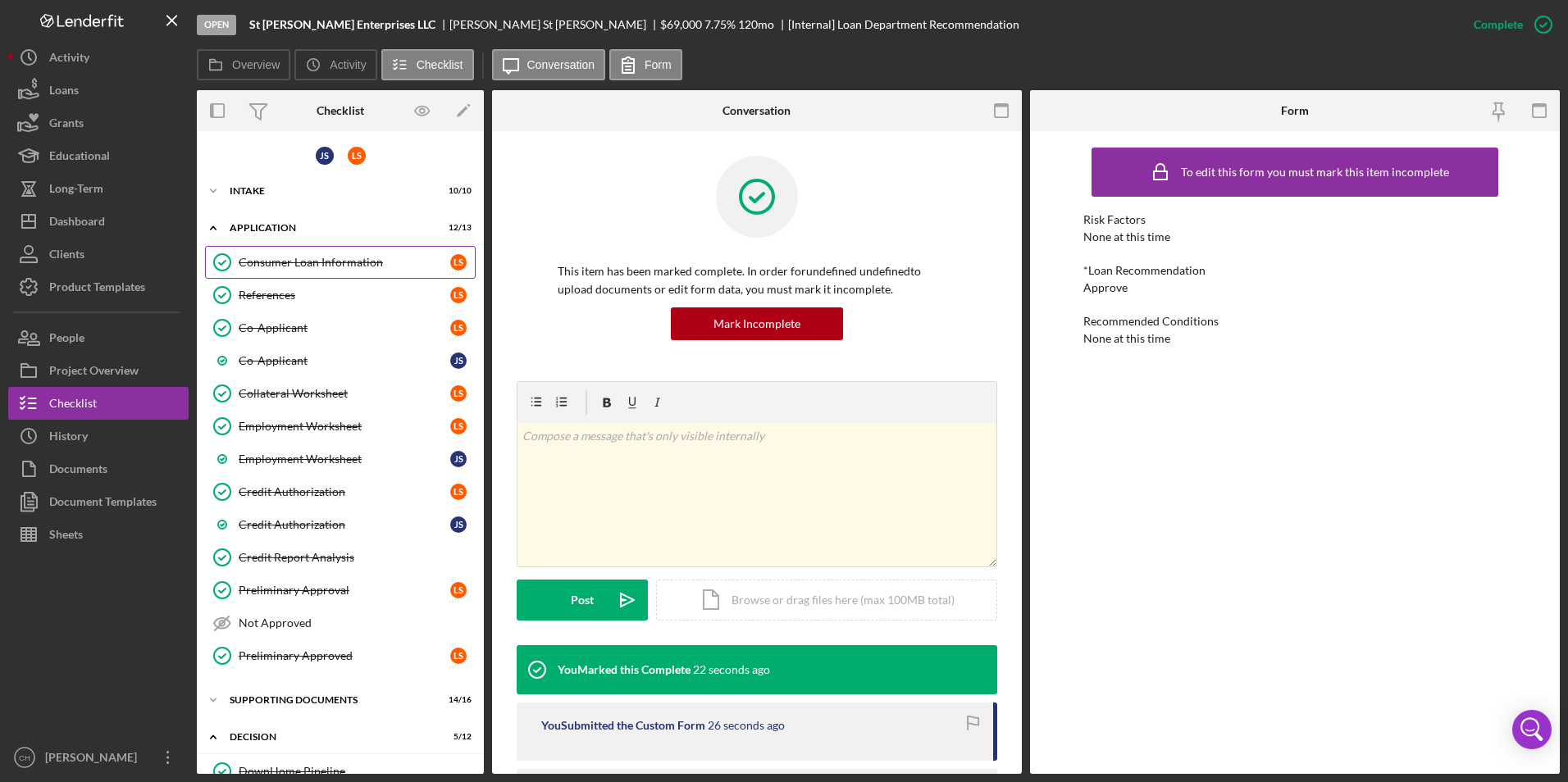
click at [289, 259] on div "Consumer Loan Information" at bounding box center [344, 262] width 212 height 13
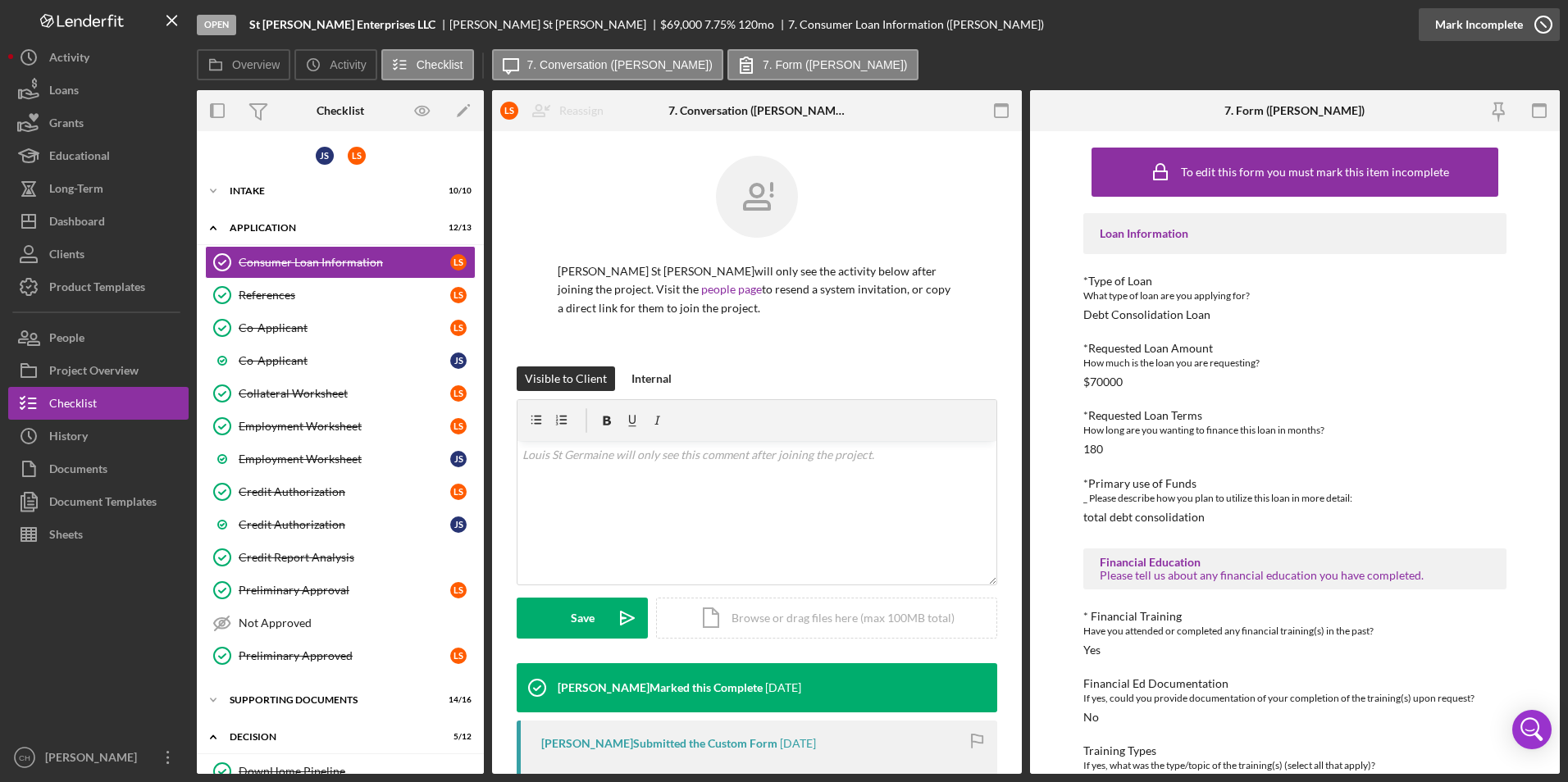
click at [1478, 35] on div "Mark Incomplete" at bounding box center [1479, 24] width 88 height 33
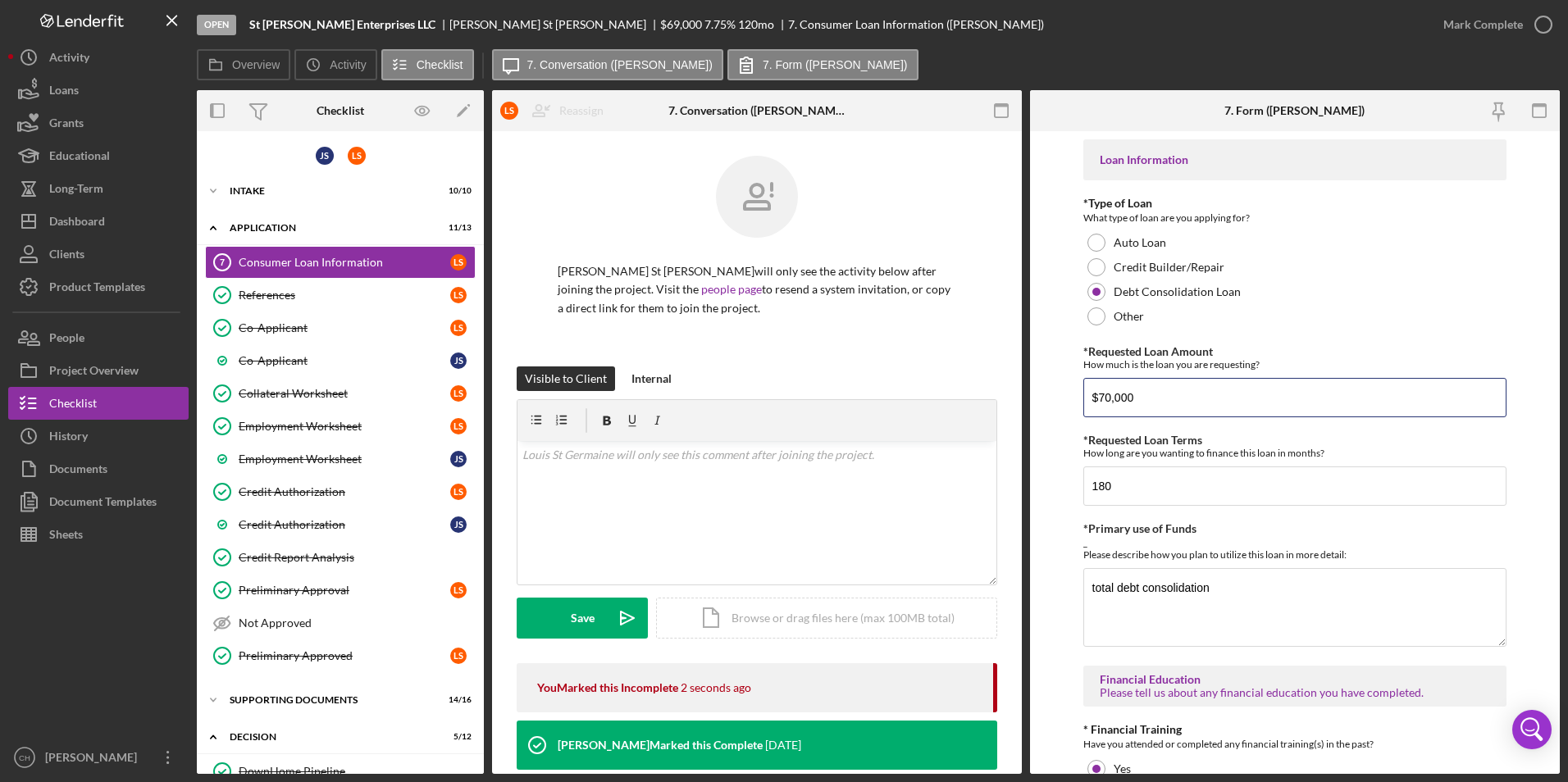
drag, startPoint x: 1156, startPoint y: 380, endPoint x: 1076, endPoint y: 395, distance: 81.4
click at [1079, 393] on form "Loan Information *Type of Loan What type of loan are you applying for? Auto Loa…" at bounding box center [1295, 453] width 530 height 643
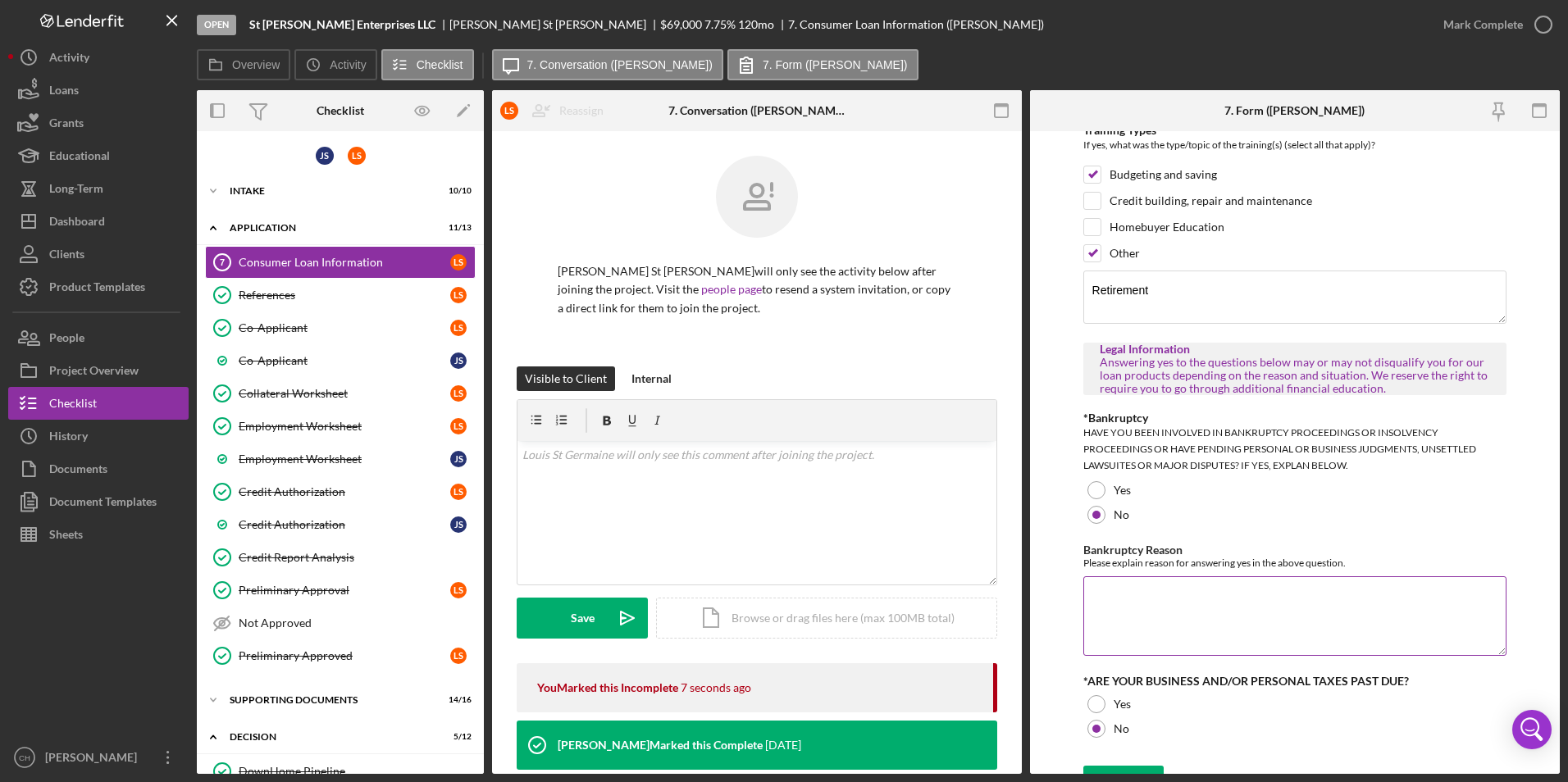
scroll to position [826, 0]
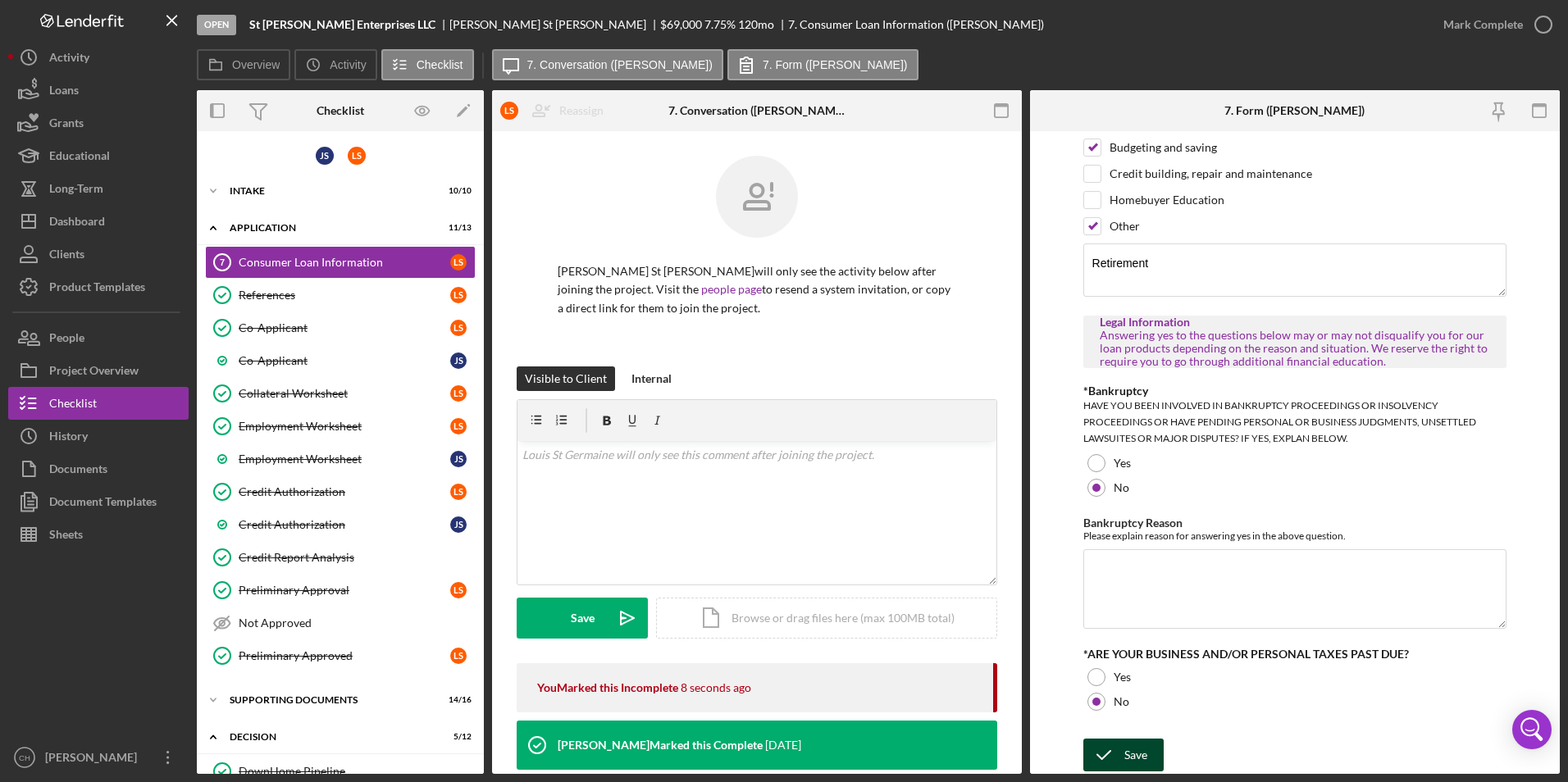
type input "$73,575.19"
click at [1127, 760] on div "Save" at bounding box center [1135, 755] width 23 height 33
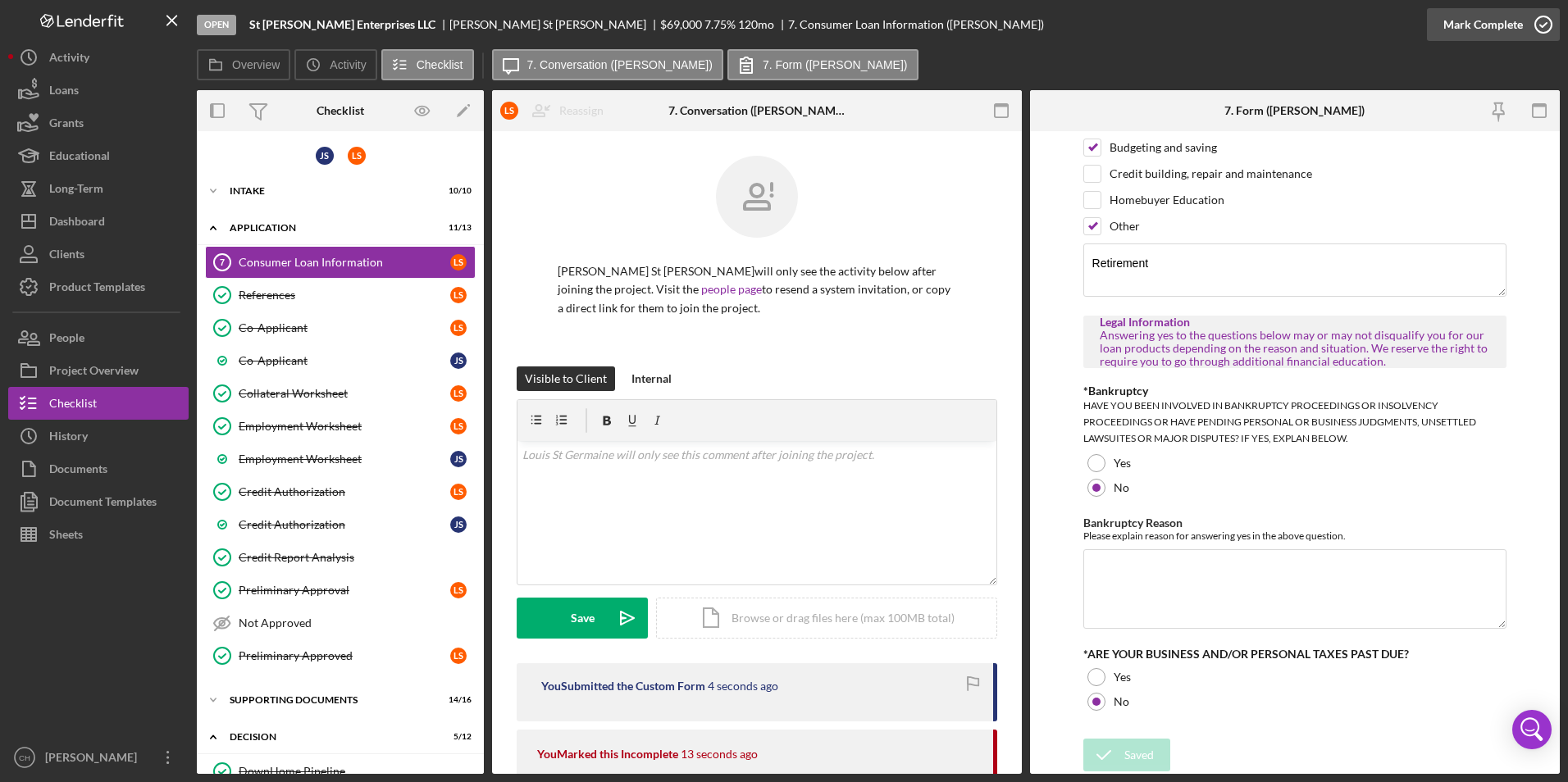
click at [1453, 24] on div "Mark Complete" at bounding box center [1483, 24] width 79 height 33
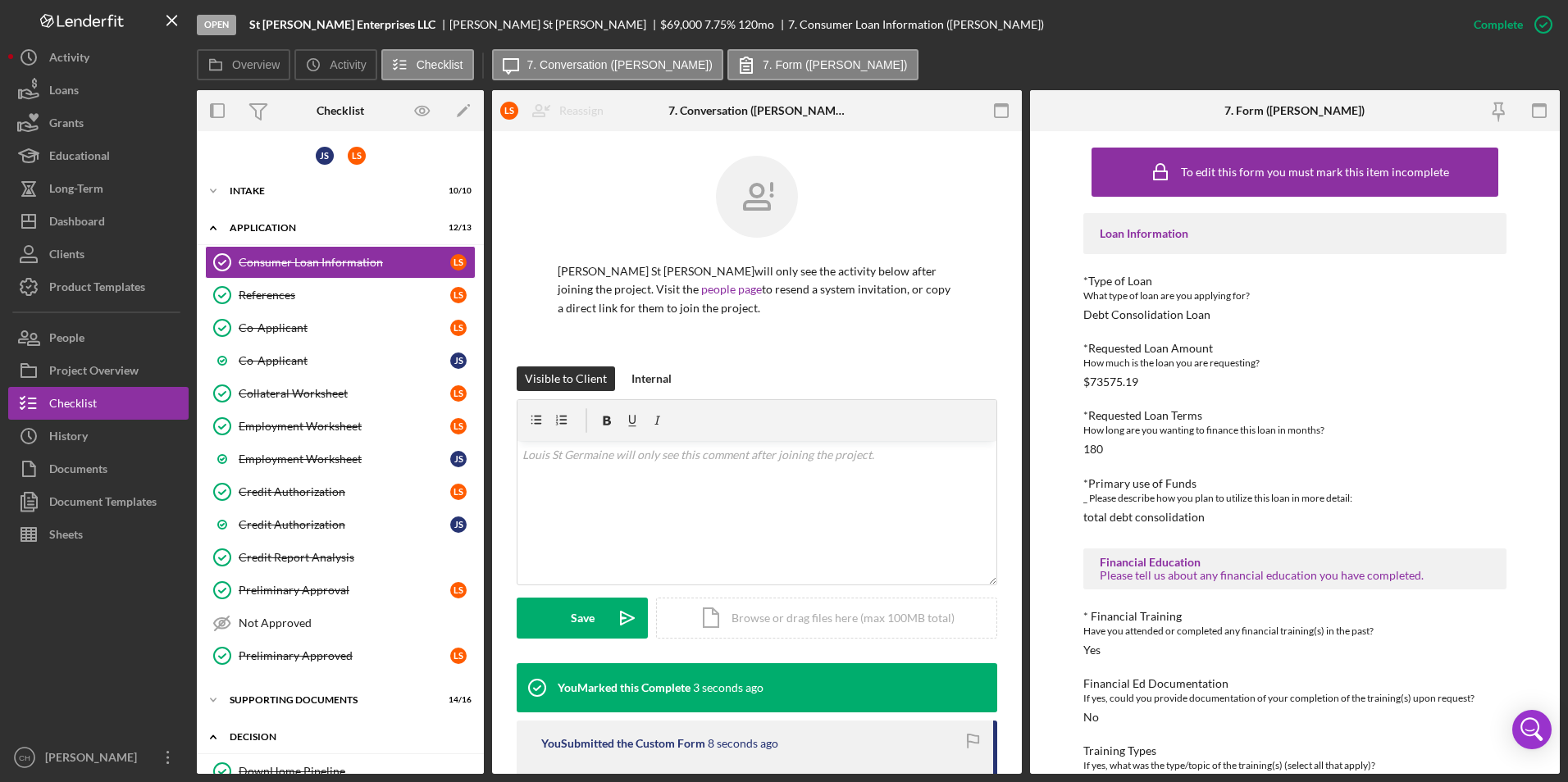
click at [246, 734] on div "Decision" at bounding box center [346, 737] width 234 height 10
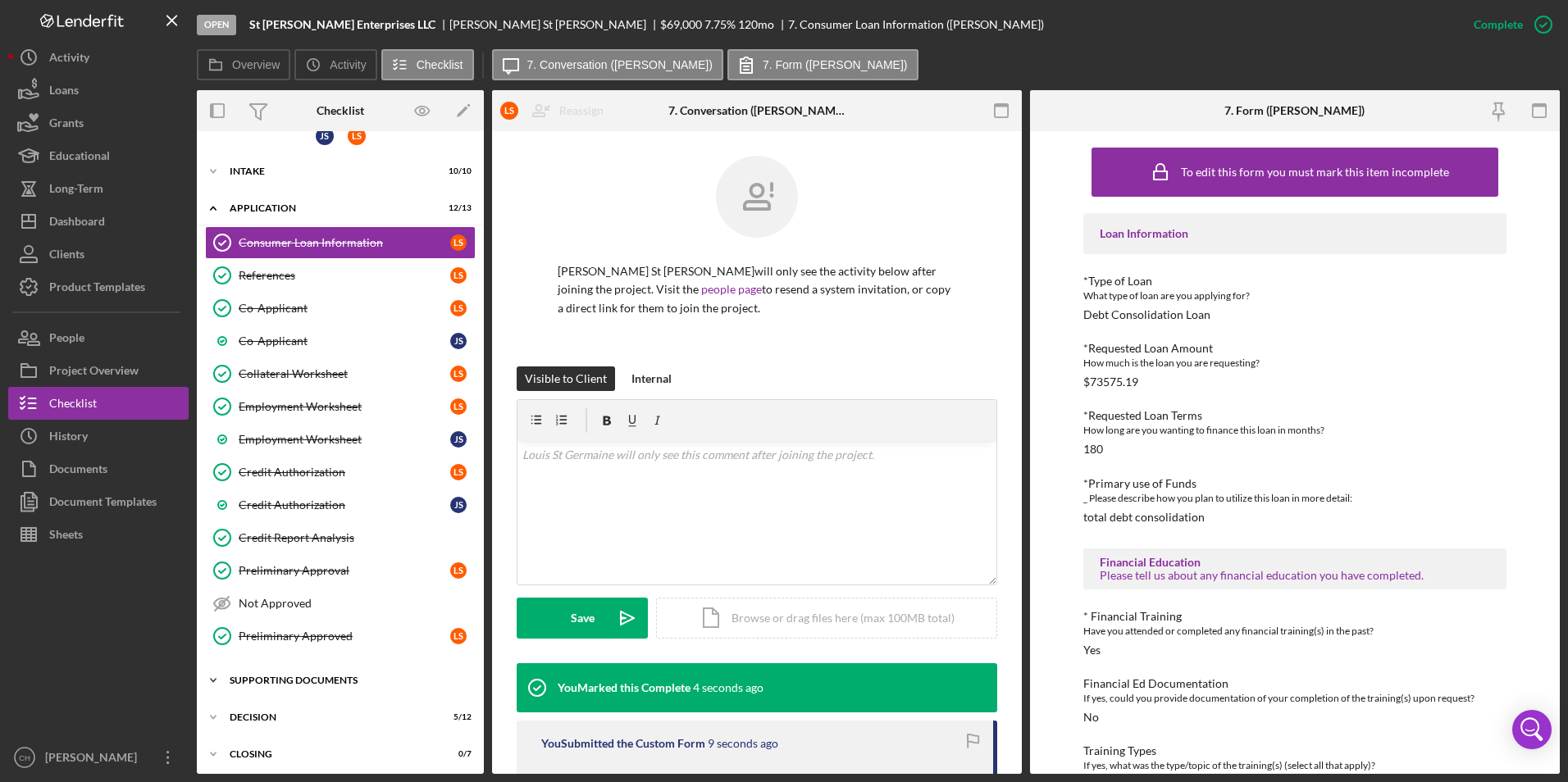
scroll to position [26, 0]
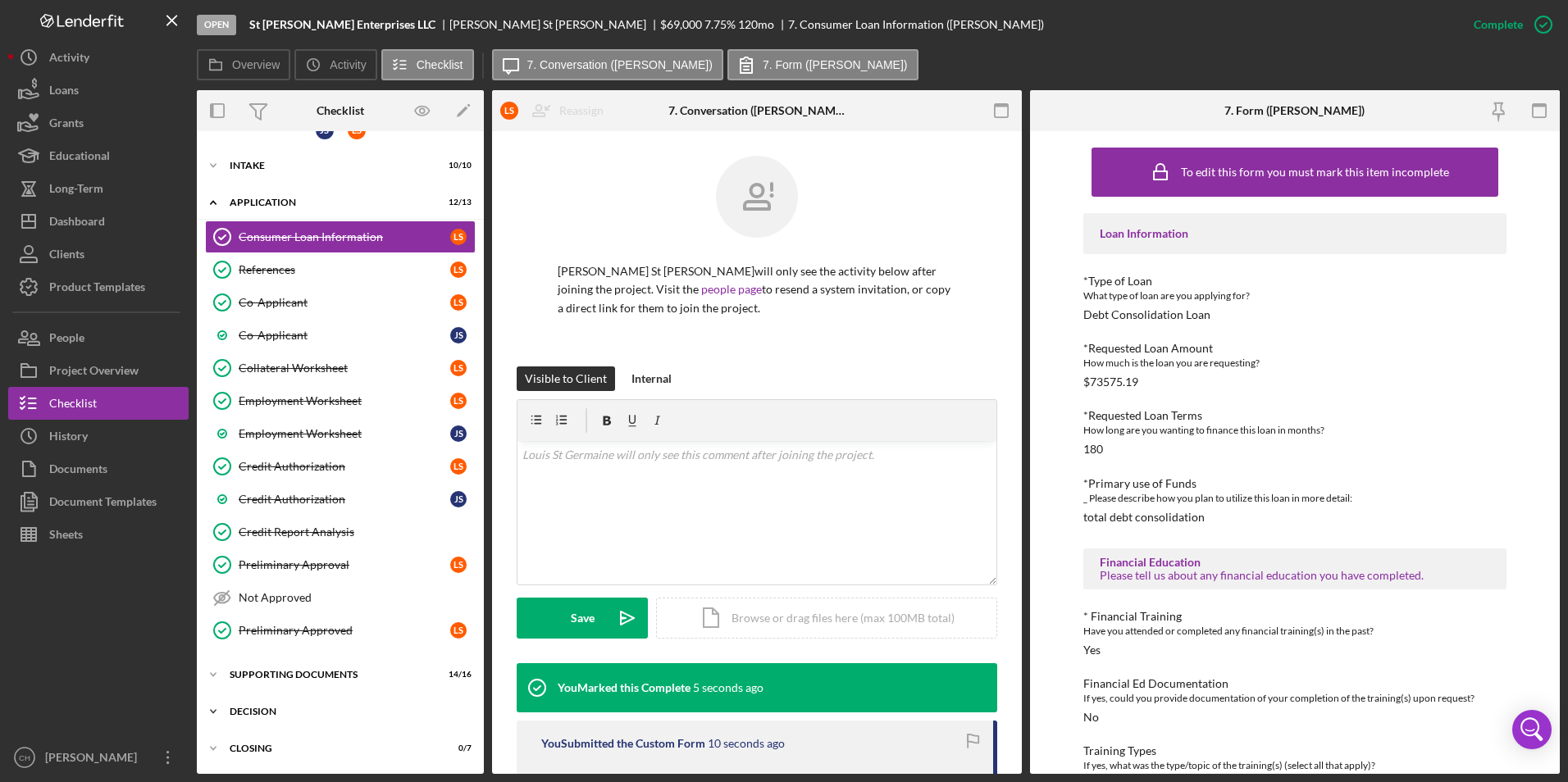
click at [253, 717] on div "Icon/Expander Decision 5 / 12" at bounding box center [341, 712] width 287 height 33
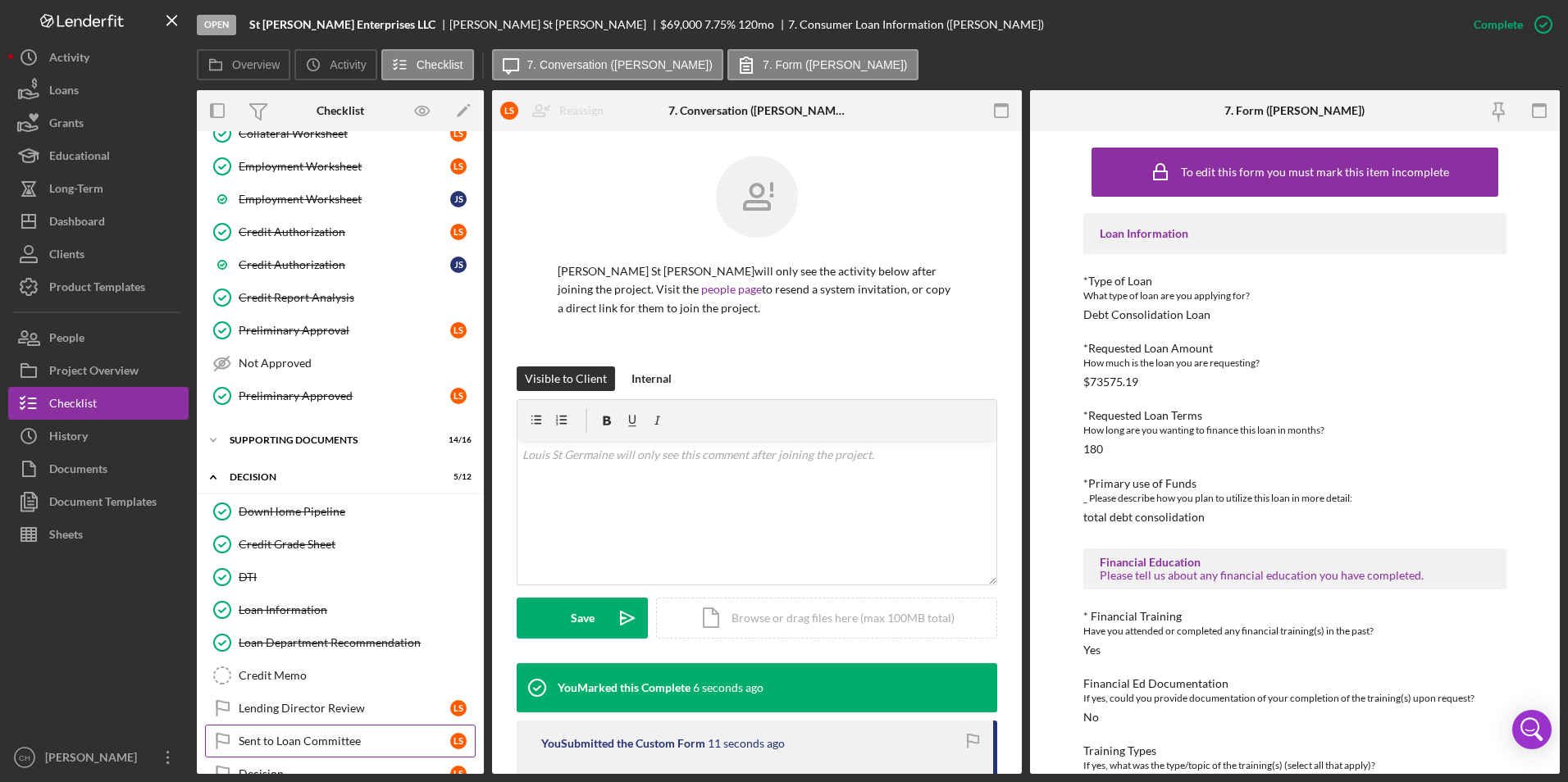
scroll to position [328, 0]
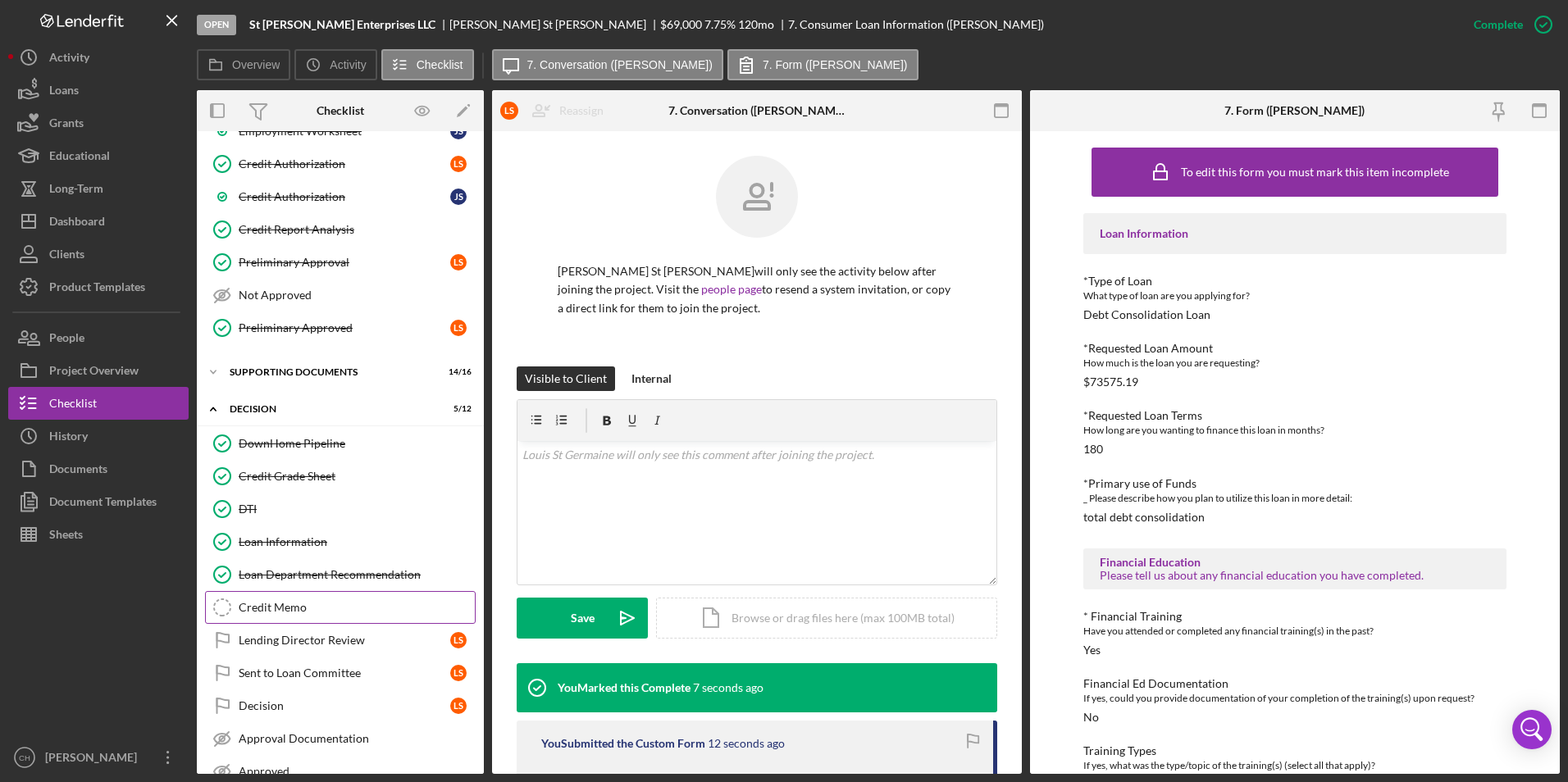
click at [272, 613] on div "Credit Memo" at bounding box center [356, 607] width 237 height 13
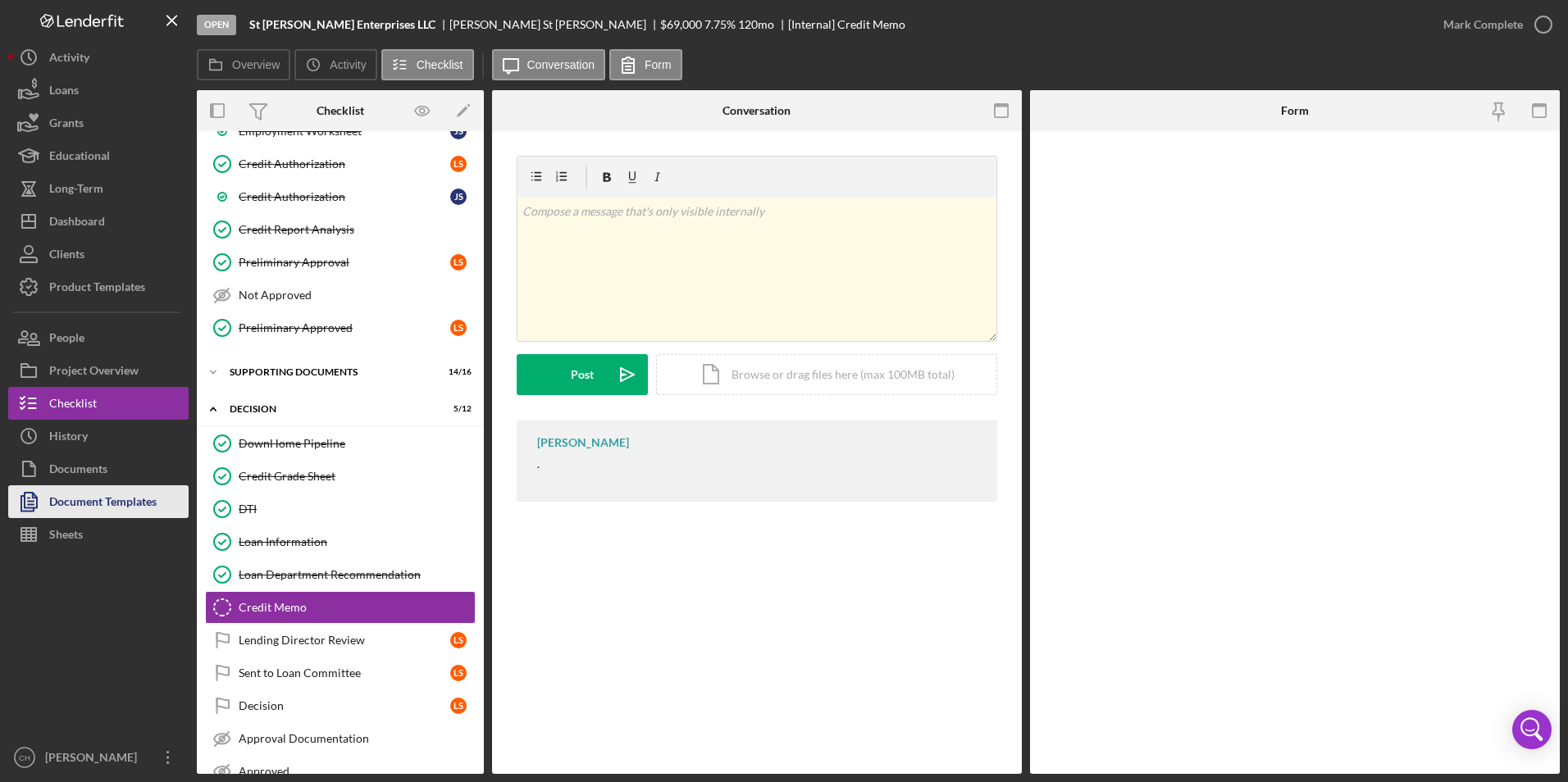
click at [132, 511] on div "Document Templates" at bounding box center [103, 504] width 108 height 37
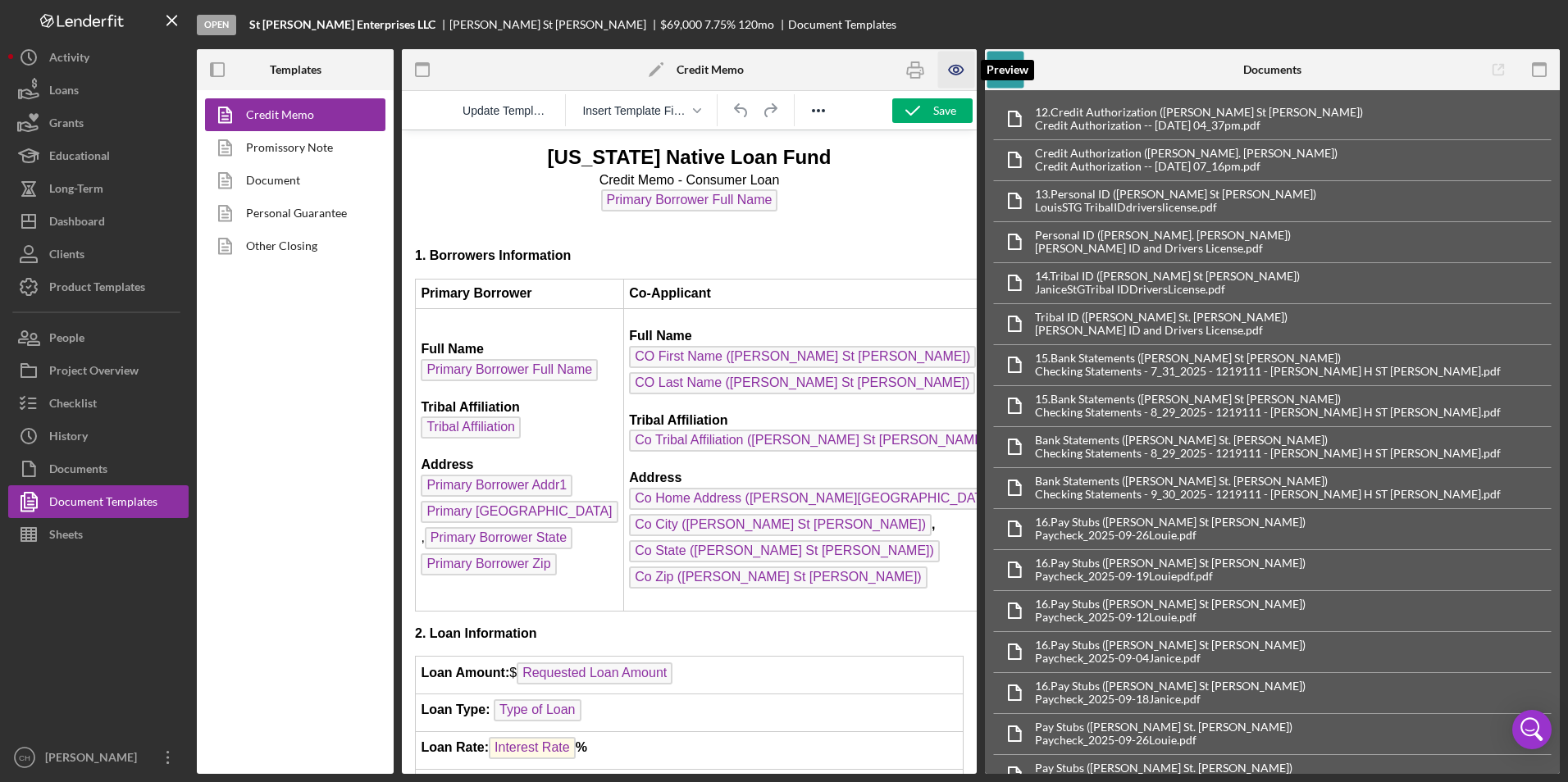
click at [950, 66] on icon "button" at bounding box center [956, 69] width 37 height 37
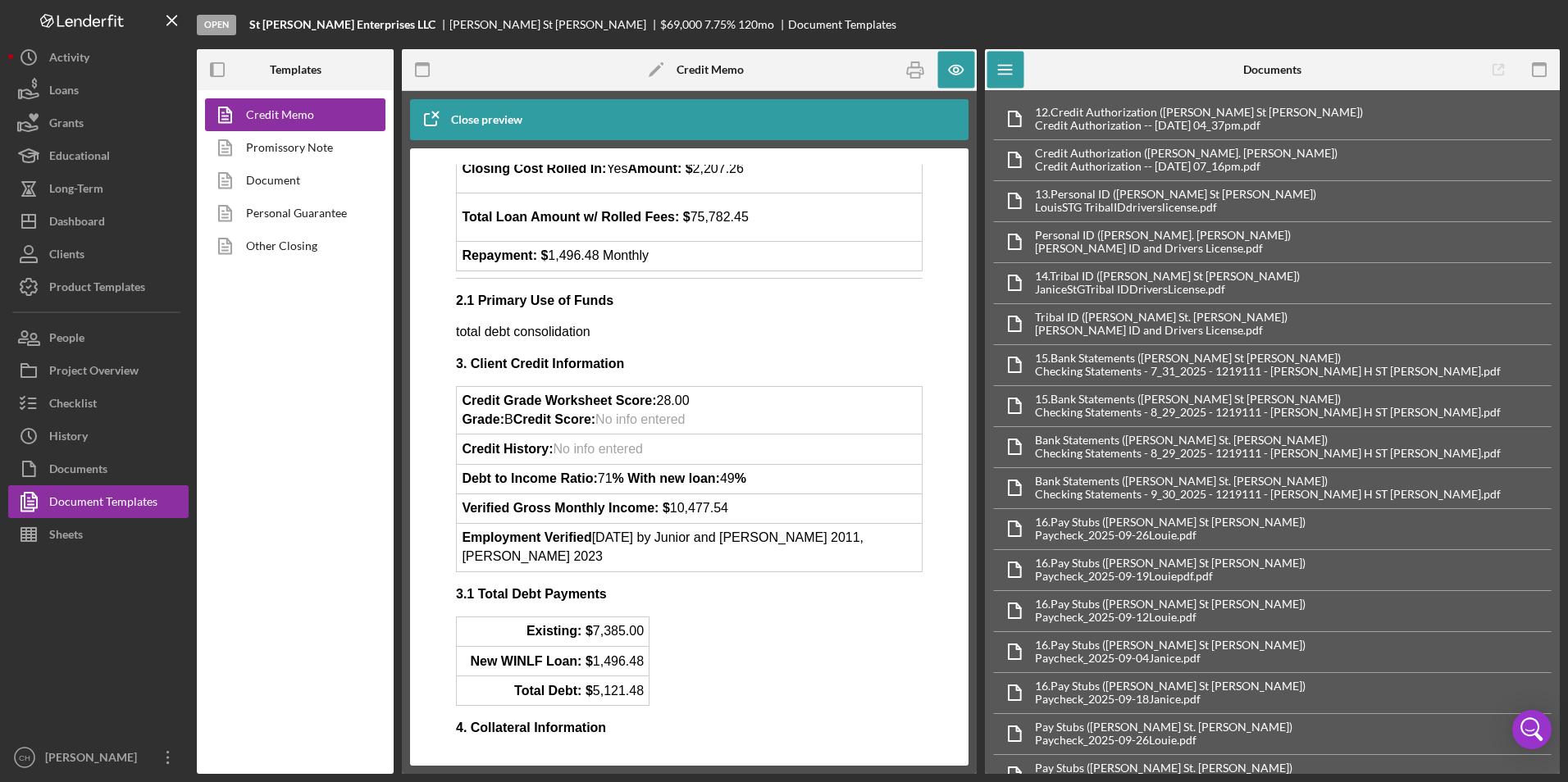
scroll to position [738, 0]
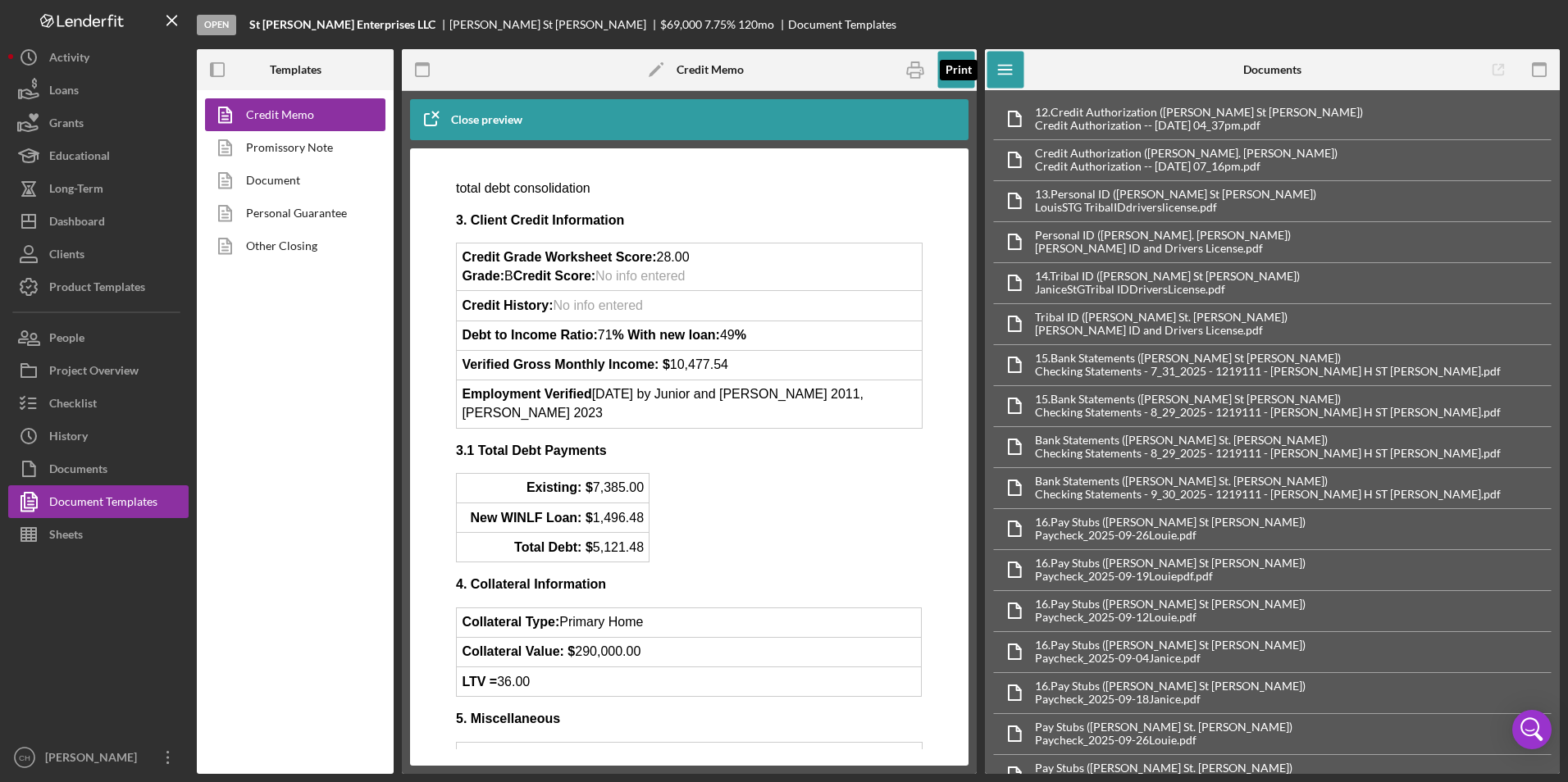
drag, startPoint x: 912, startPoint y: 73, endPoint x: 120, endPoint y: 695, distance: 1007.0
click at [912, 73] on rect "button" at bounding box center [916, 75] width 9 height 5
click at [85, 415] on div "Checklist" at bounding box center [73, 405] width 48 height 37
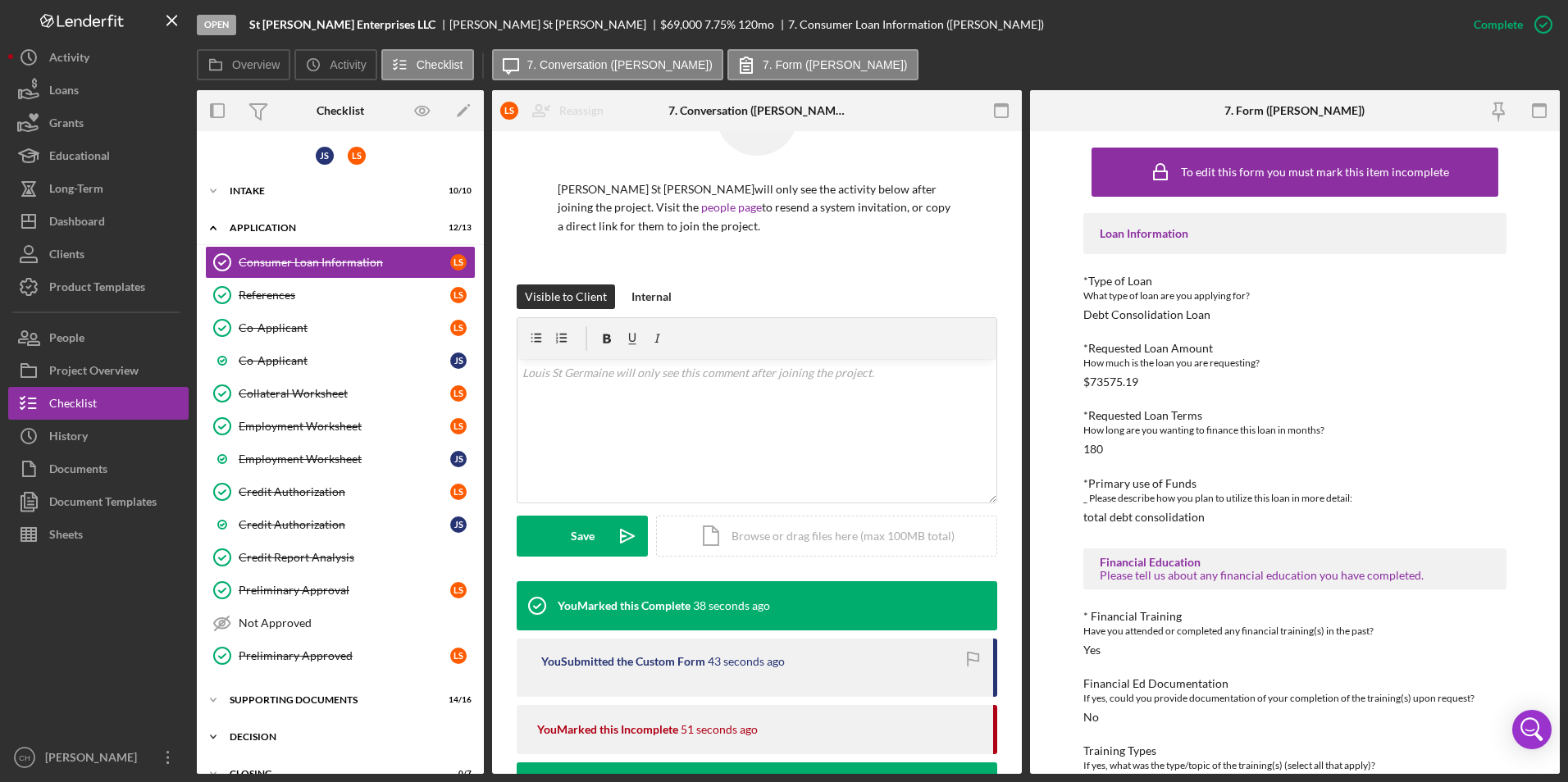
click at [210, 737] on icon "Icon/Expander" at bounding box center [213, 736] width 33 height 33
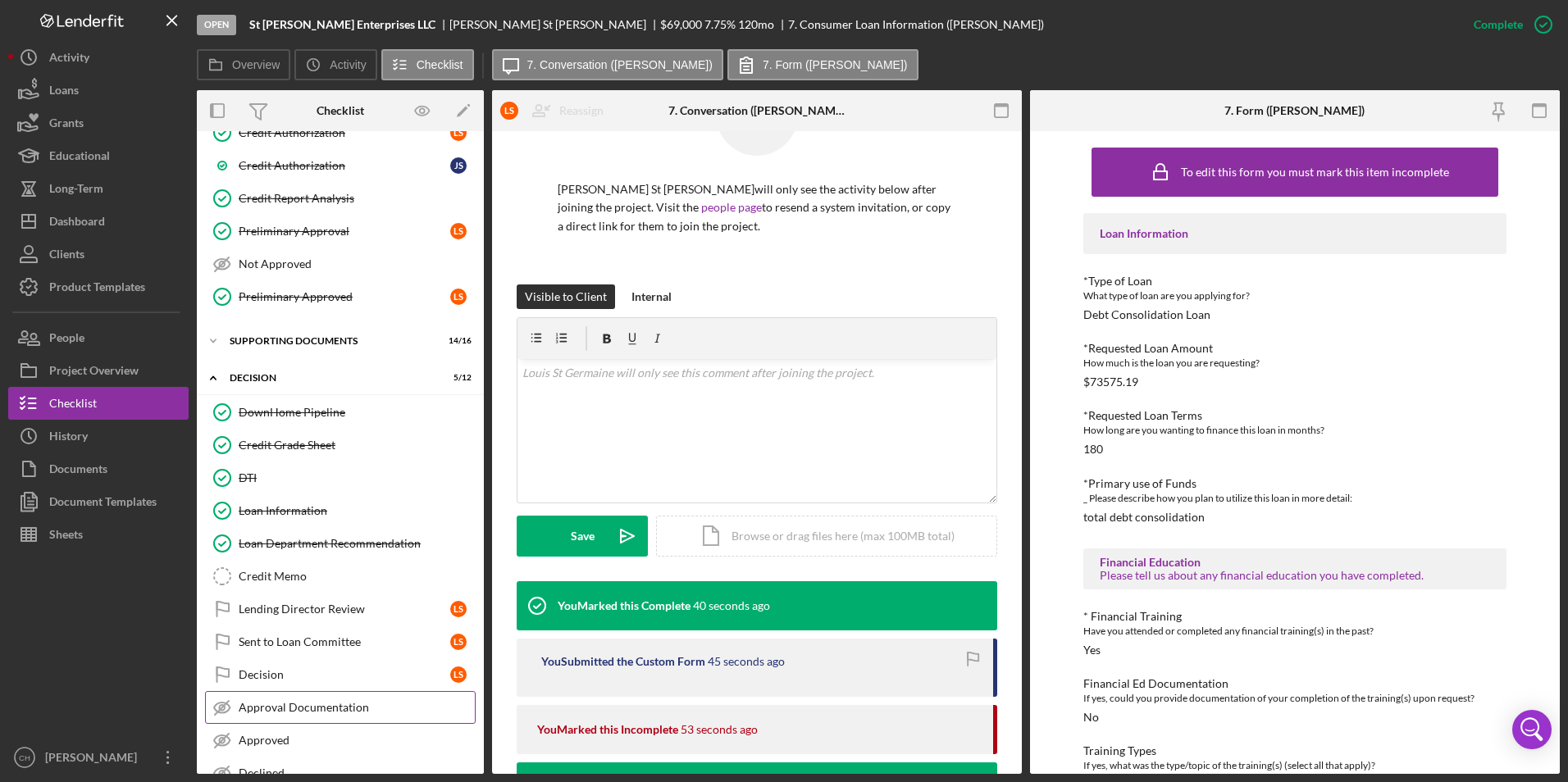
scroll to position [429, 0]
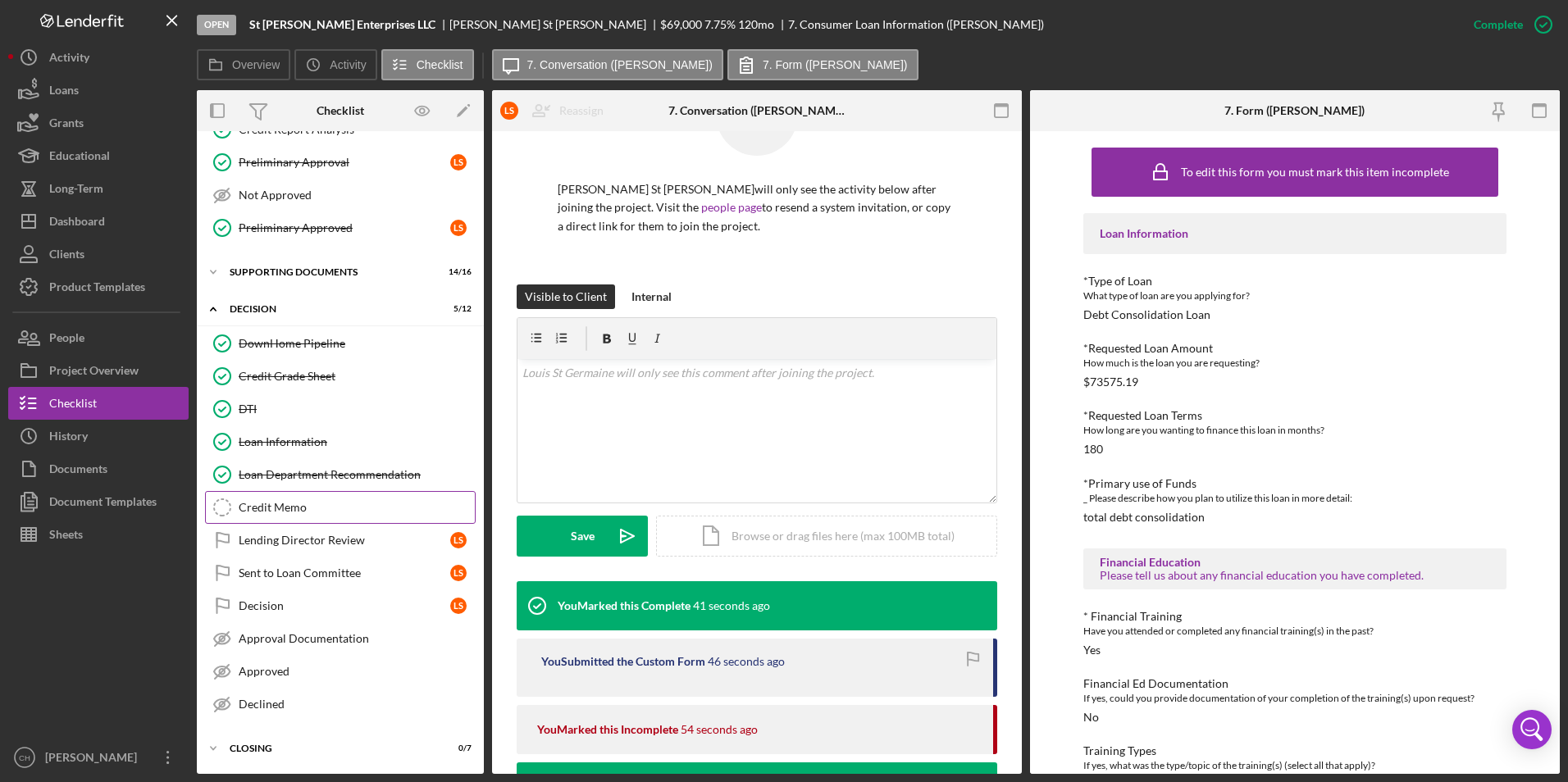
click at [285, 514] on div "Credit Memo" at bounding box center [356, 507] width 237 height 13
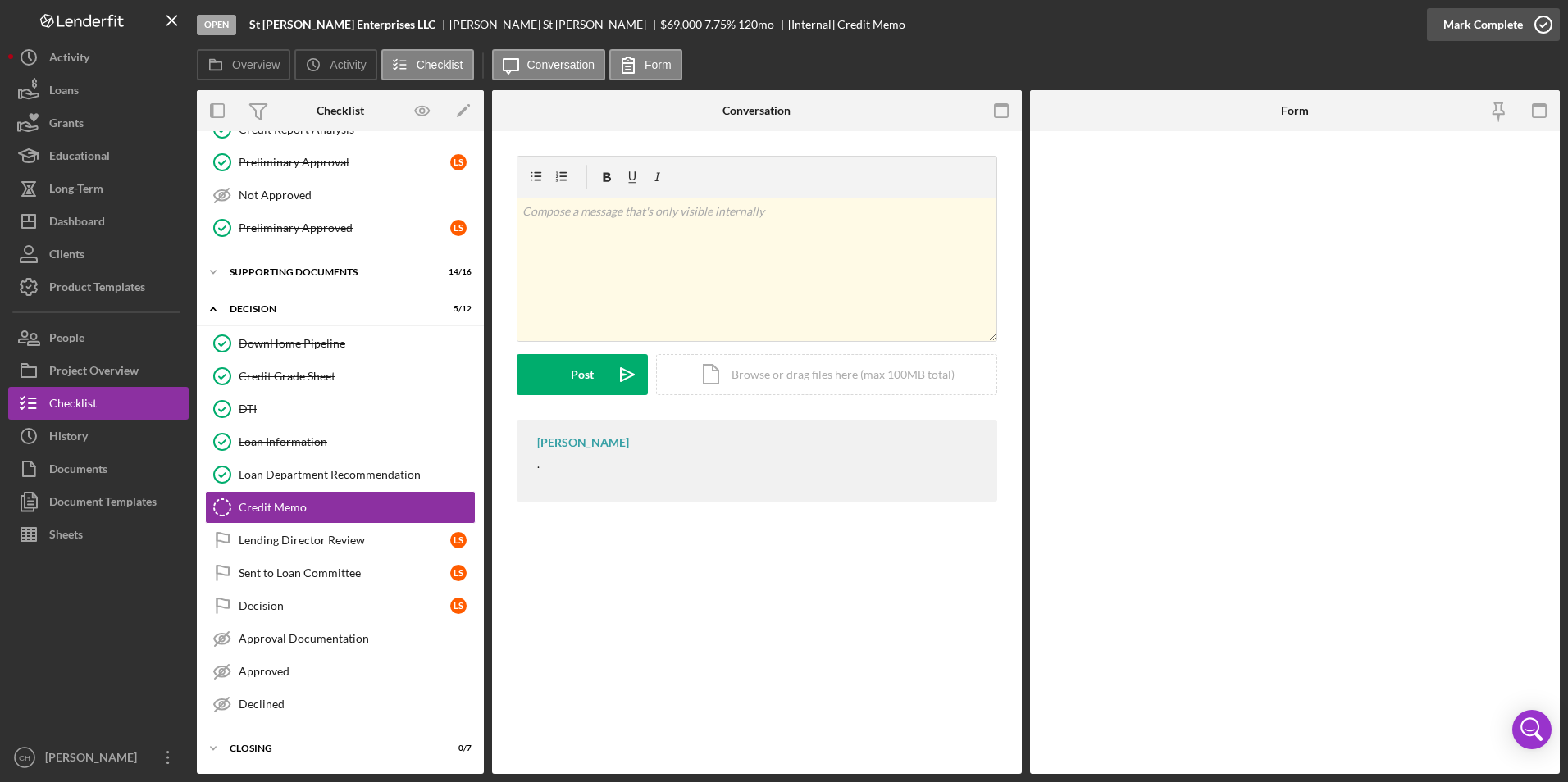
click at [1498, 37] on div "Mark Complete" at bounding box center [1483, 24] width 79 height 33
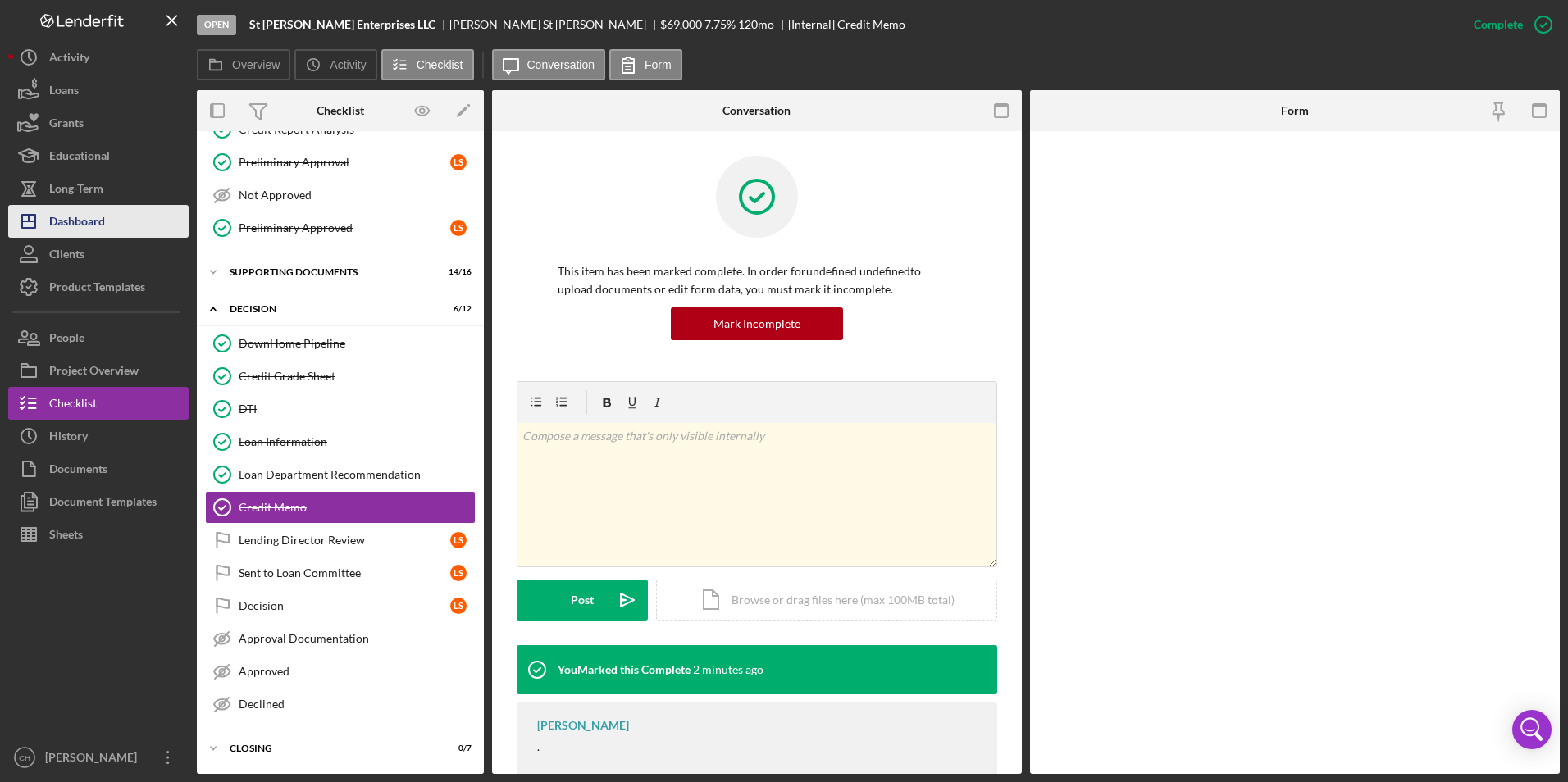
click at [110, 218] on button "Icon/Dashboard Dashboard" at bounding box center [98, 221] width 180 height 33
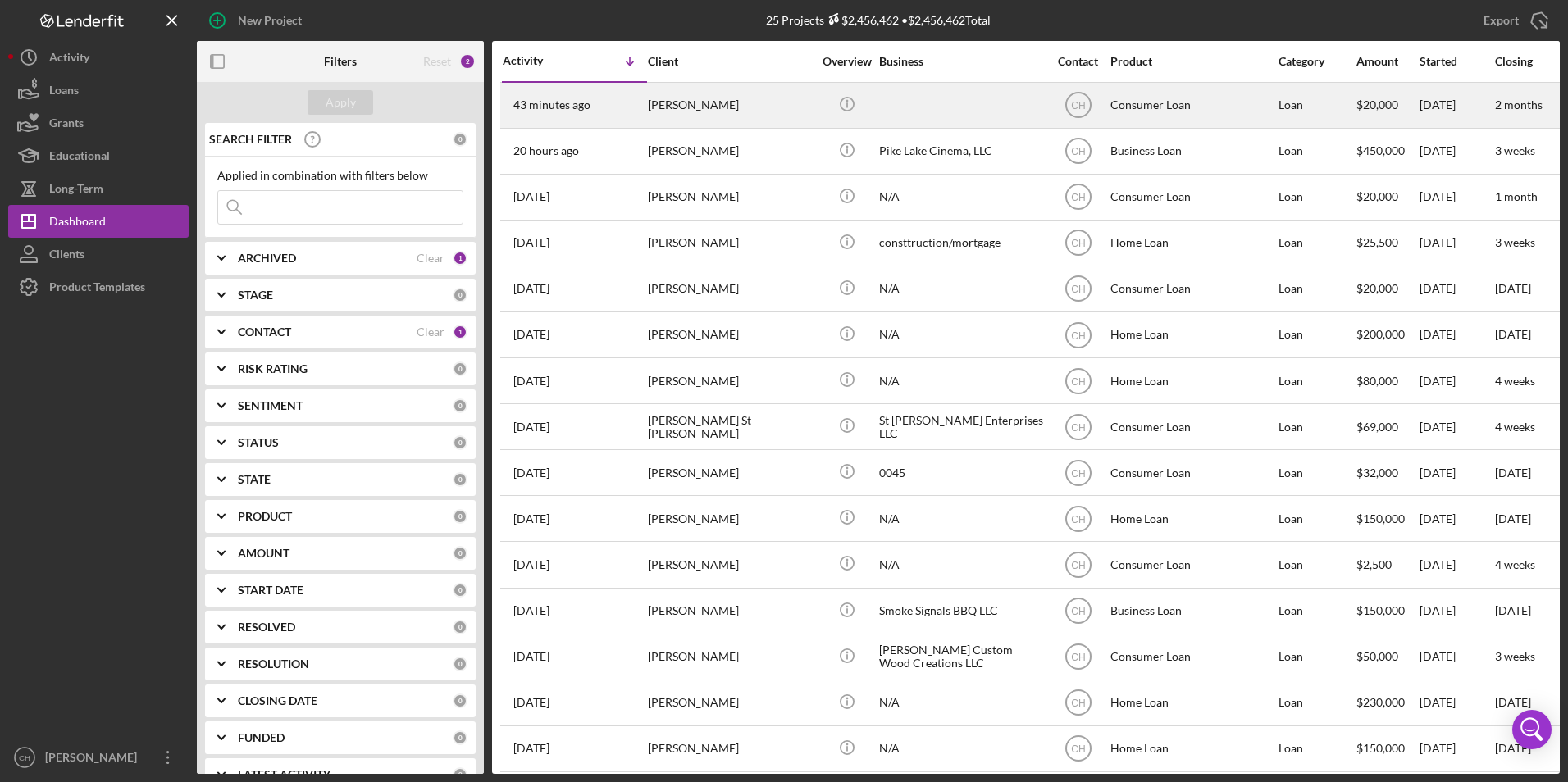
click at [697, 96] on div "[PERSON_NAME]" at bounding box center [731, 106] width 164 height 44
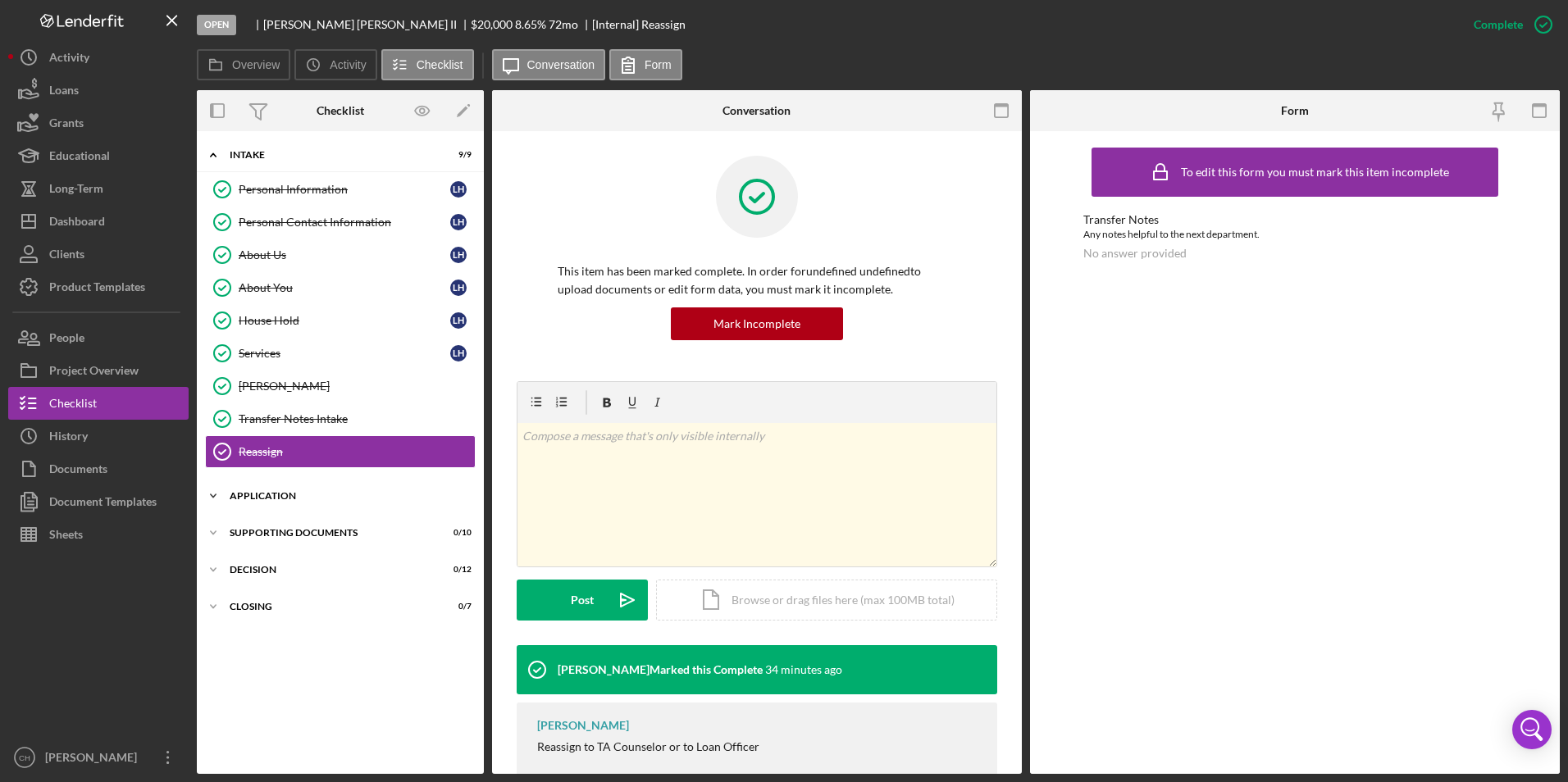
click at [236, 493] on div "Application" at bounding box center [346, 496] width 234 height 10
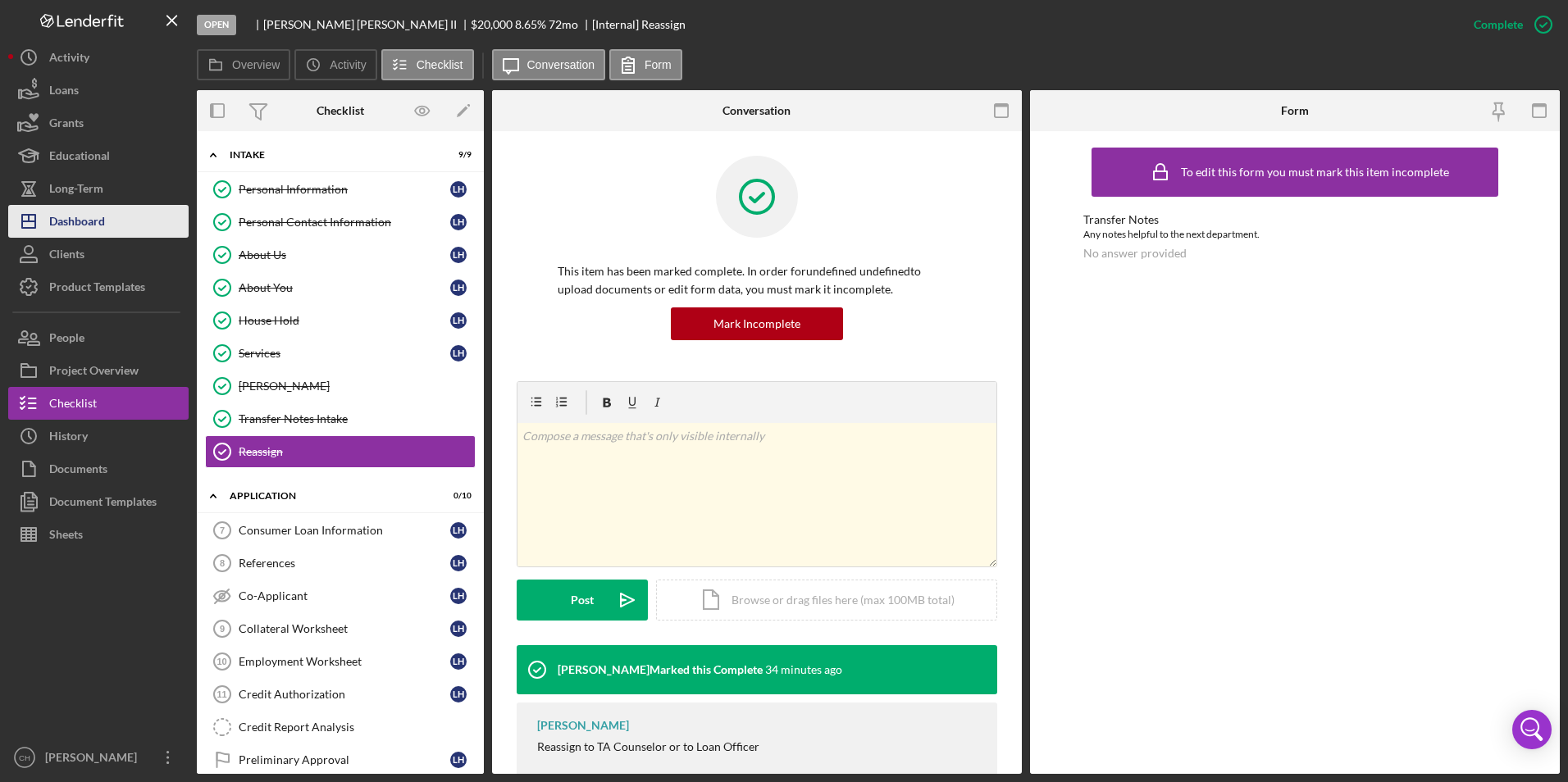
click at [105, 222] on div "Dashboard" at bounding box center [77, 223] width 55 height 37
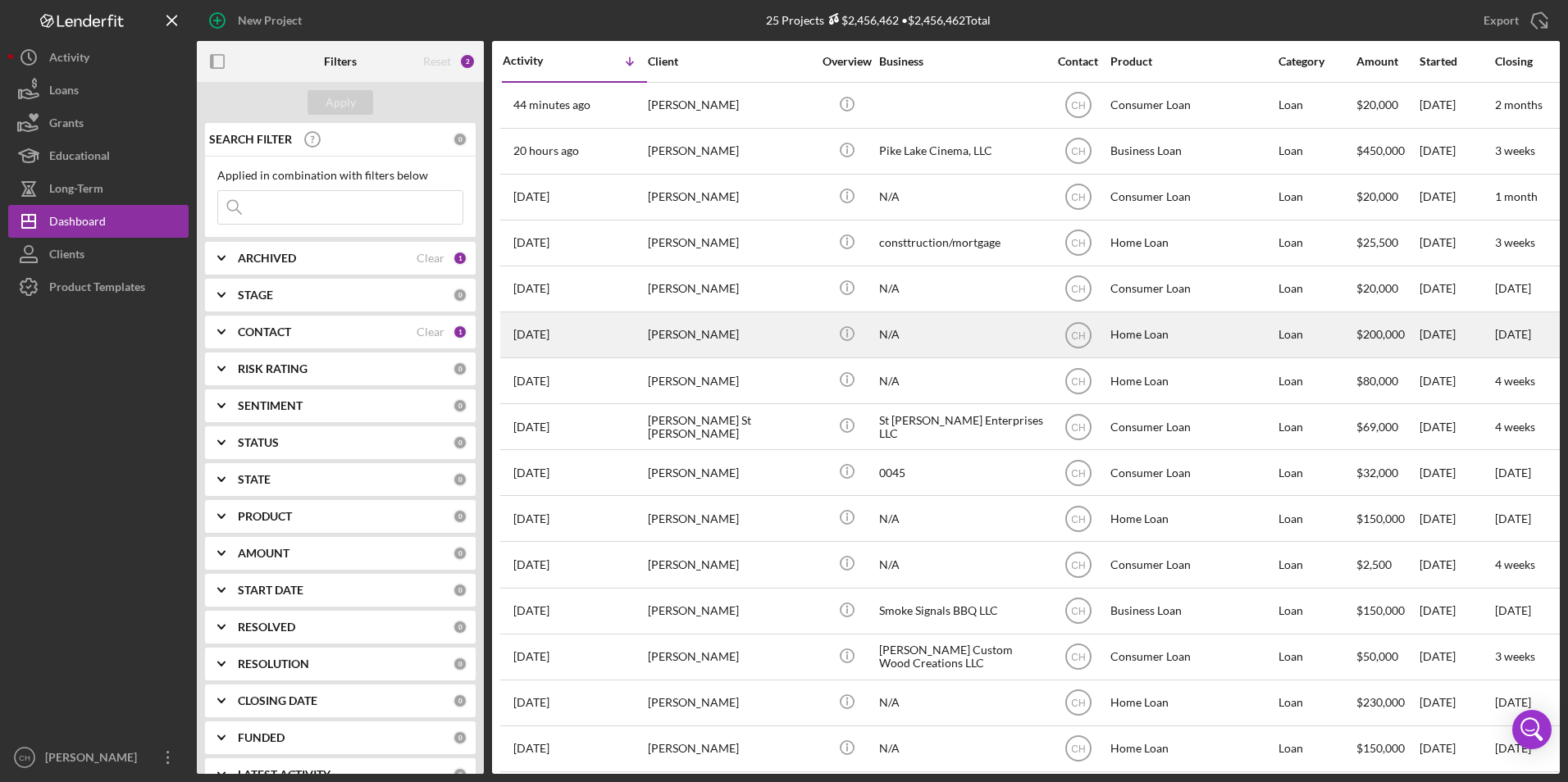
click at [628, 320] on div "[DATE] [PERSON_NAME]" at bounding box center [574, 336] width 144 height 44
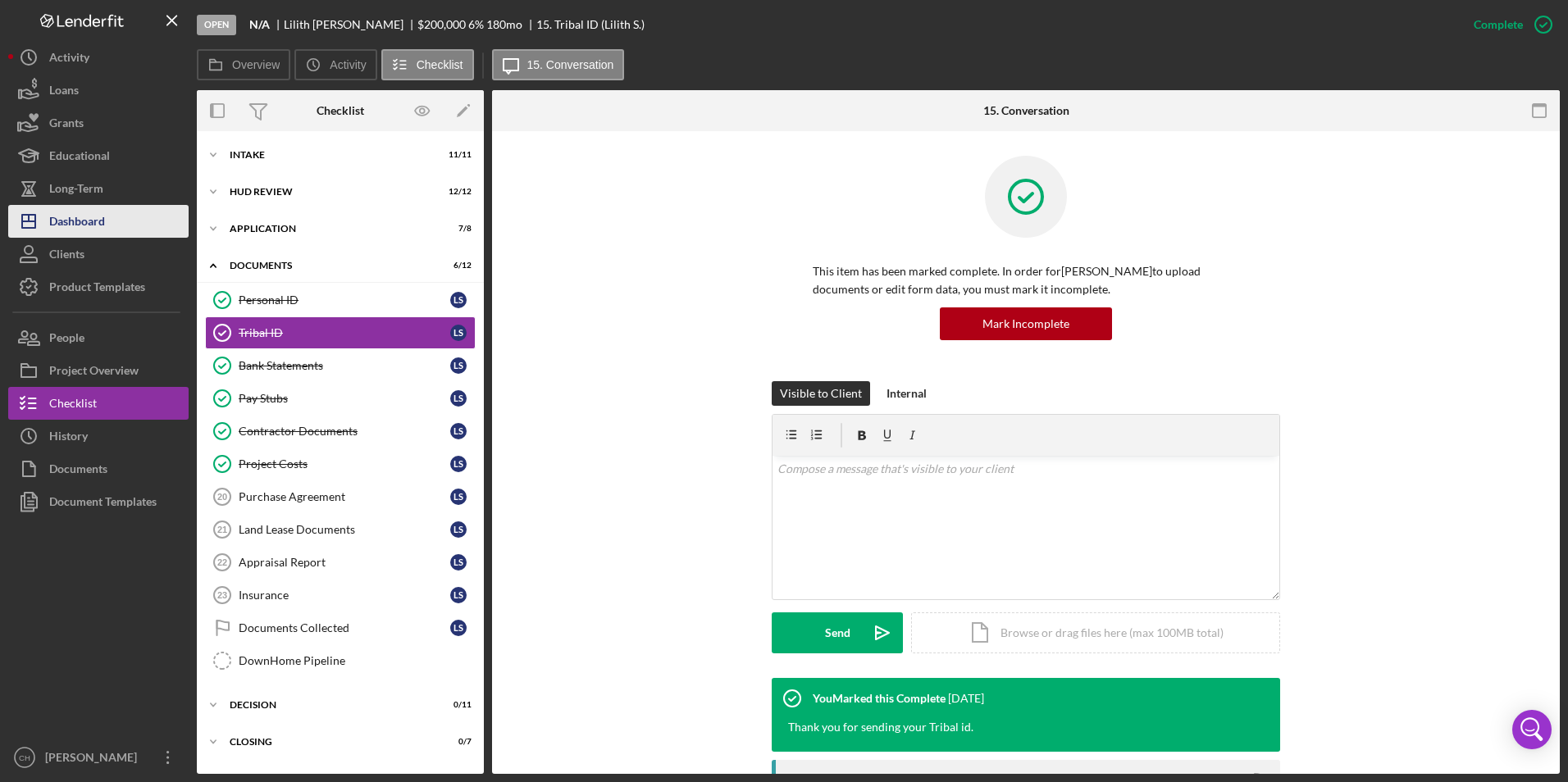
click at [119, 218] on button "Icon/Dashboard Dashboard" at bounding box center [98, 221] width 180 height 33
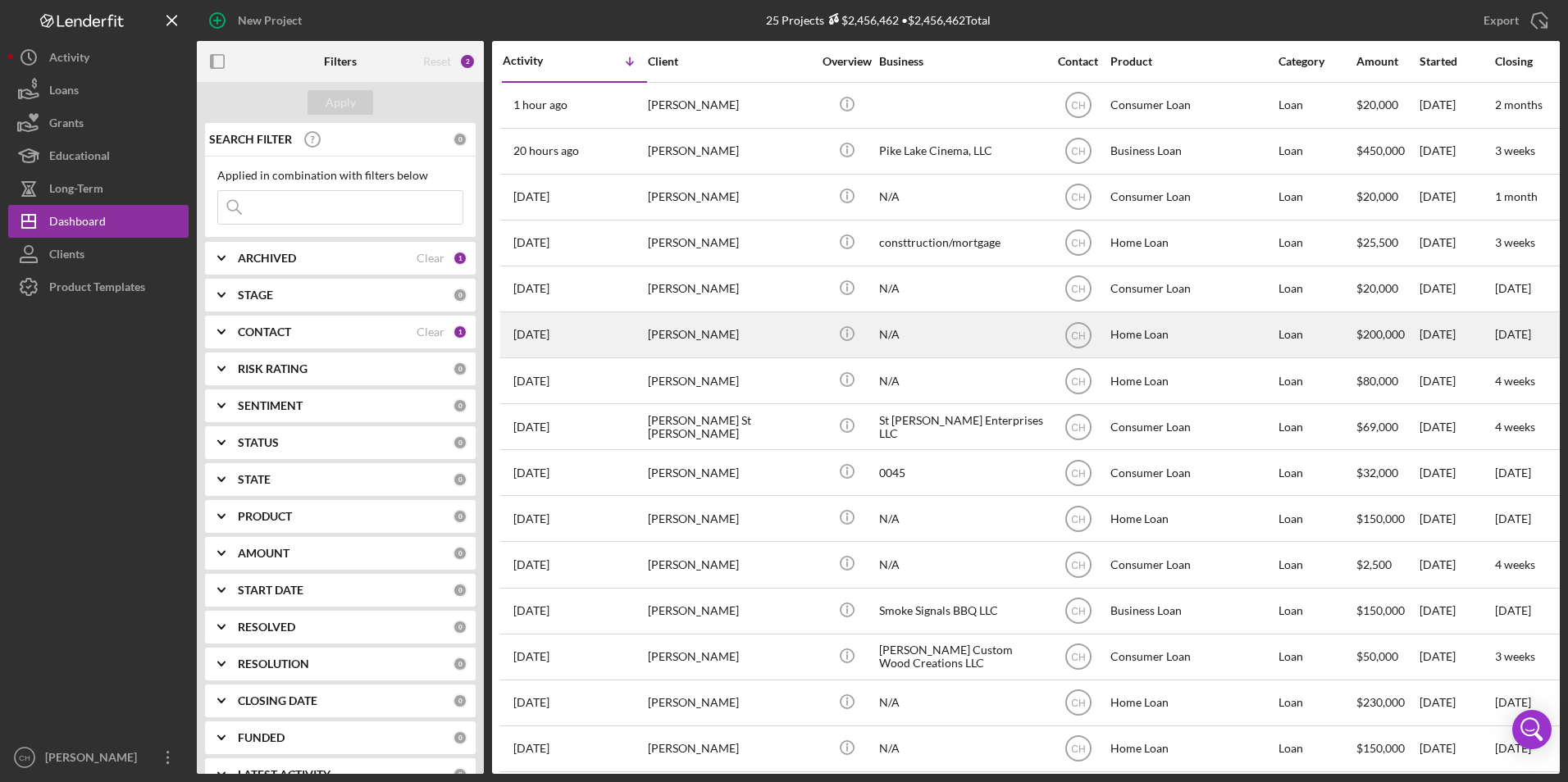
click at [692, 345] on div "[PERSON_NAME]" at bounding box center [731, 336] width 164 height 44
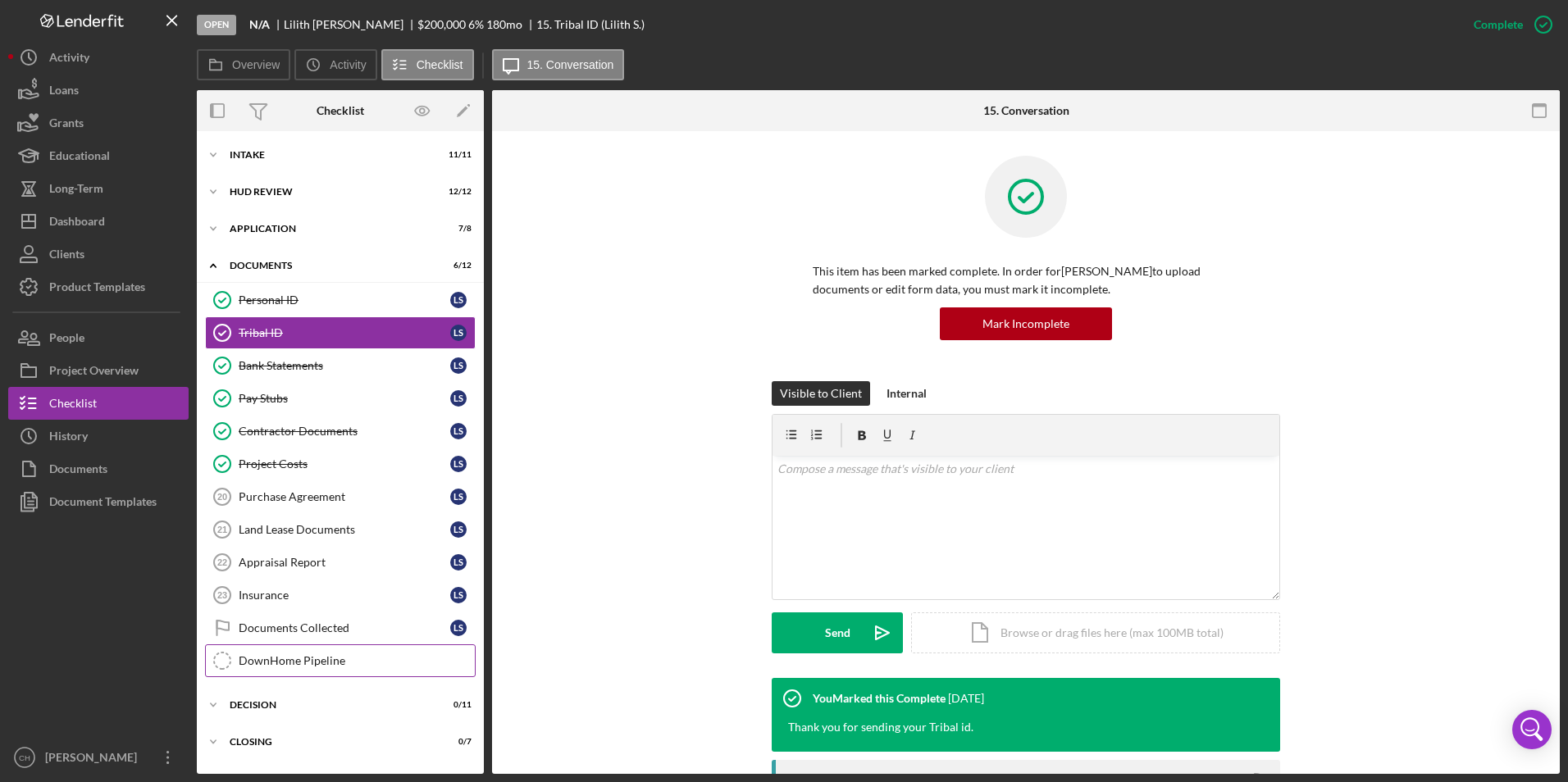
click at [301, 660] on div "DownHome Pipeline" at bounding box center [356, 660] width 237 height 13
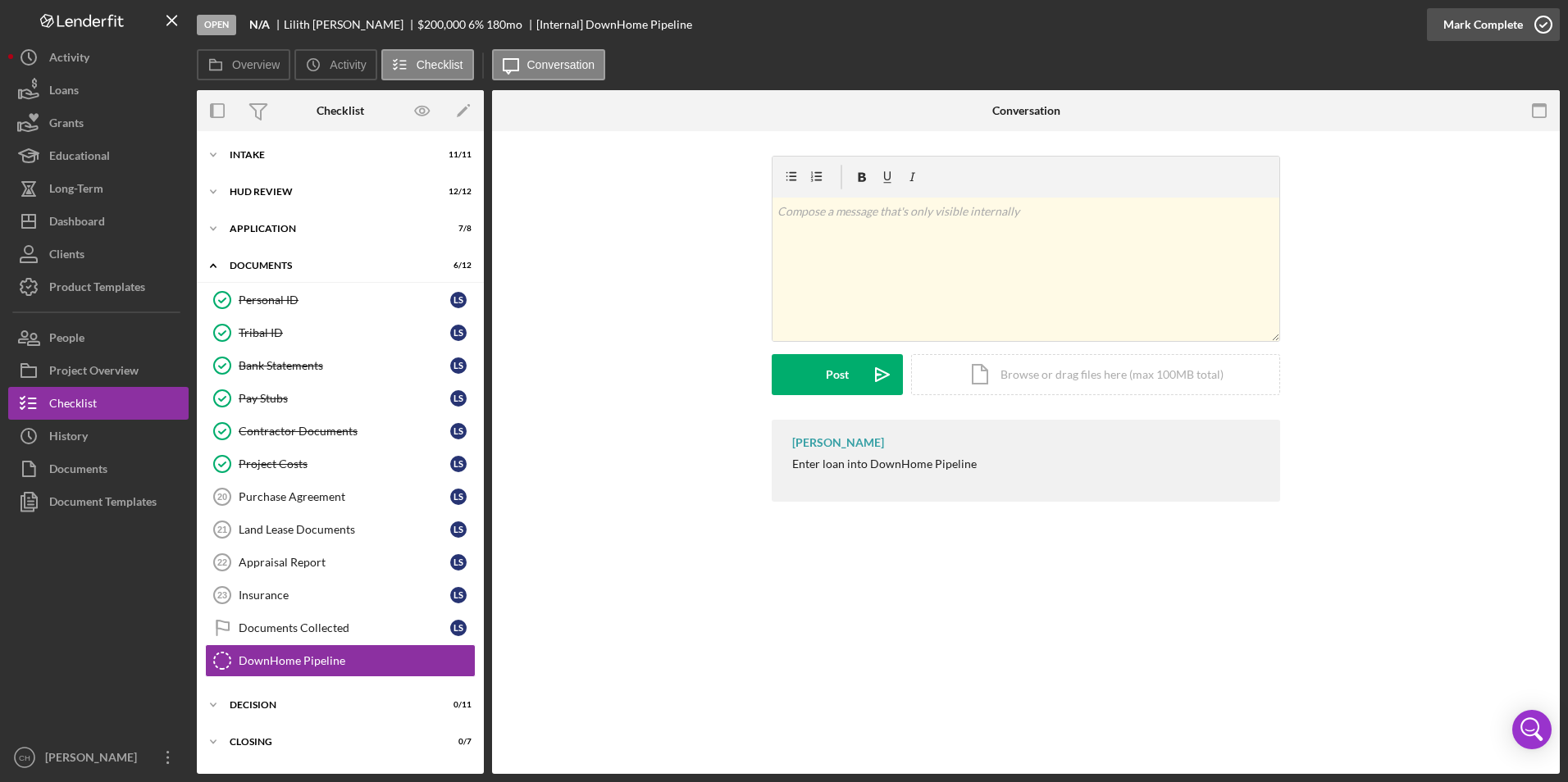
click at [1460, 26] on div "Mark Complete" at bounding box center [1483, 24] width 79 height 33
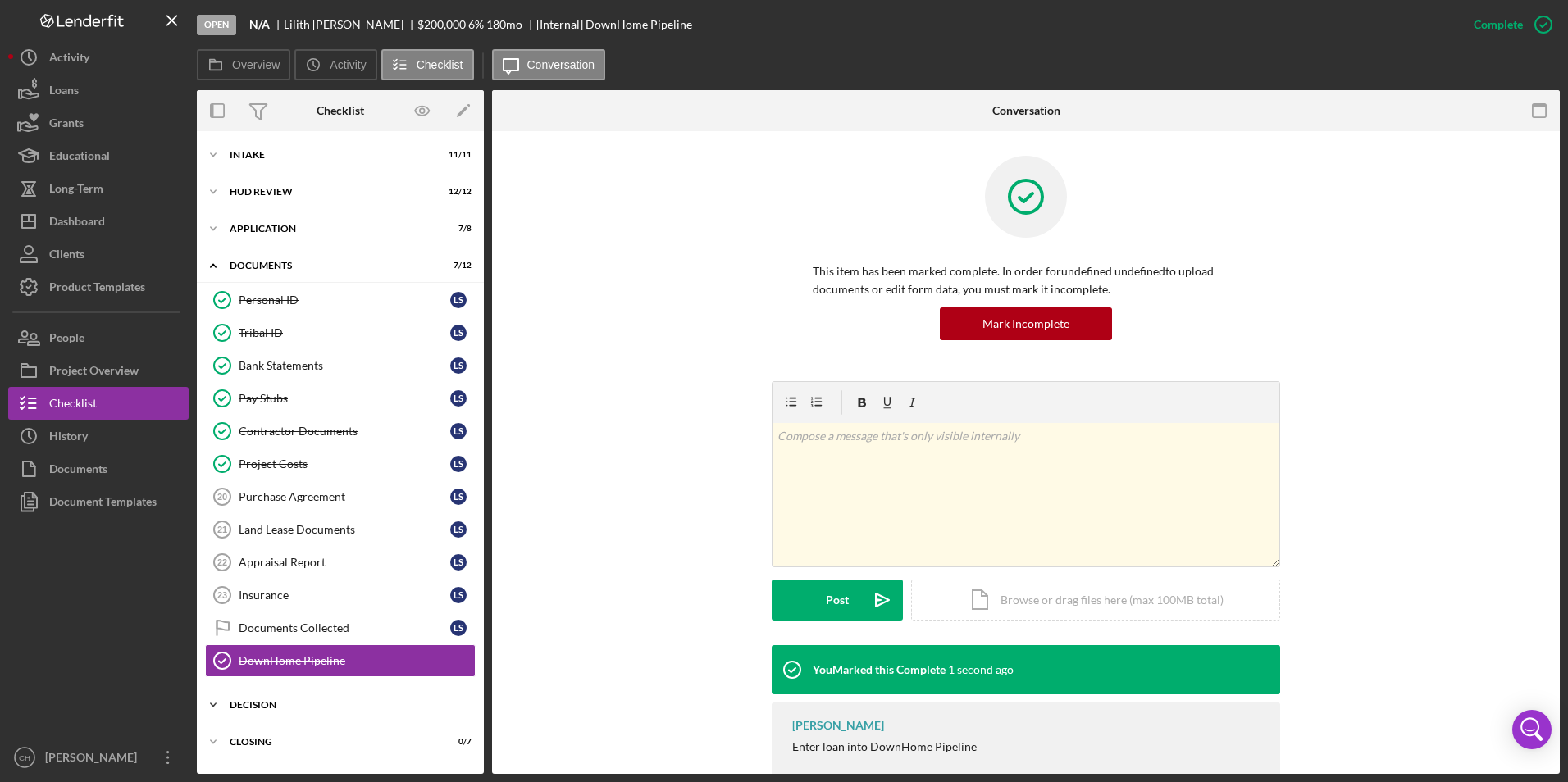
click at [246, 700] on div "Icon/Expander Decision 0 / 11" at bounding box center [341, 705] width 287 height 33
click at [269, 739] on div "Credit Grade Sheet" at bounding box center [356, 739] width 237 height 13
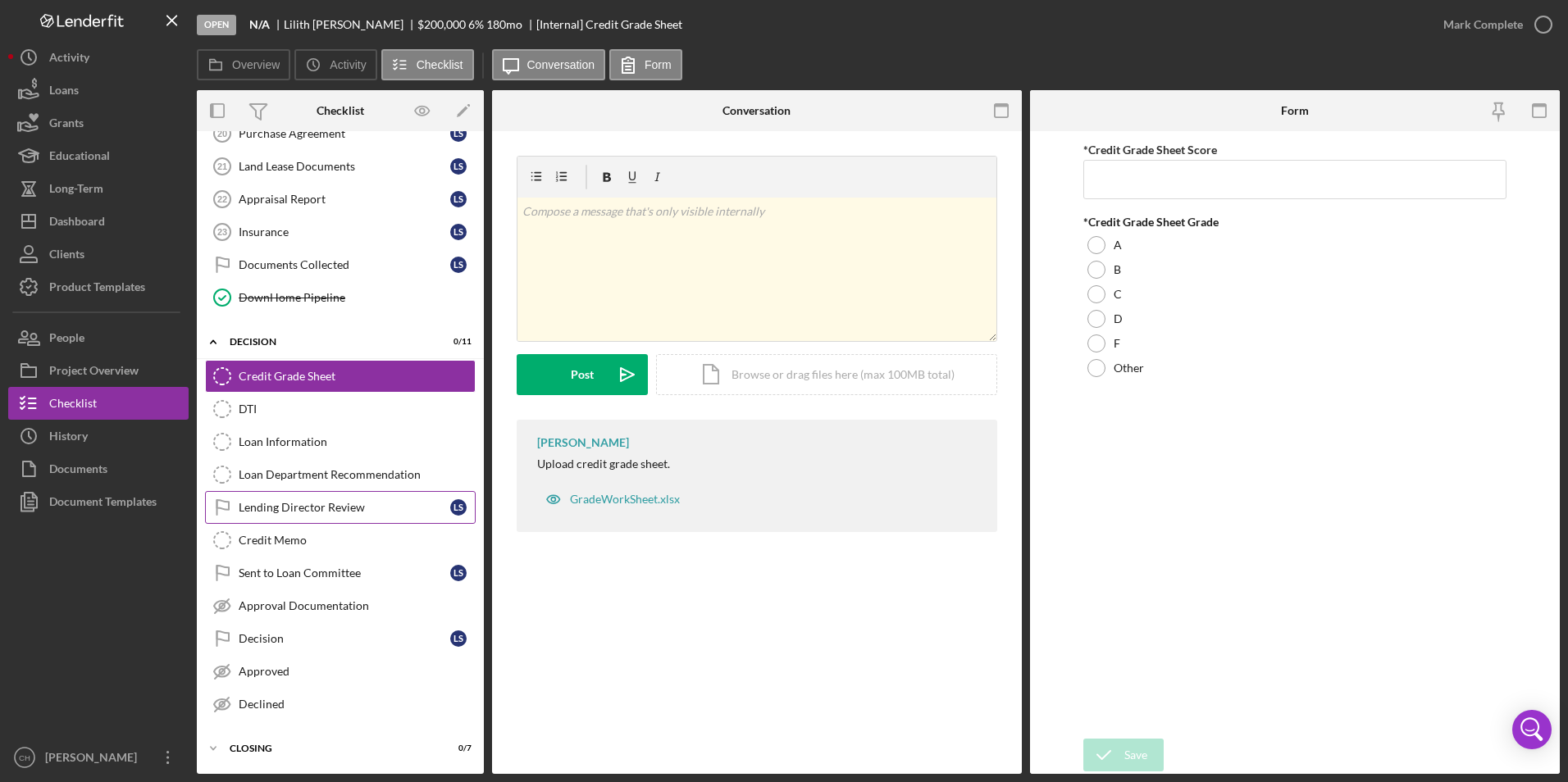
scroll to position [199, 0]
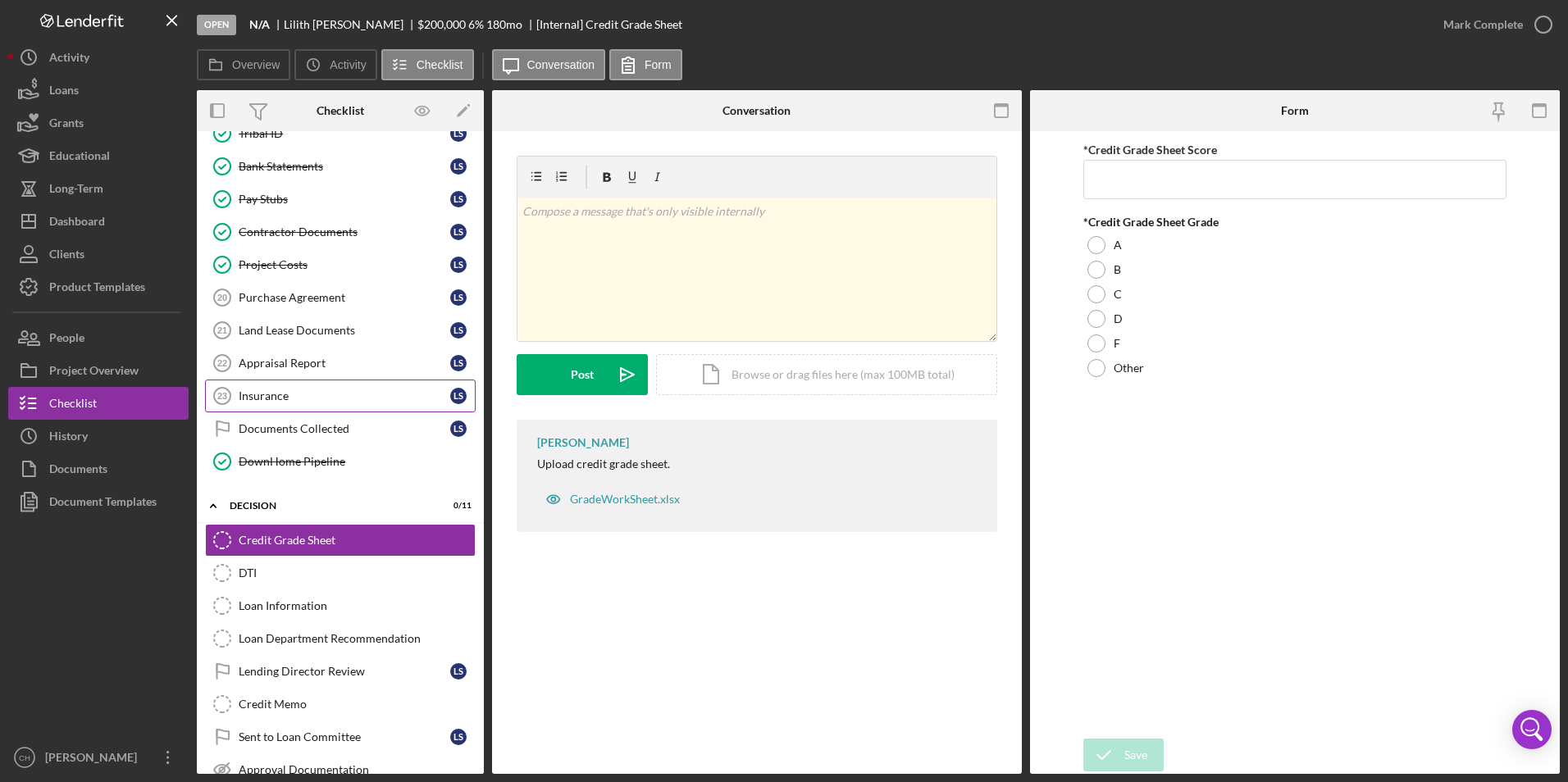
click at [267, 400] on div "Insurance" at bounding box center [344, 396] width 212 height 13
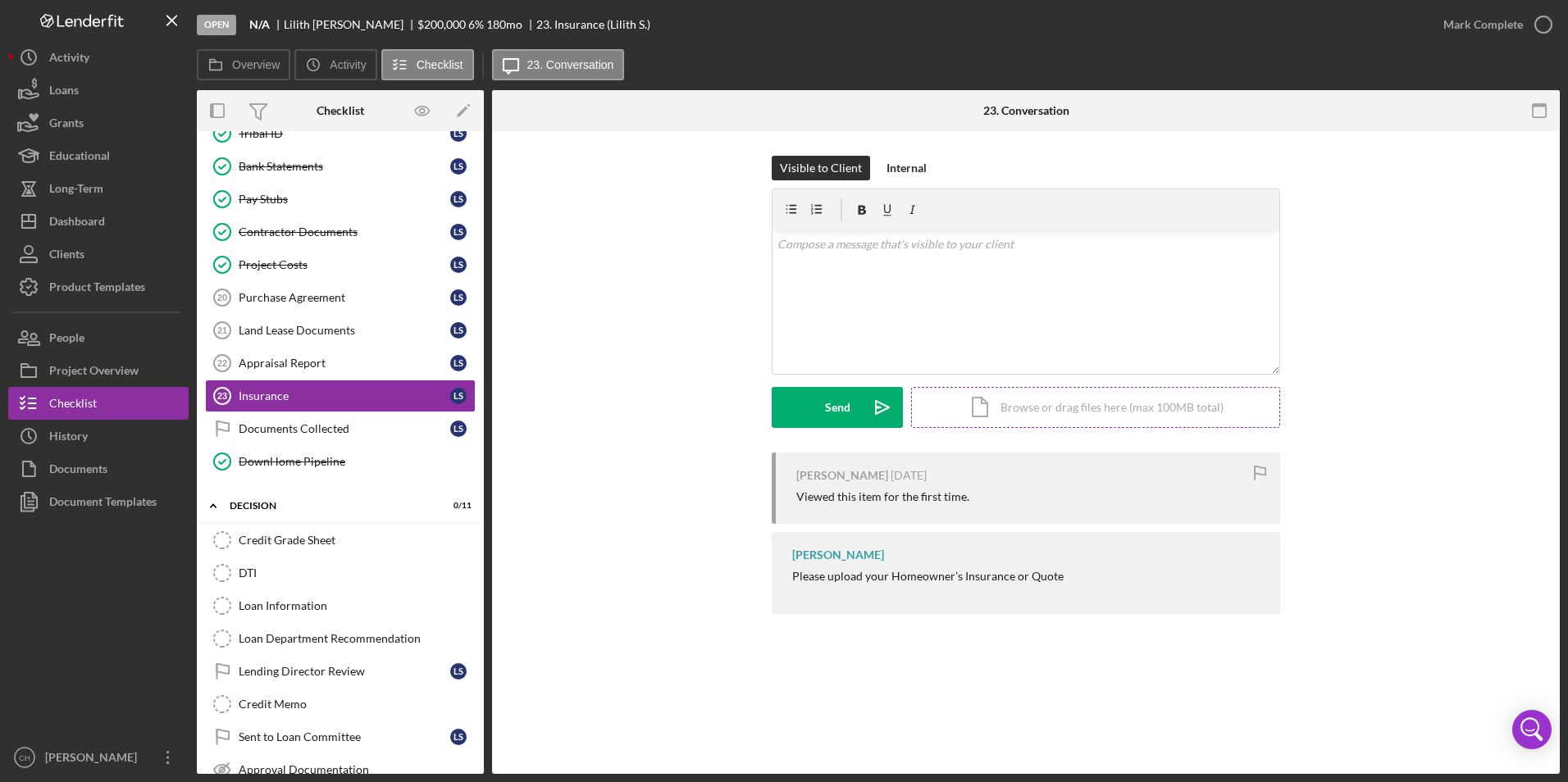
click at [1050, 401] on div "Icon/Document Browse or drag files here (max 100MB total) Tap to choose files o…" at bounding box center [1096, 407] width 369 height 41
click at [823, 410] on div "Upload" at bounding box center [837, 407] width 37 height 41
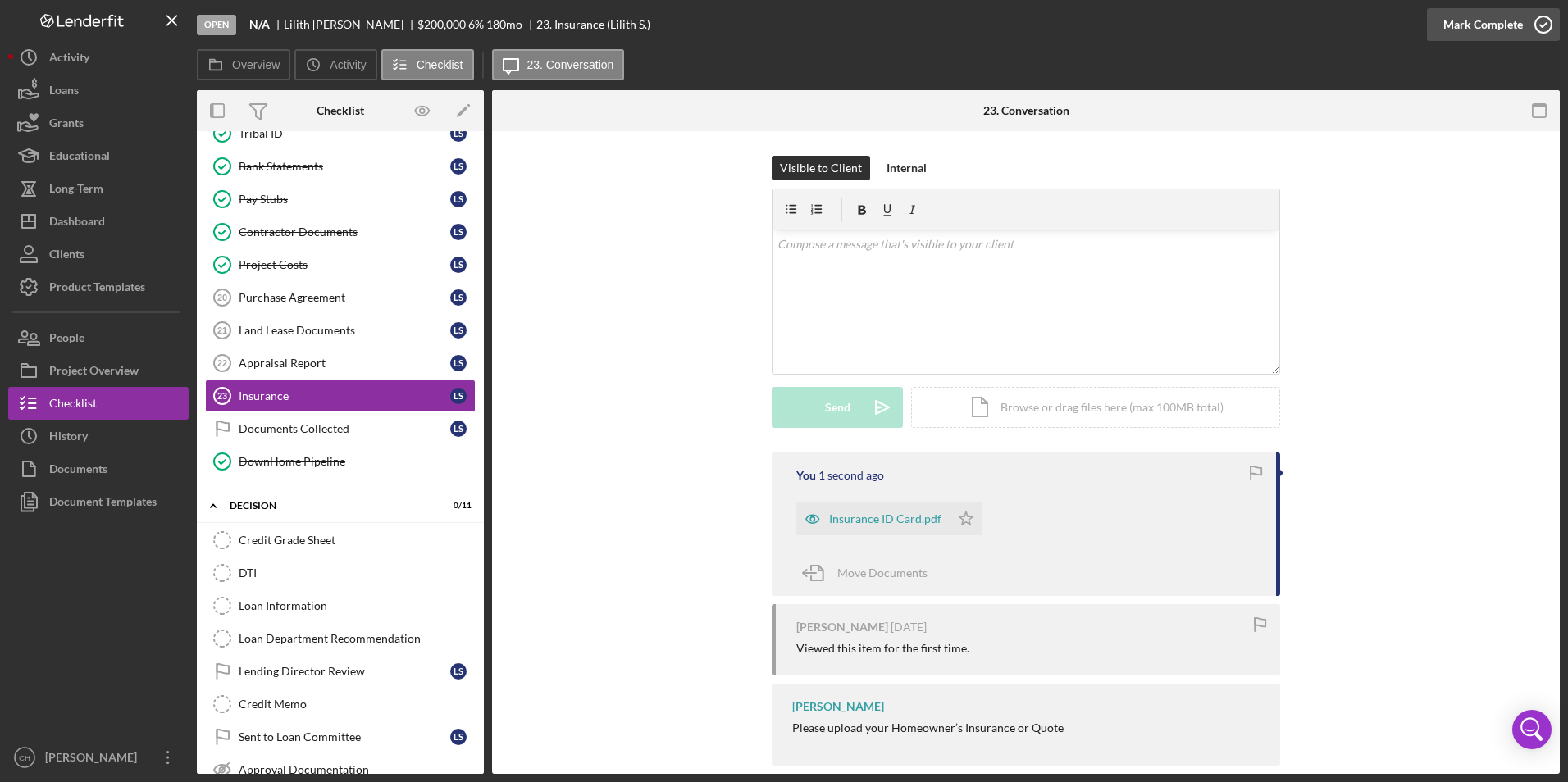
click at [1503, 30] on div "Mark Complete" at bounding box center [1483, 24] width 79 height 33
